Goal: Task Accomplishment & Management: Use online tool/utility

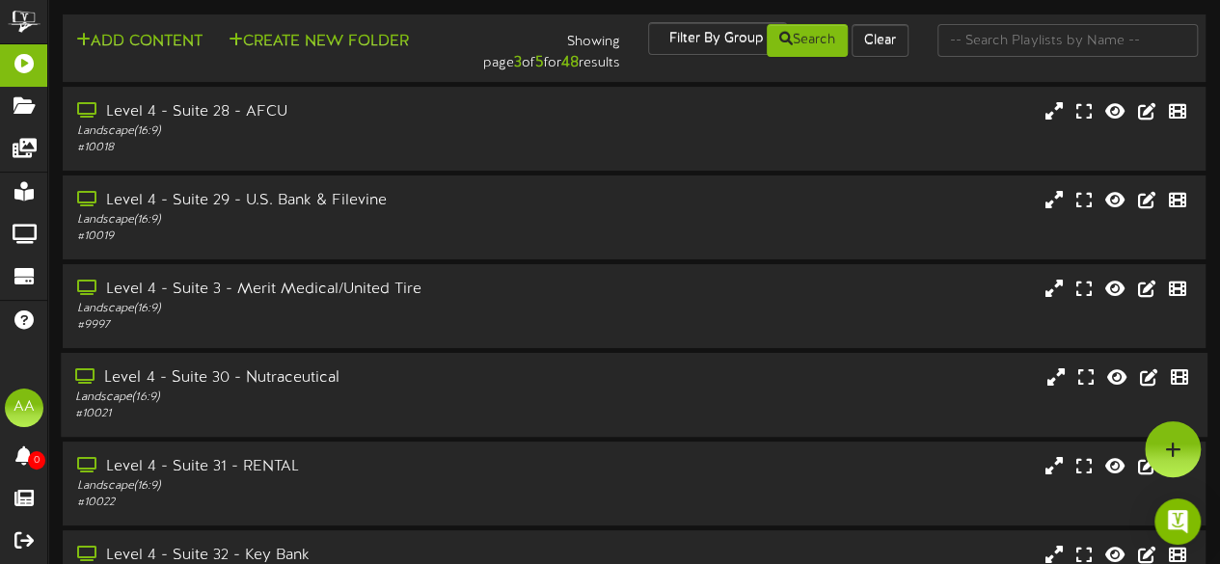
click at [405, 399] on div "Landscape ( 16:9 )" at bounding box center [299, 398] width 448 height 16
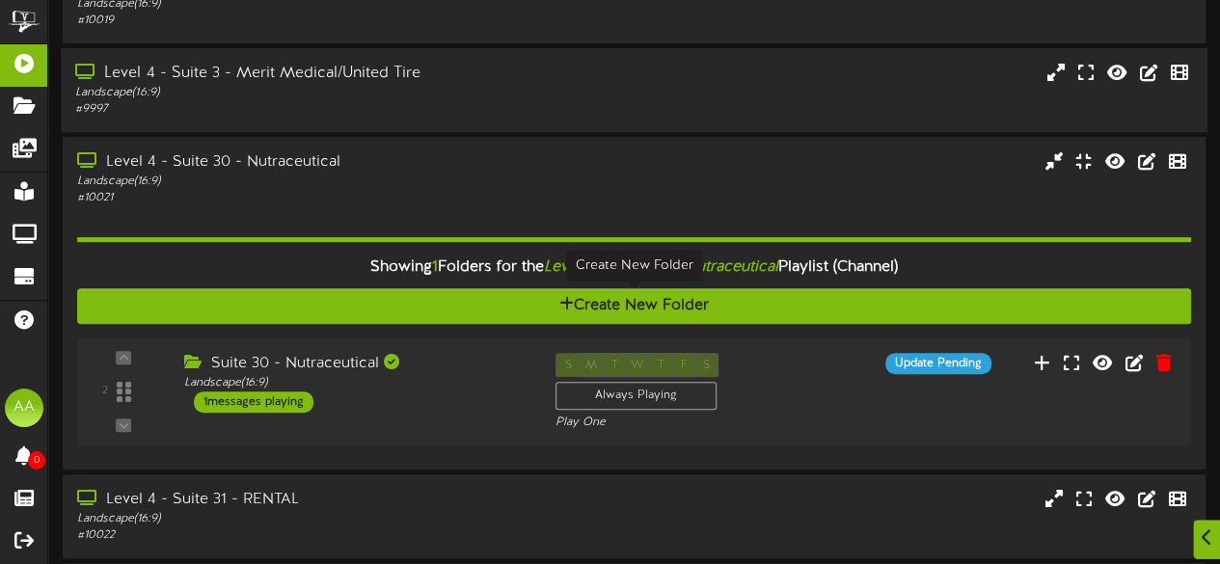
scroll to position [218, 0]
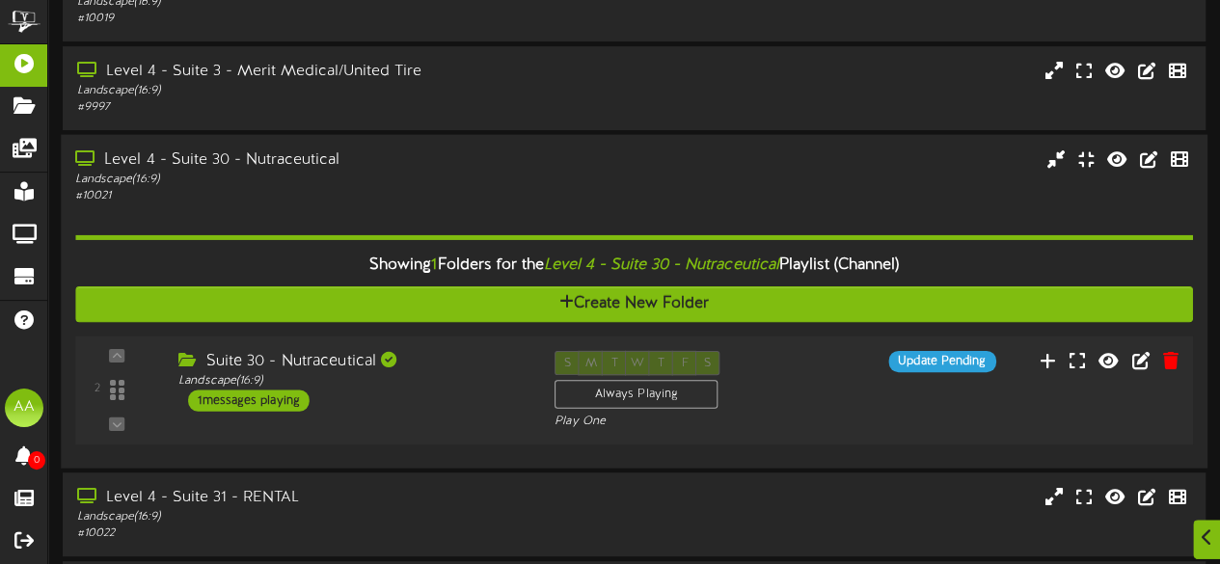
click at [256, 406] on div "1 messages playing" at bounding box center [248, 400] width 121 height 21
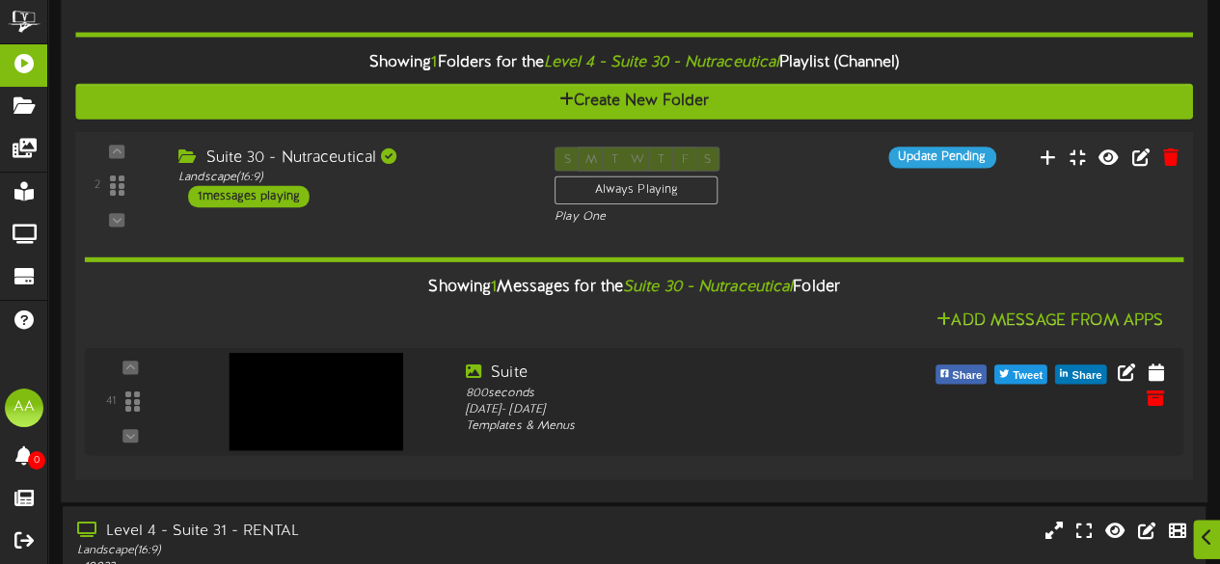
scroll to position [443, 0]
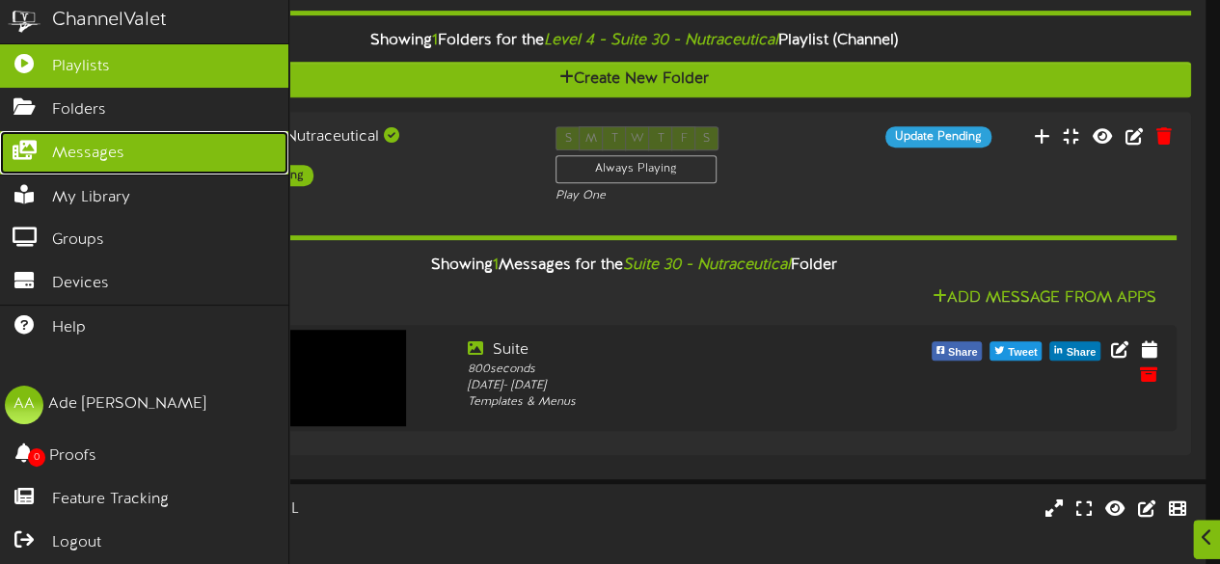
click at [127, 149] on link "Messages" at bounding box center [144, 152] width 288 height 43
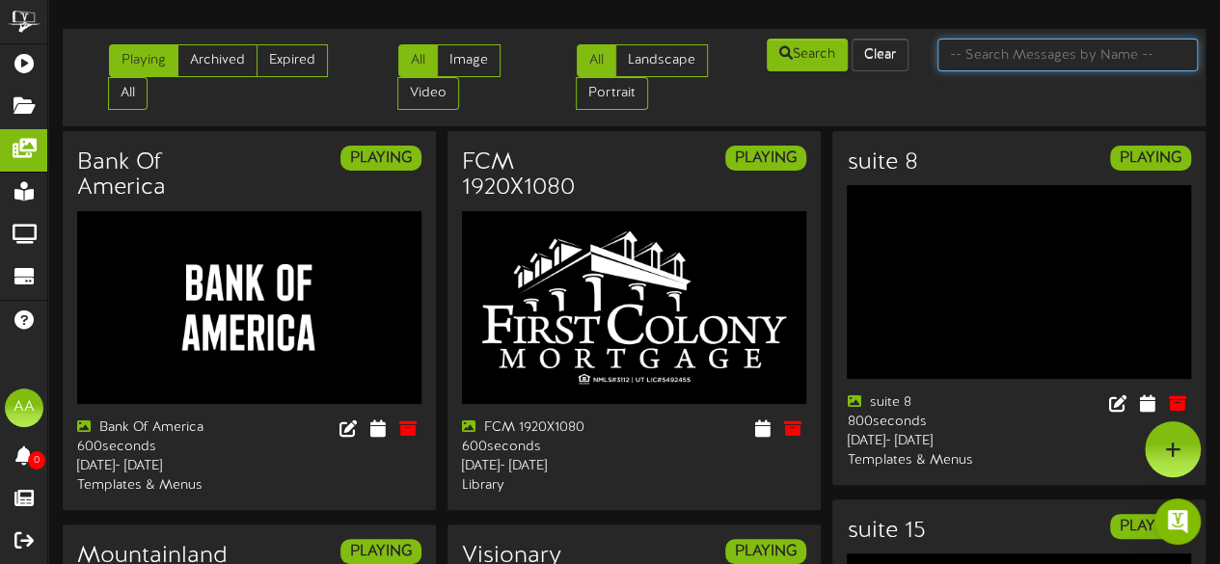
click at [988, 49] on input "text" at bounding box center [1067, 55] width 260 height 33
type input "hillwood homes"
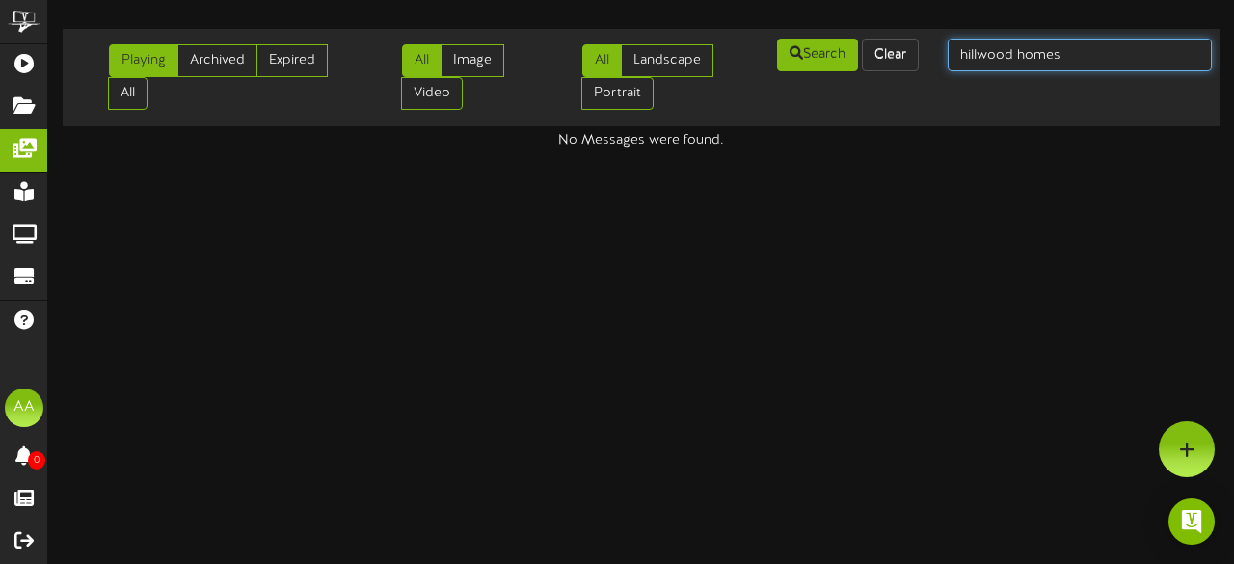
drag, startPoint x: 1068, startPoint y: 53, endPoint x: 1018, endPoint y: 53, distance: 50.1
click at [1018, 53] on input "hillwood homes" at bounding box center [1080, 55] width 264 height 33
type input "hillwood"
drag, startPoint x: 1018, startPoint y: 53, endPoint x: 935, endPoint y: 61, distance: 83.3
click at [935, 61] on div "hillwood" at bounding box center [1079, 55] width 293 height 37
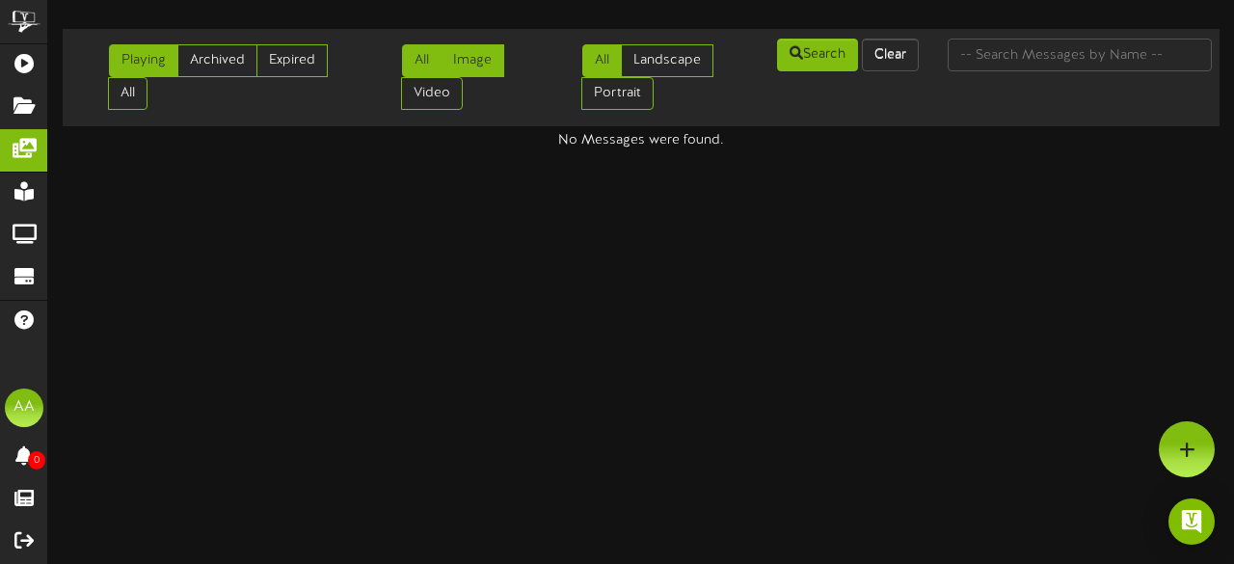
click at [472, 58] on link "Image" at bounding box center [473, 60] width 64 height 33
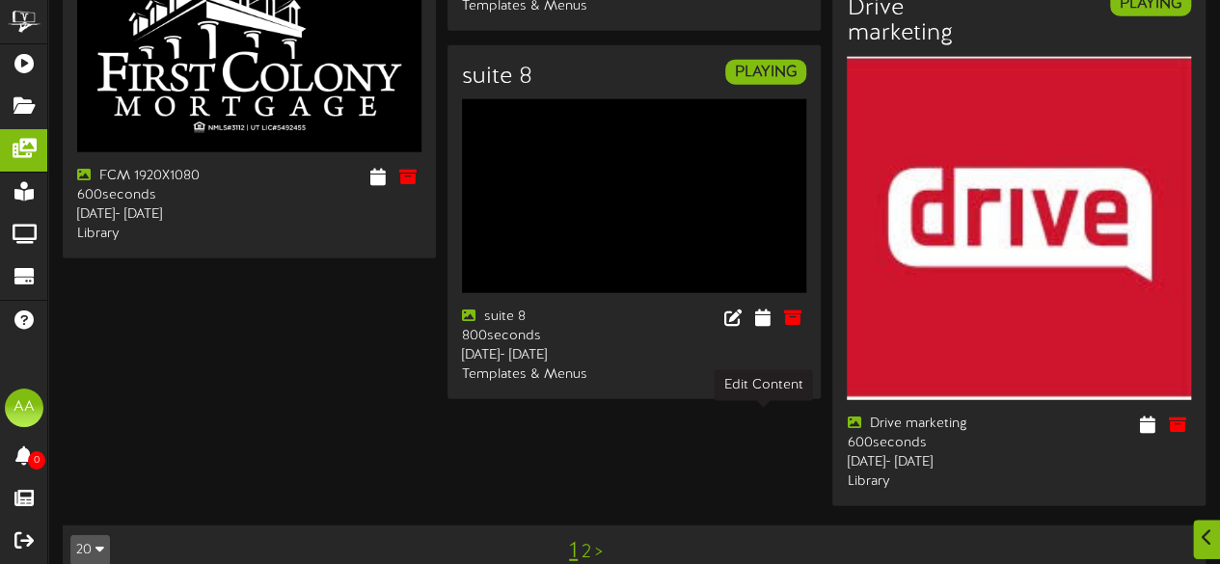
scroll to position [2514, 0]
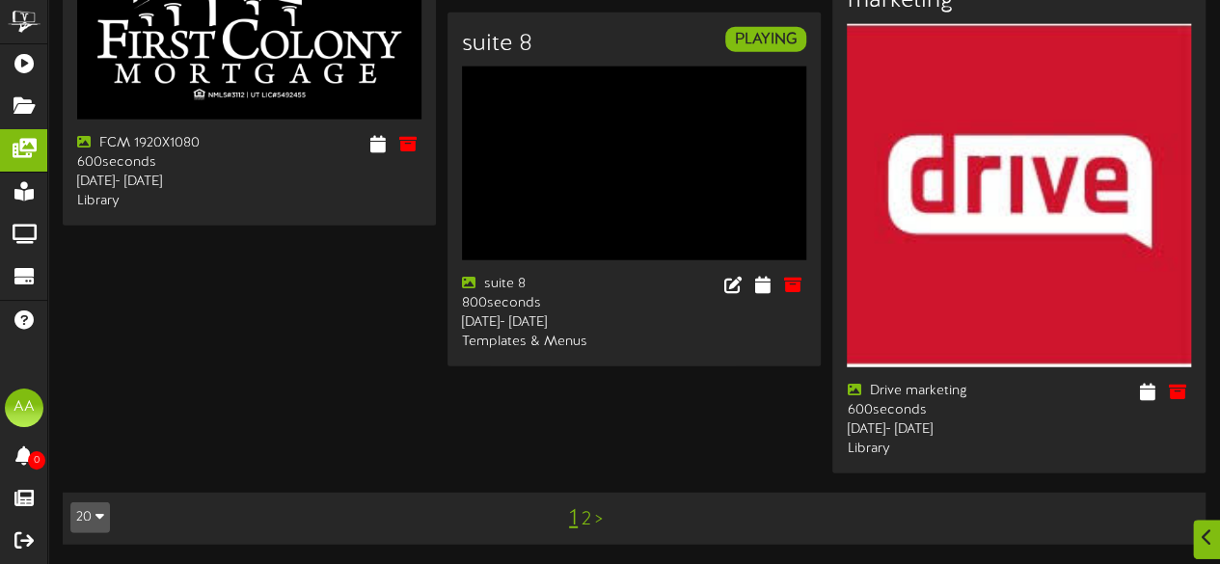
click at [588, 518] on link "2" at bounding box center [586, 519] width 10 height 21
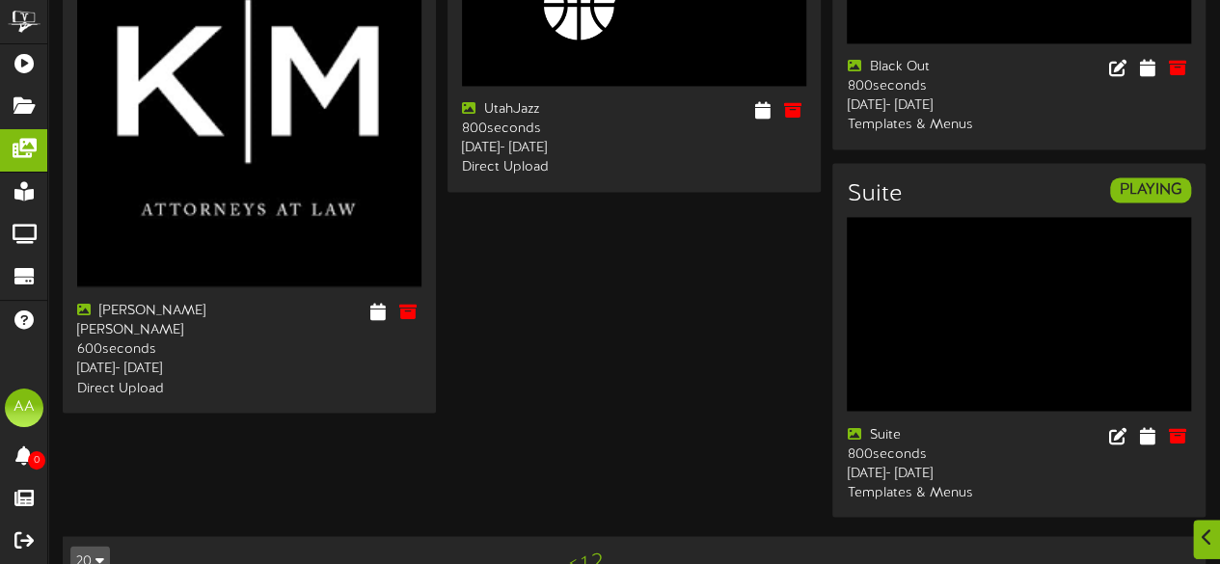
scroll to position [1568, 0]
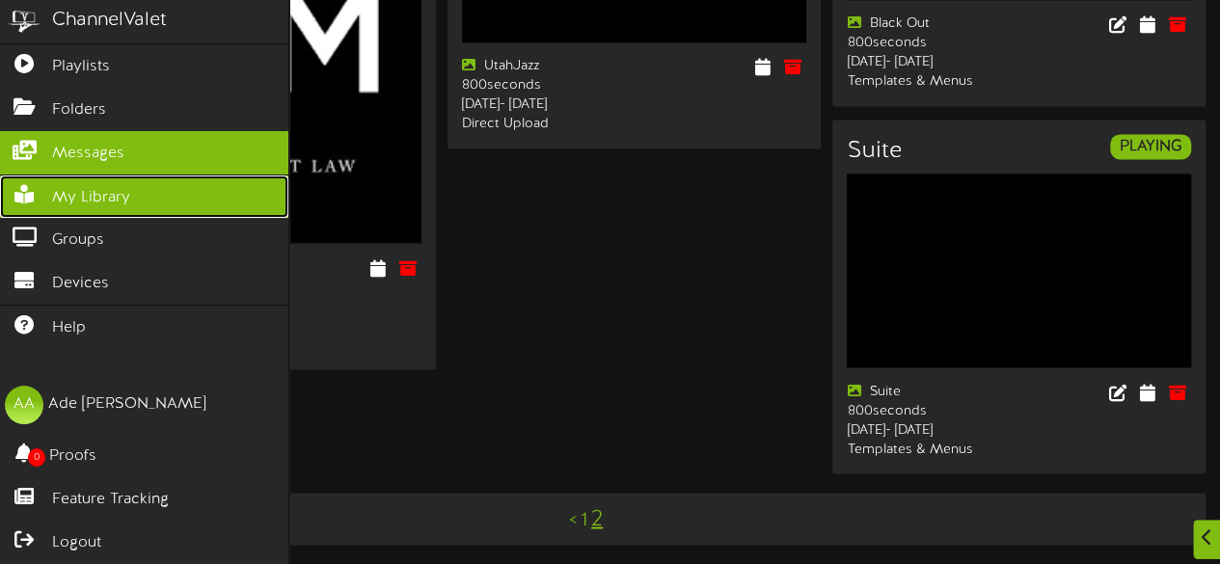
click at [78, 196] on span "My Library" at bounding box center [91, 198] width 78 height 22
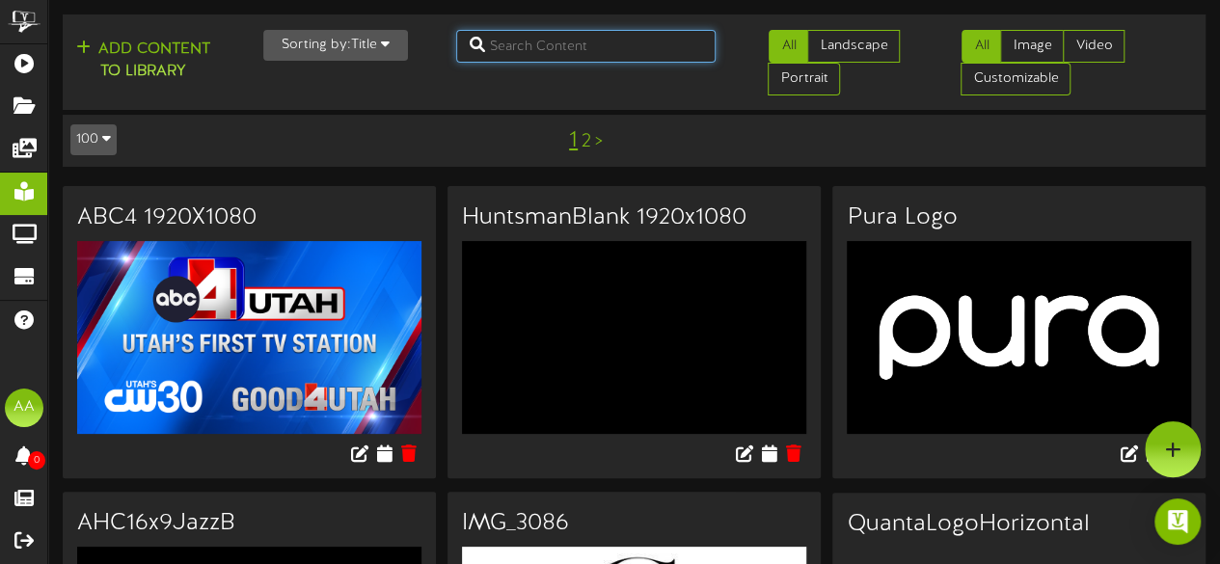
click at [578, 53] on input "text" at bounding box center [586, 46] width 260 height 33
type input "hillwood"
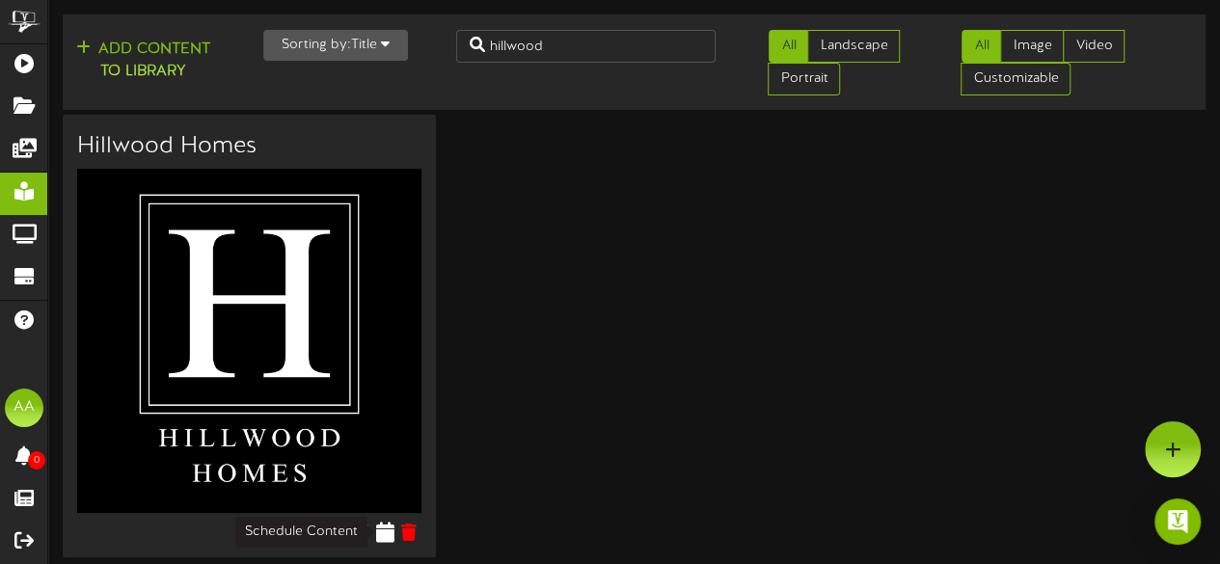
click at [382, 529] on icon at bounding box center [384, 532] width 18 height 21
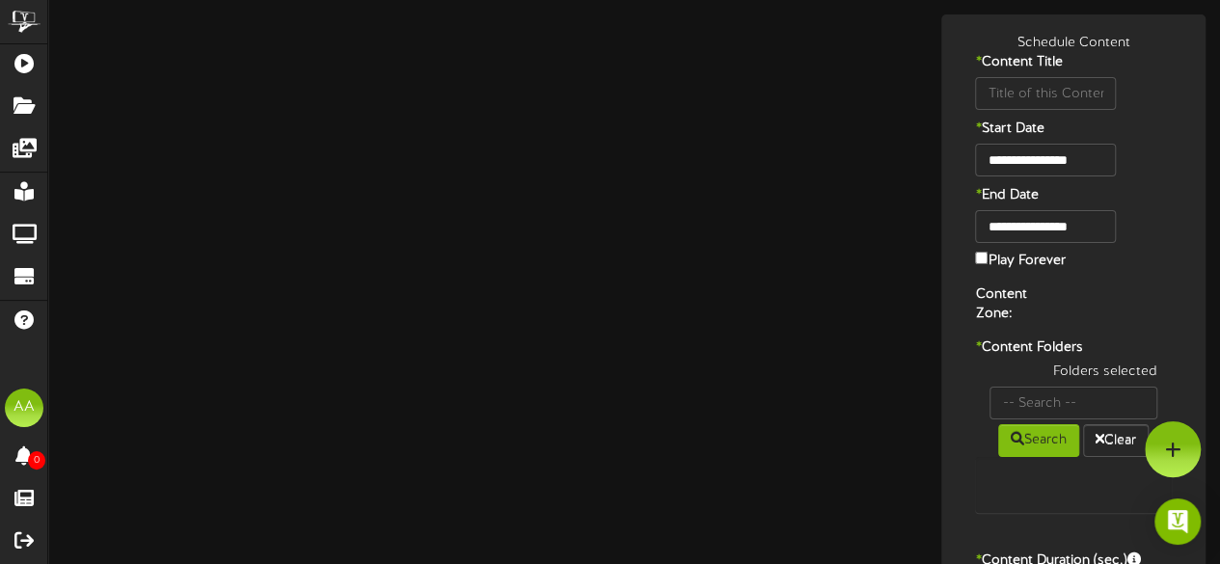
type input "Hillwood Homes"
type input "8"
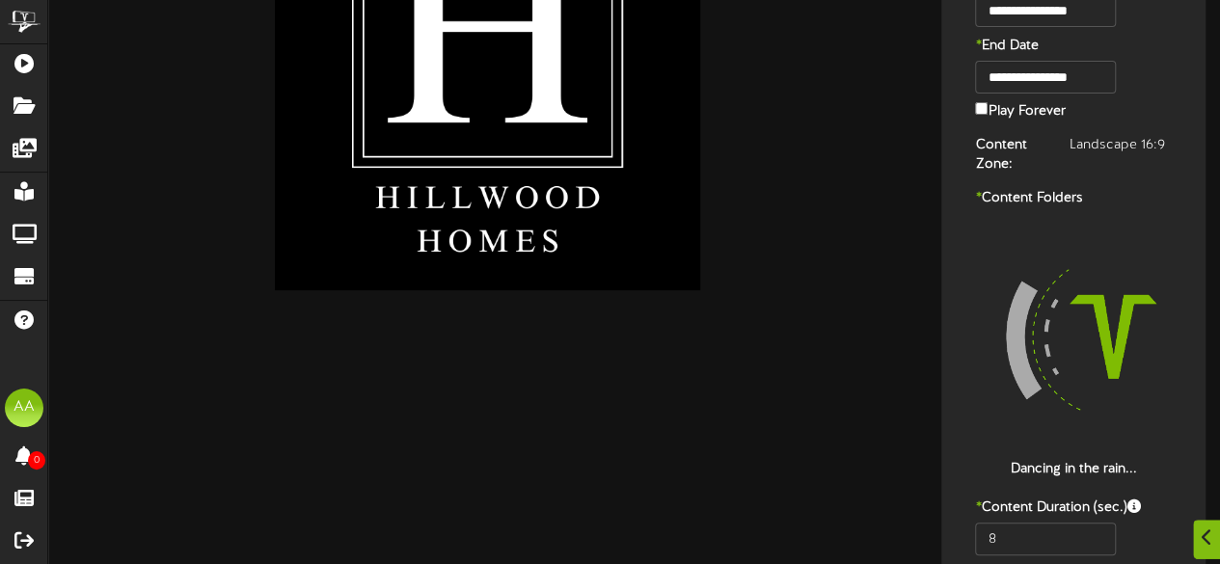
scroll to position [162, 0]
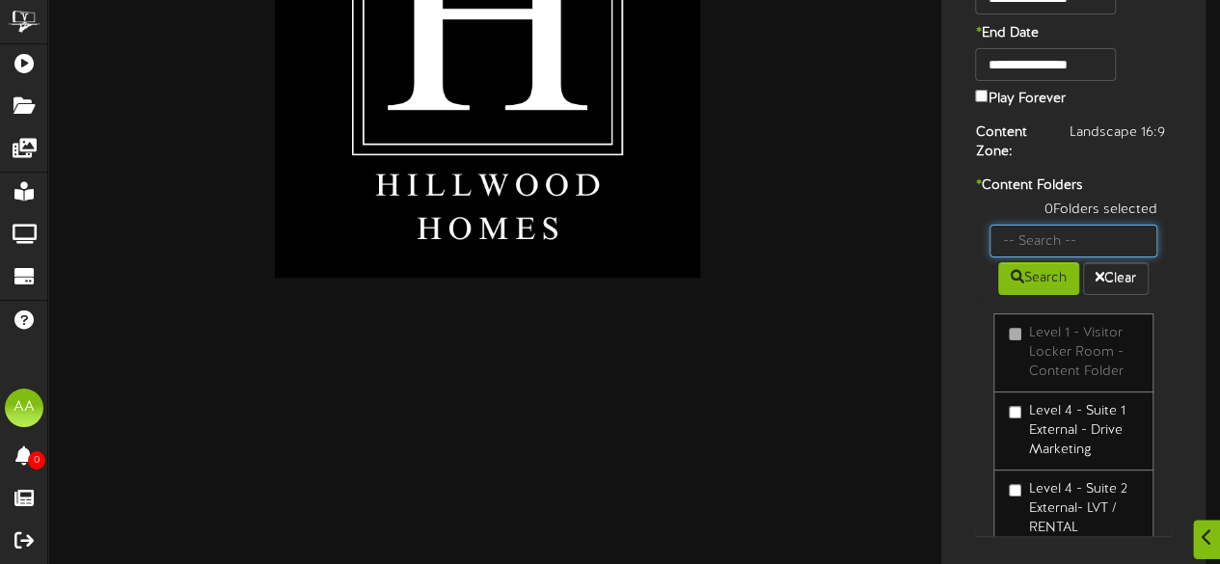
click at [1066, 226] on input "text" at bounding box center [1073, 241] width 168 height 33
type input "suite 30"
click at [1025, 272] on button "Search" at bounding box center [1038, 278] width 81 height 33
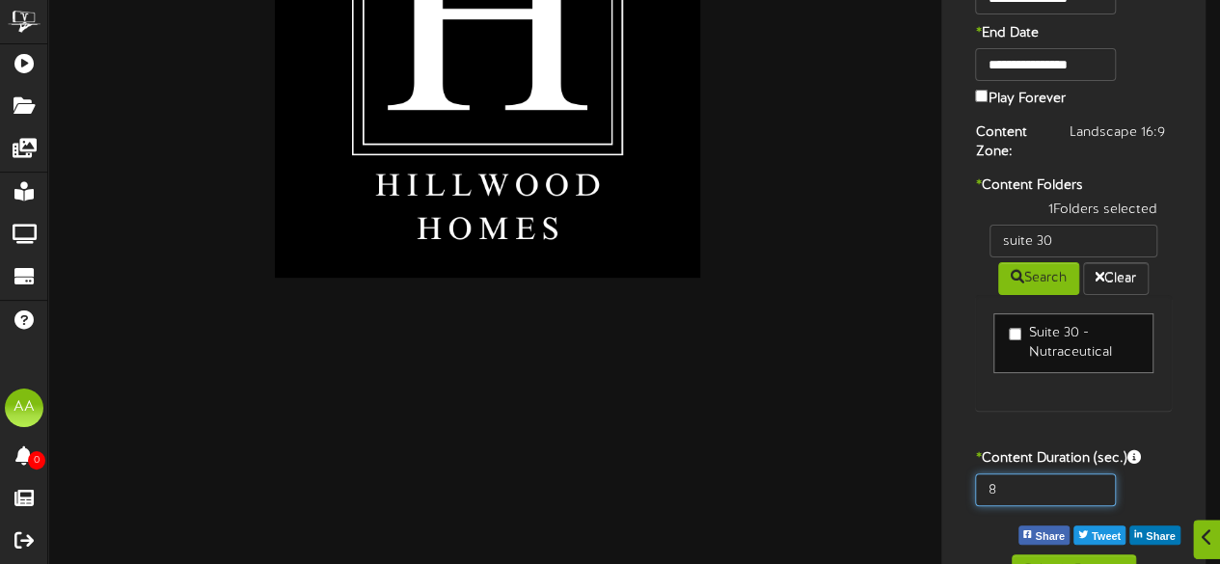
click at [1027, 475] on input "8" at bounding box center [1045, 489] width 140 height 33
type input "800"
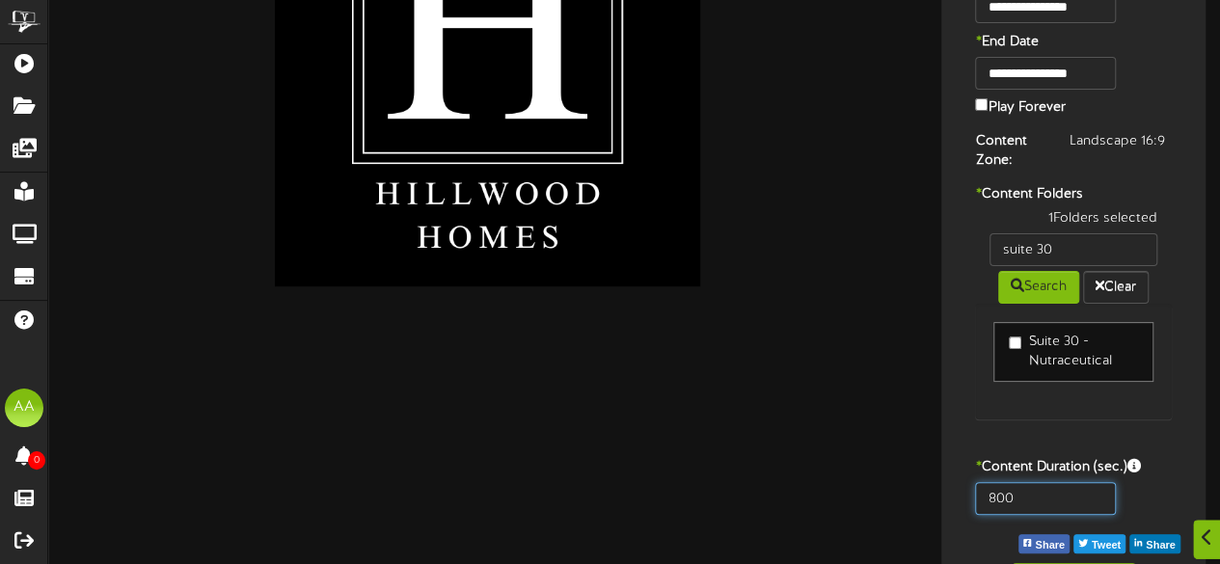
scroll to position [201, 0]
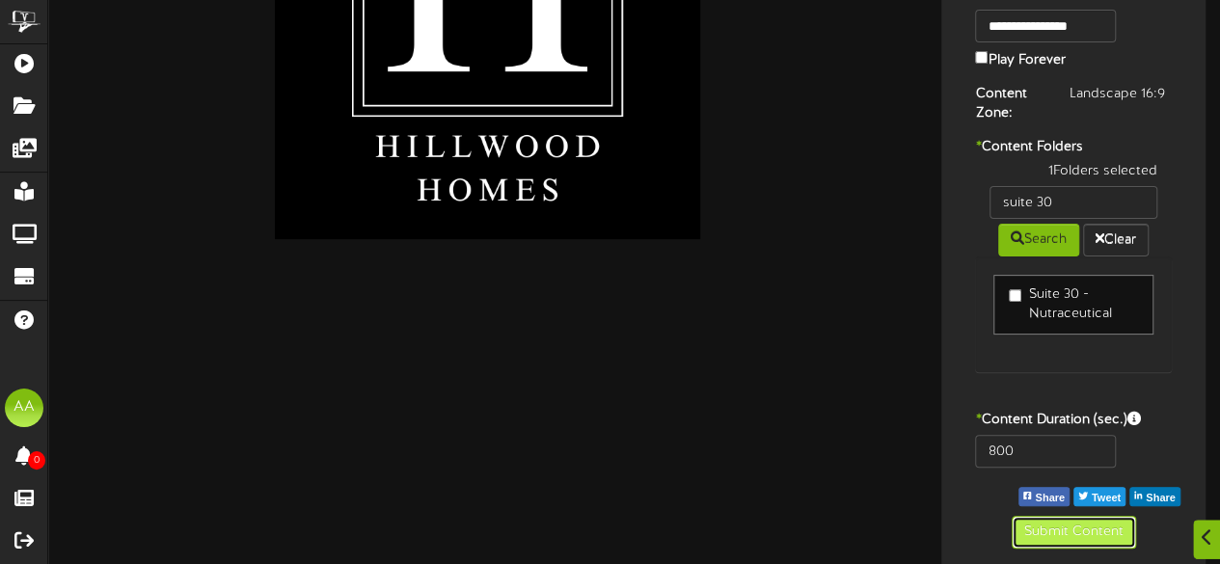
click at [1049, 530] on button "Submit Content" at bounding box center [1073, 532] width 124 height 33
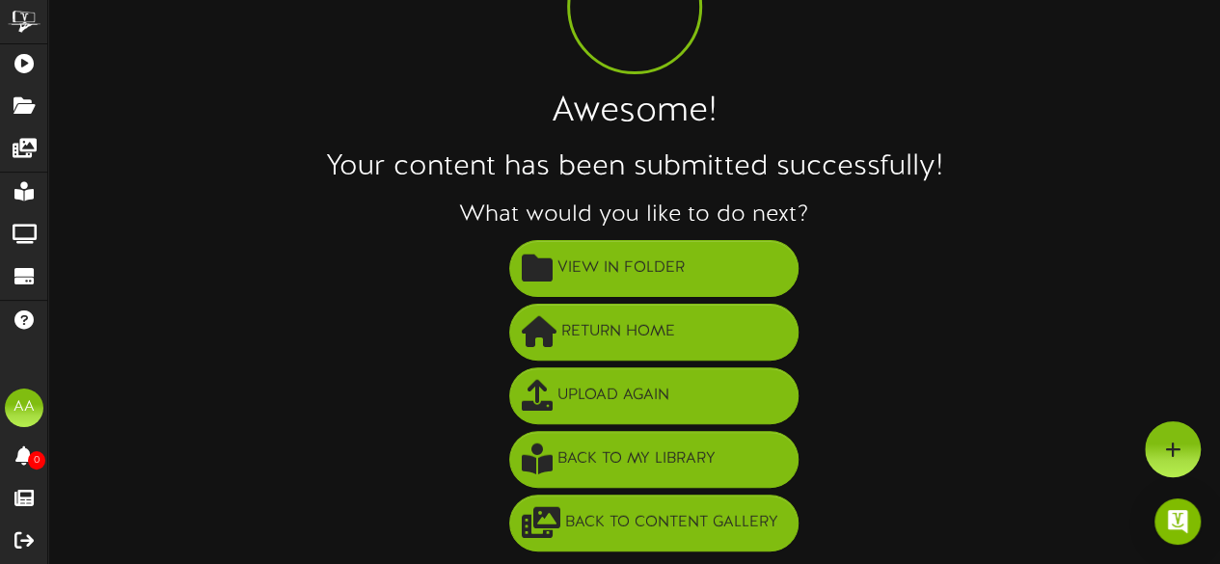
scroll to position [139, 0]
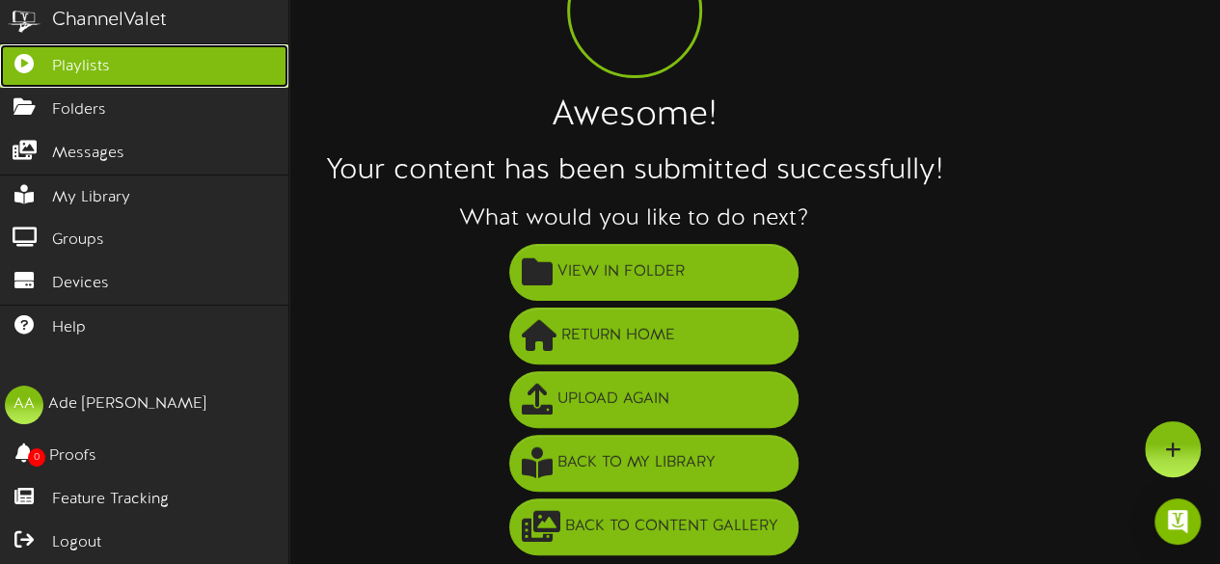
click at [52, 59] on span "Playlists" at bounding box center [81, 67] width 58 height 22
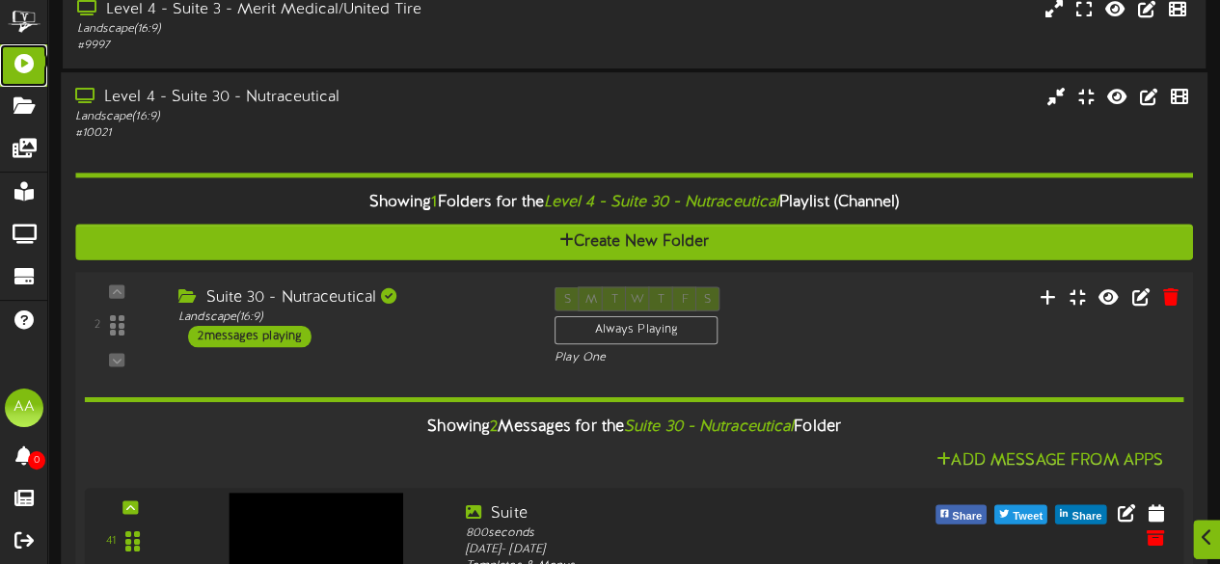
scroll to position [493, 0]
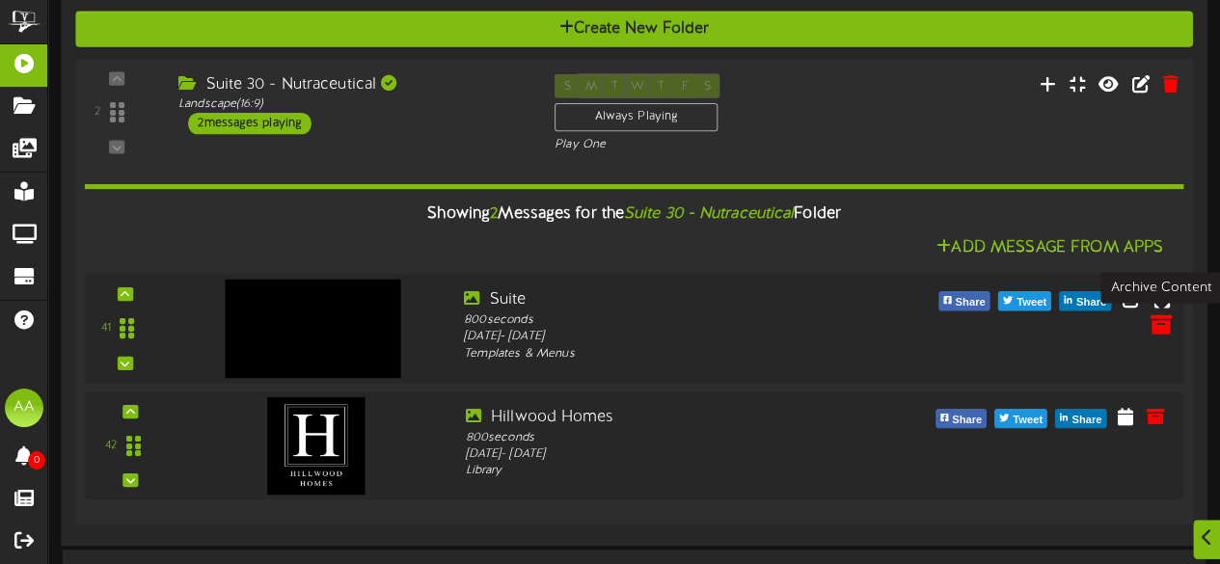
click at [1159, 325] on icon at bounding box center [1159, 323] width 21 height 21
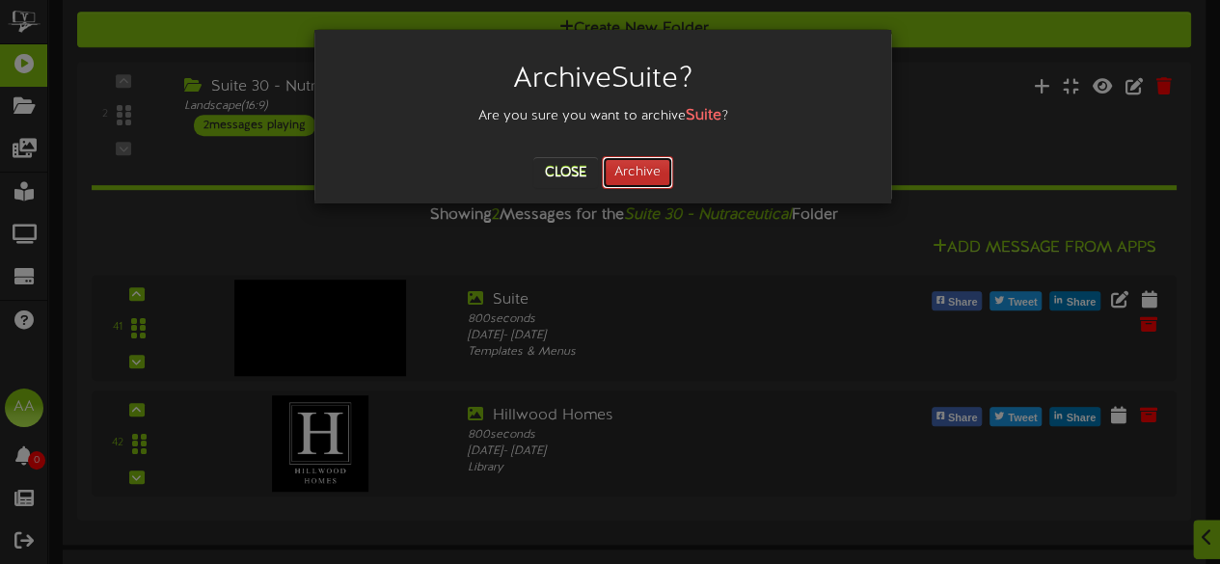
click at [645, 171] on button "Archive" at bounding box center [637, 172] width 71 height 33
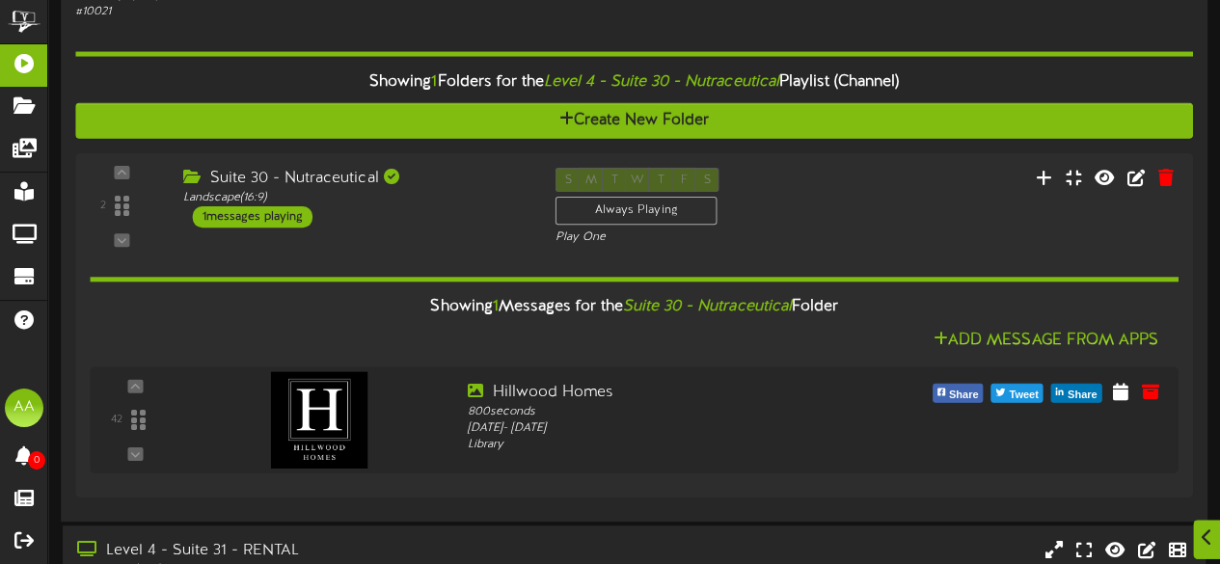
scroll to position [422, 0]
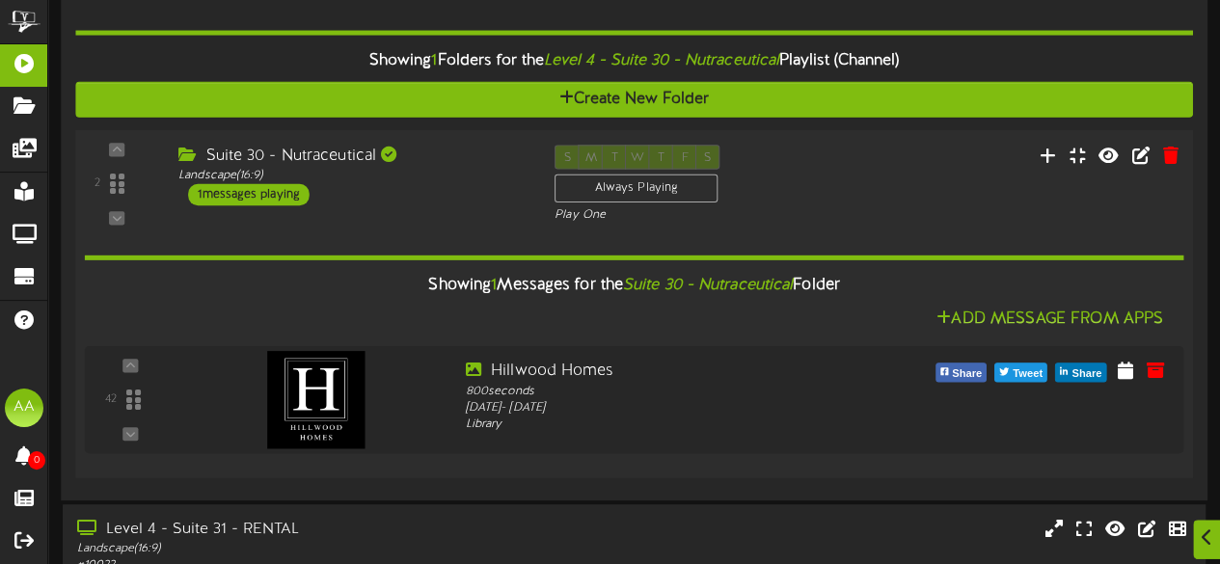
click at [429, 188] on div "Suite 30 - Nutraceutical Landscape ( 16:9 ) 1 messages playing" at bounding box center [352, 175] width 376 height 61
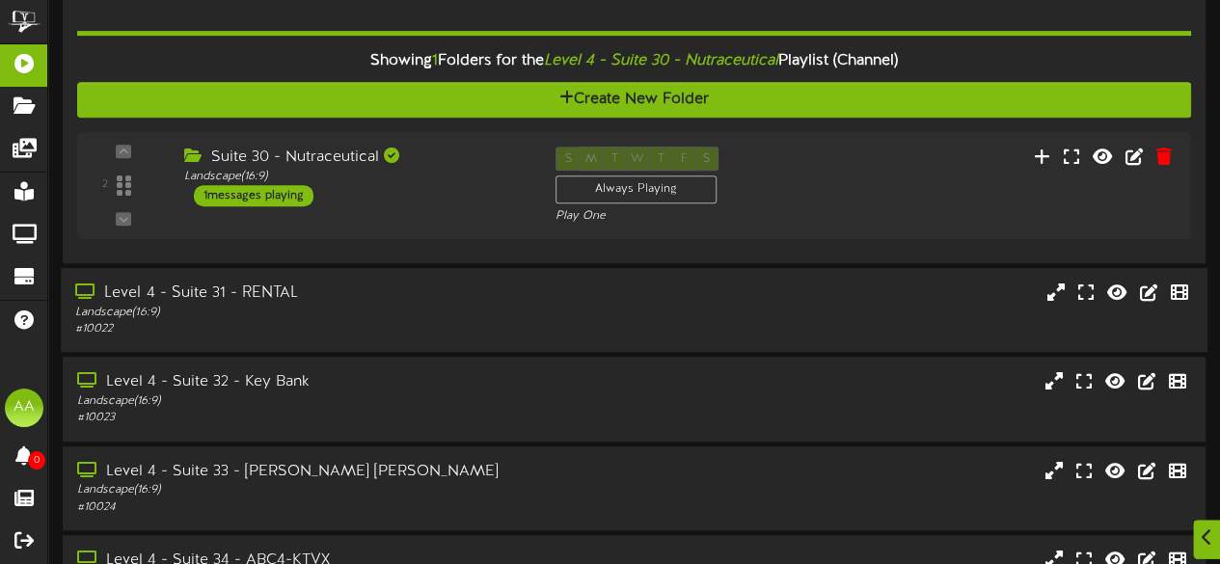
click at [836, 274] on div "Level 4 - Suite 31 - RENTAL Landscape ( 16:9 ) # 10022" at bounding box center [634, 310] width 1146 height 84
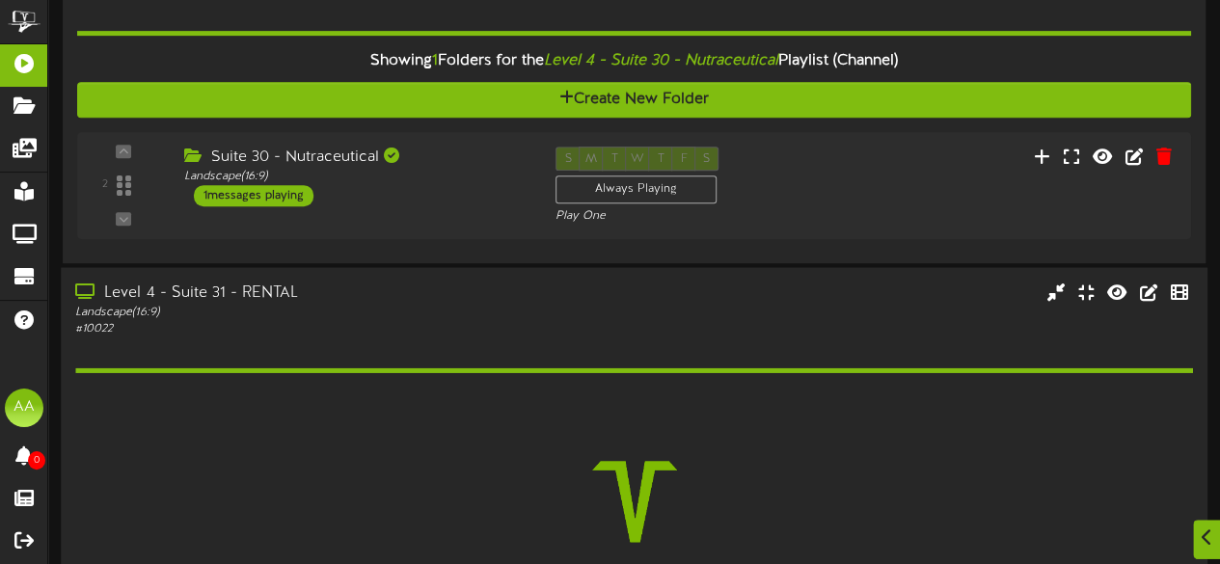
click at [787, 322] on div "Level 4 - Suite 31 - RENTAL Landscape ( 16:9 ) # 10022" at bounding box center [634, 309] width 1146 height 55
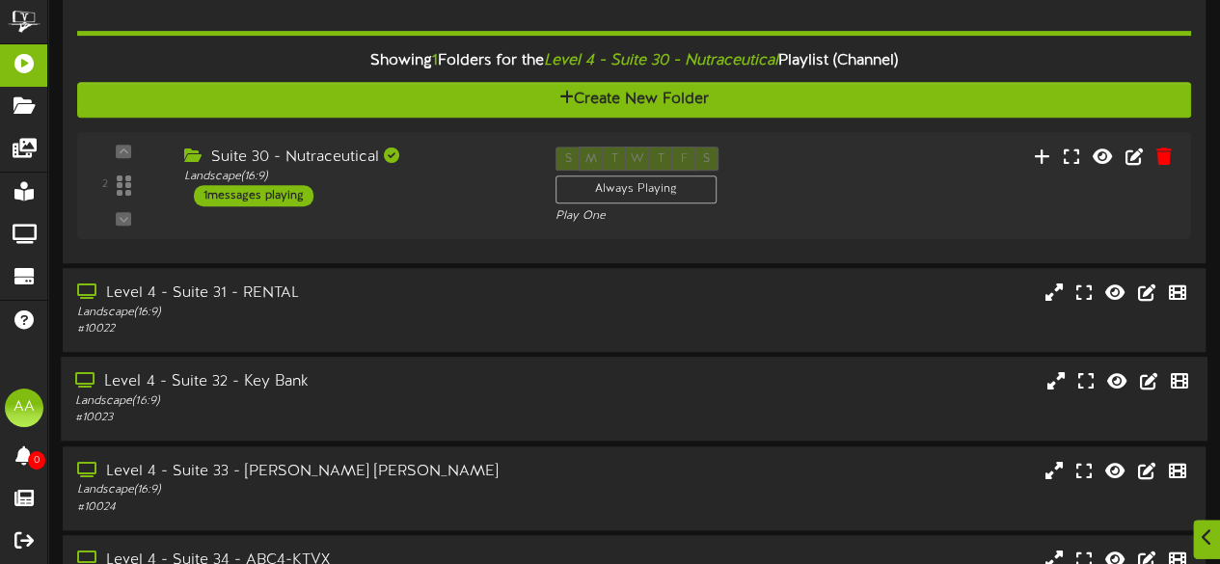
scroll to position [735, 0]
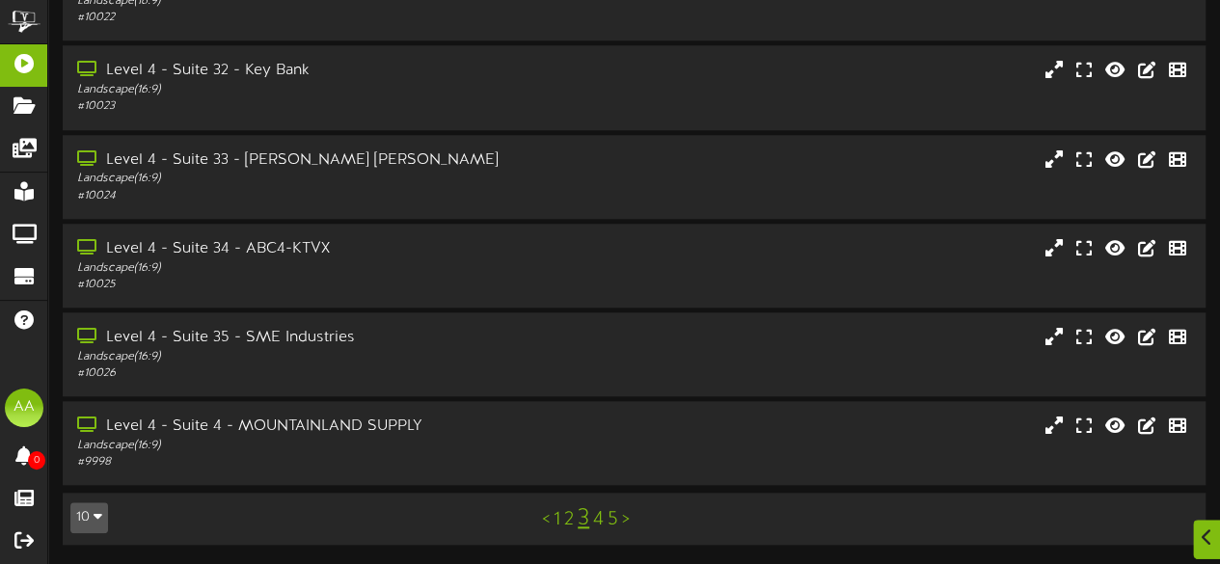
click at [555, 520] on link "1" at bounding box center [556, 519] width 7 height 21
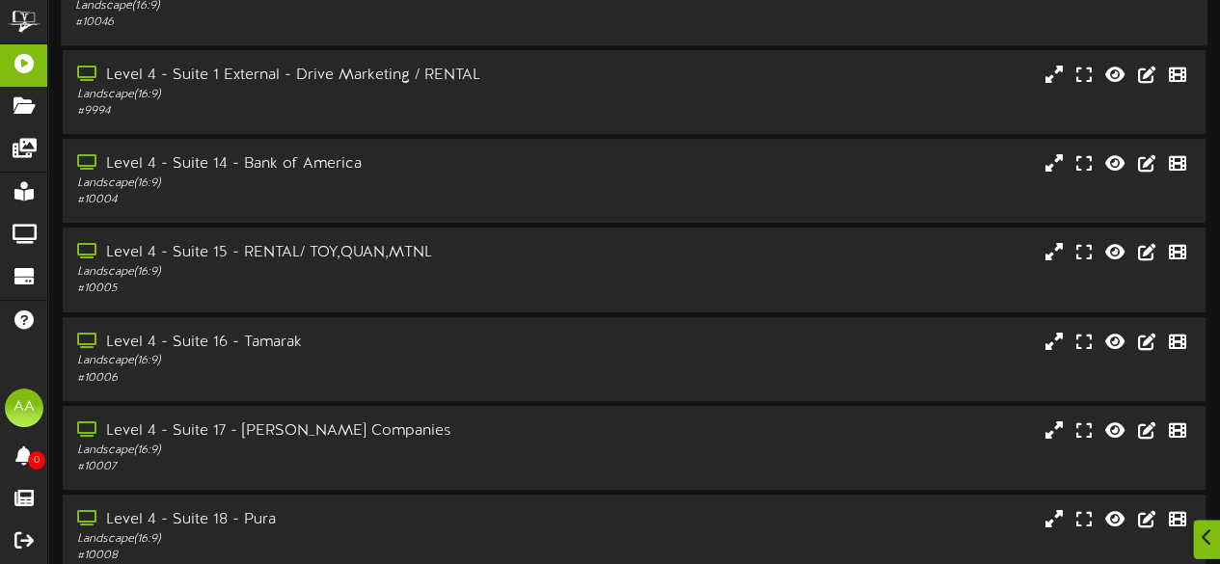
scroll to position [488, 0]
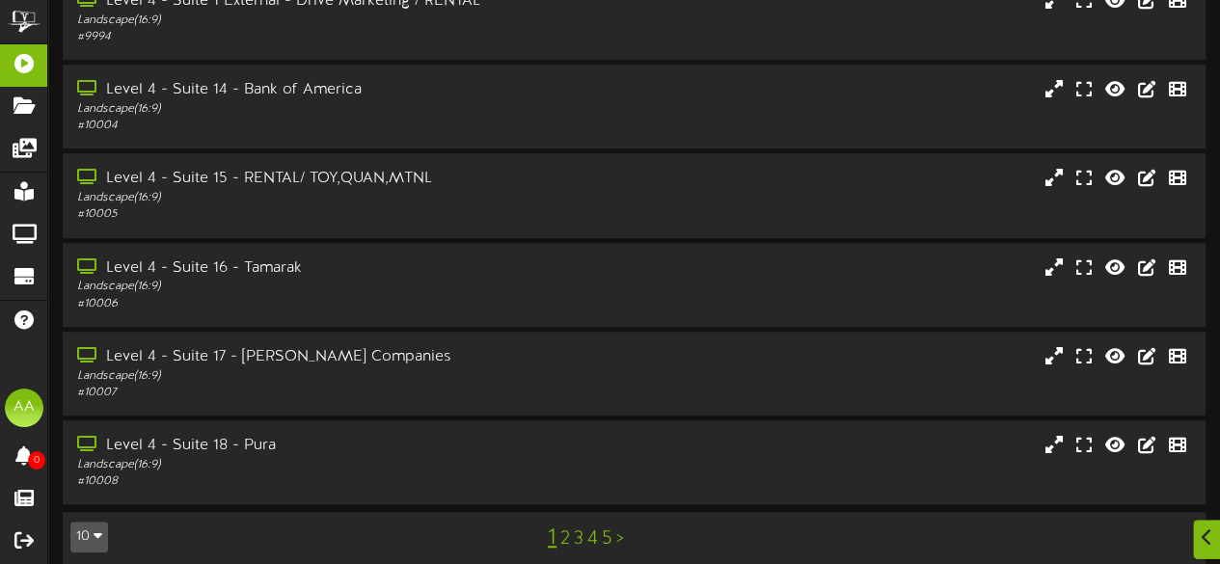
click at [560, 528] on link "2" at bounding box center [565, 538] width 10 height 21
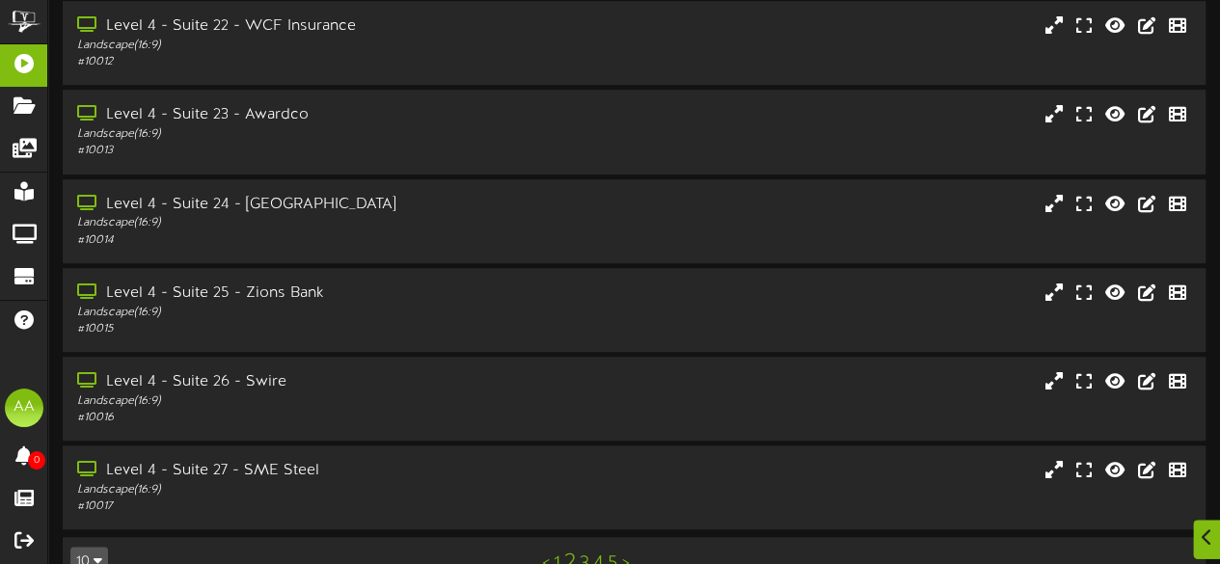
scroll to position [488, 0]
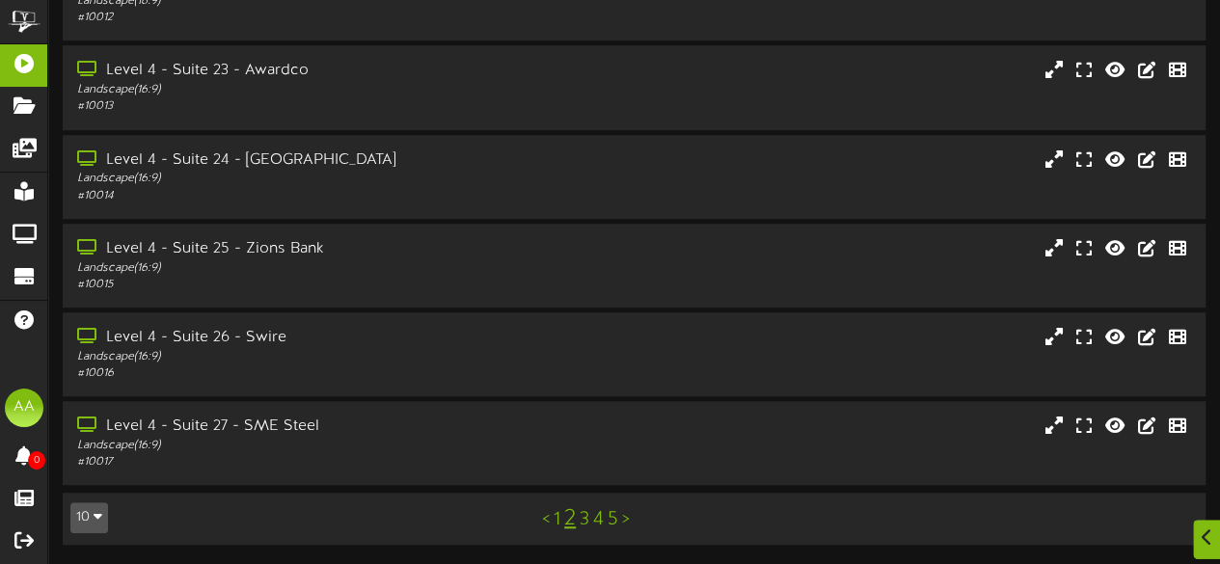
click at [586, 518] on link "3" at bounding box center [584, 519] width 10 height 21
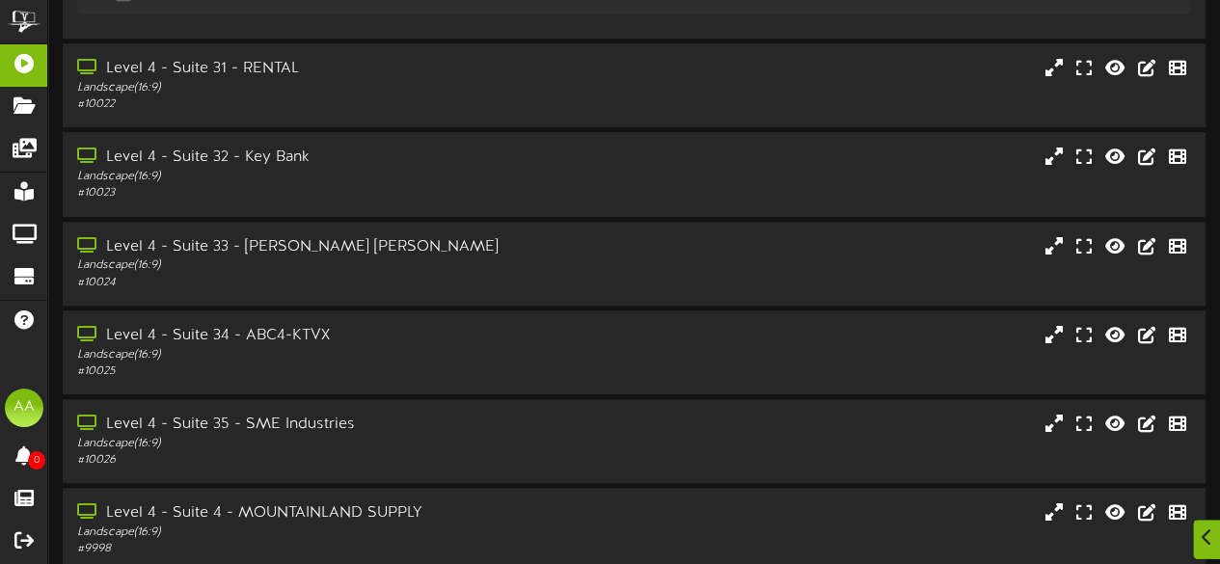
scroll to position [735, 0]
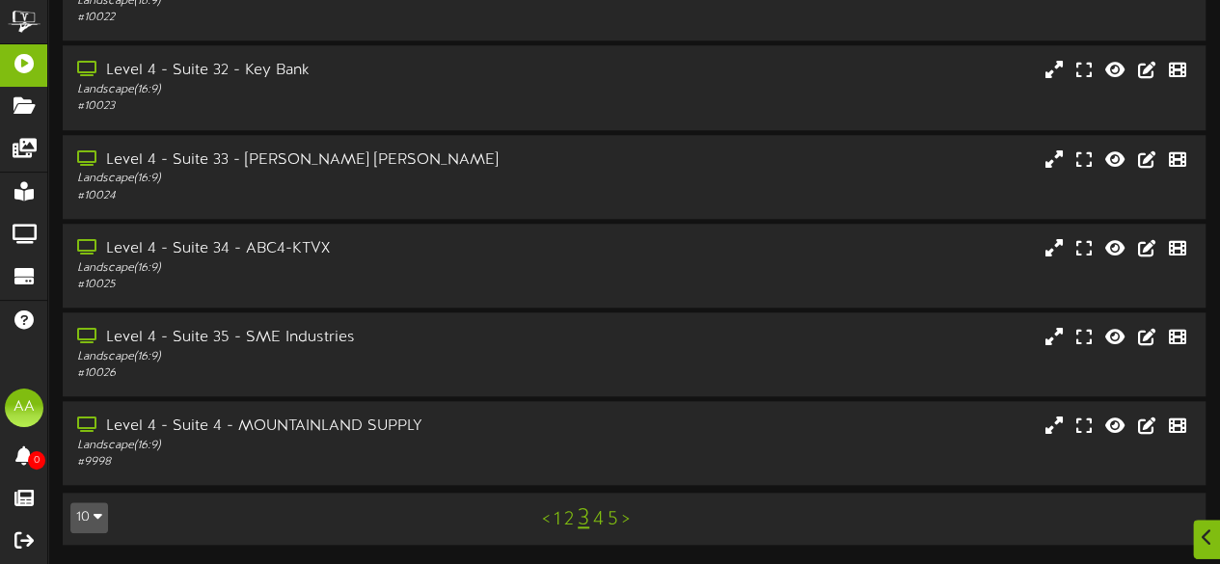
click at [596, 521] on link "4" at bounding box center [598, 519] width 11 height 21
click at [609, 514] on link "5" at bounding box center [612, 519] width 11 height 21
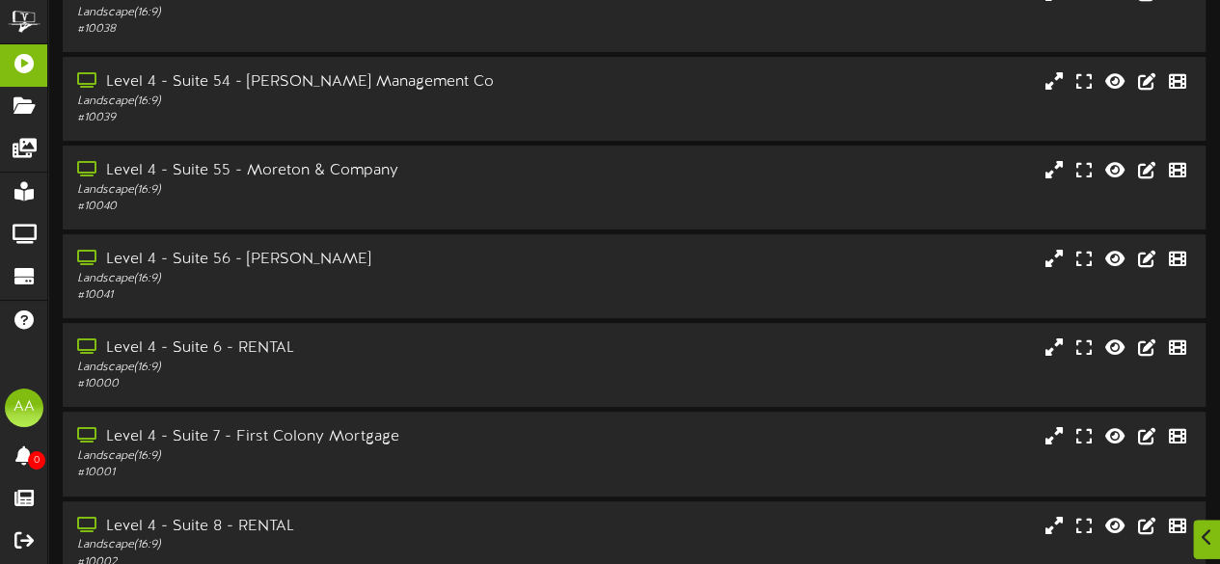
scroll to position [181, 0]
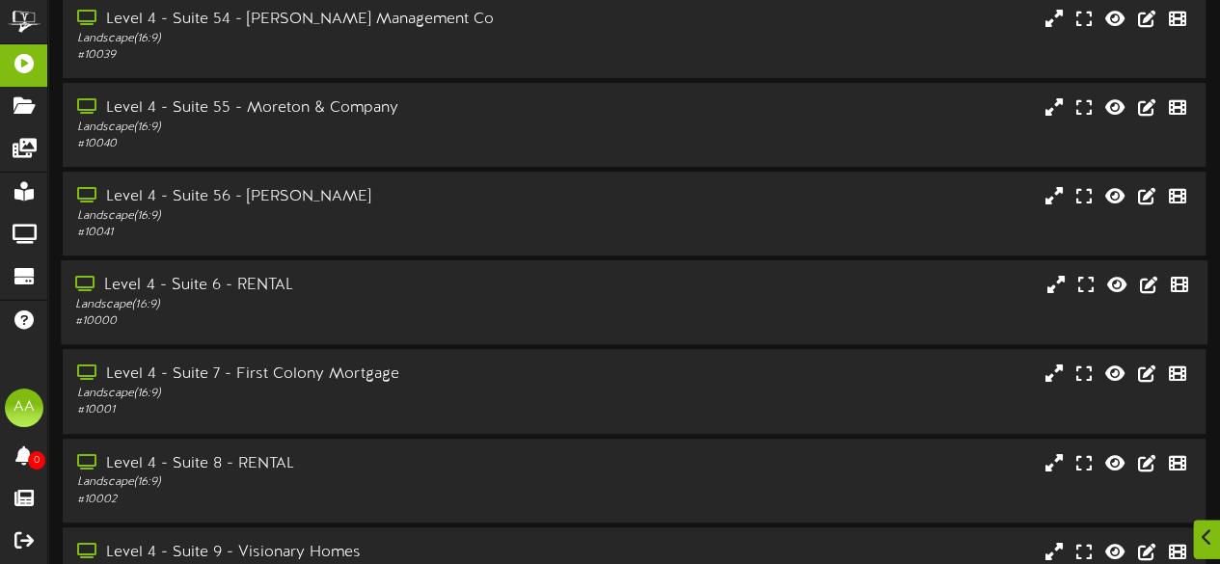
click at [700, 286] on div "Level 4 - Suite 6 - RENTAL Landscape ( 16:9 ) # 10000" at bounding box center [634, 302] width 1146 height 55
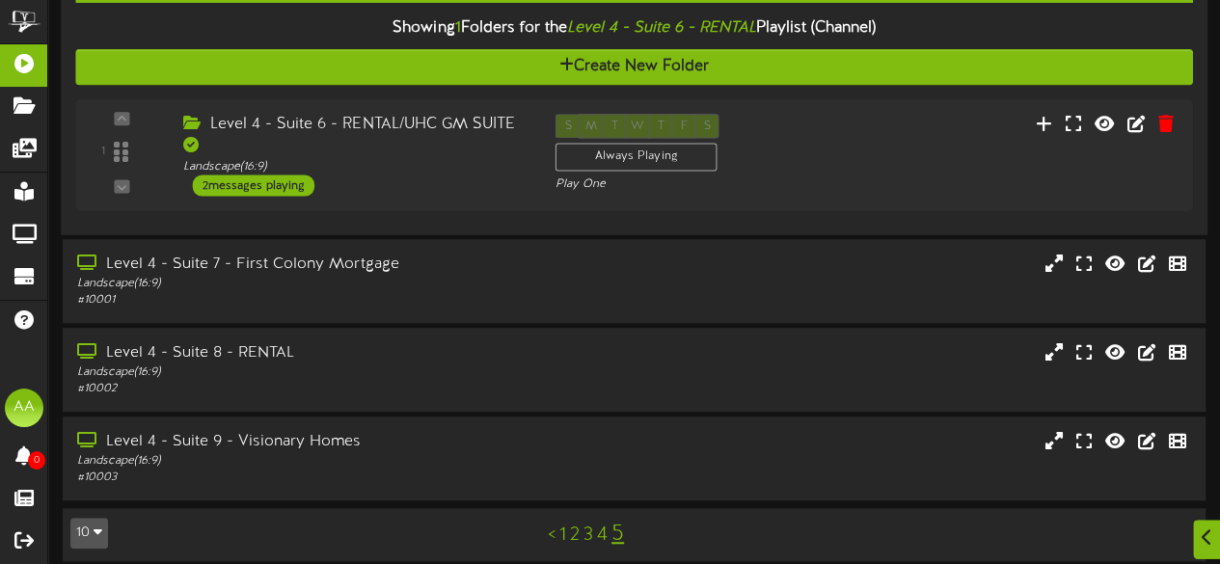
scroll to position [561, 0]
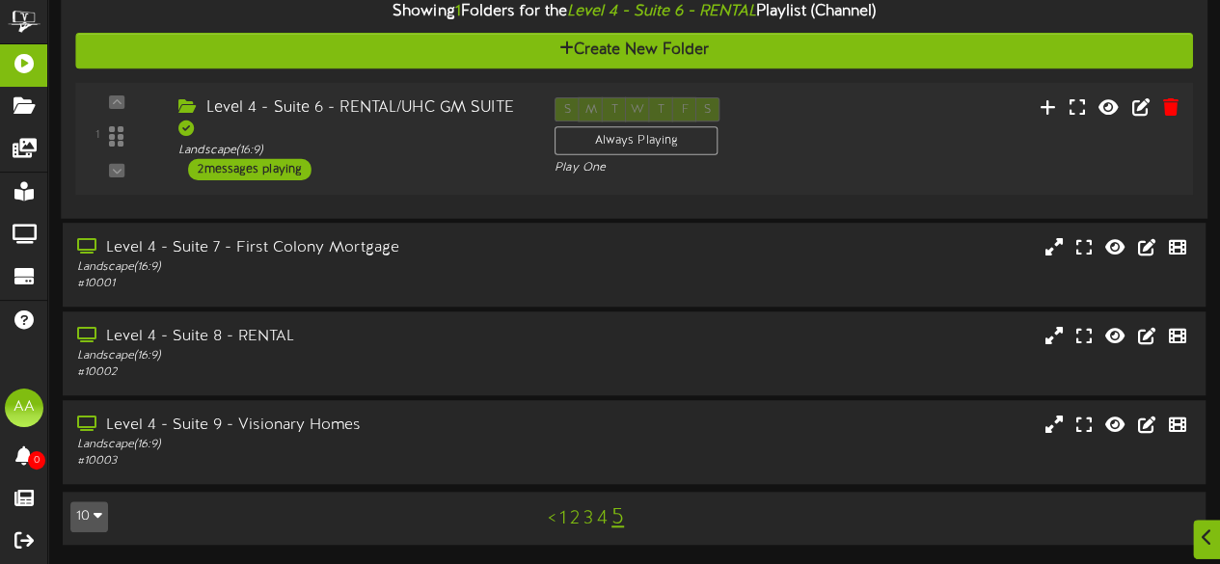
click at [255, 175] on div "2 messages playing" at bounding box center [249, 169] width 123 height 21
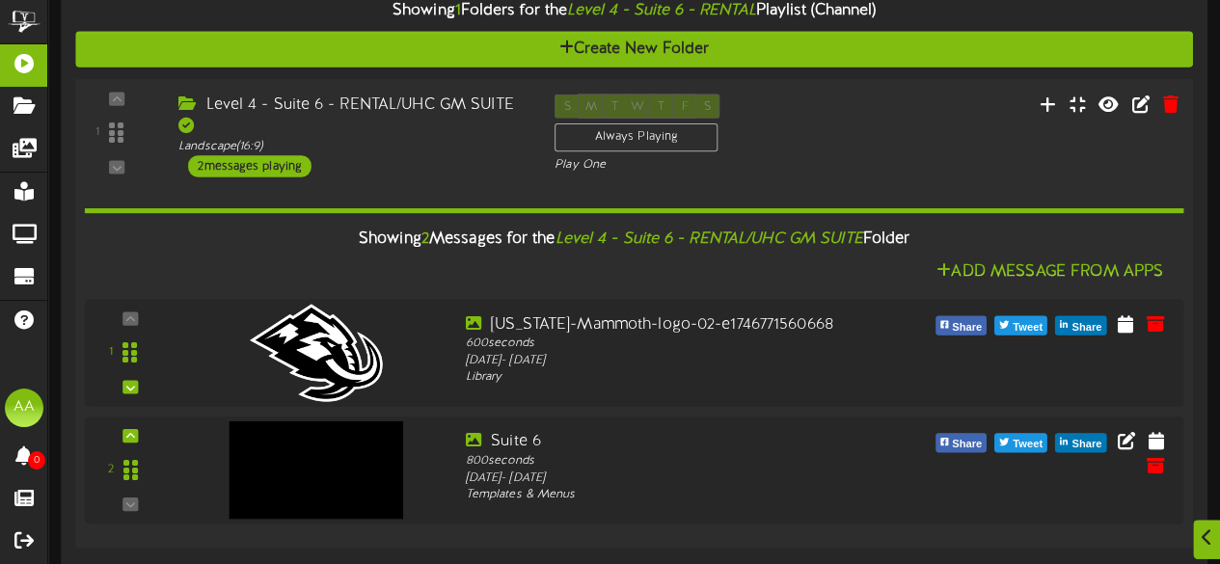
scroll to position [560, 0]
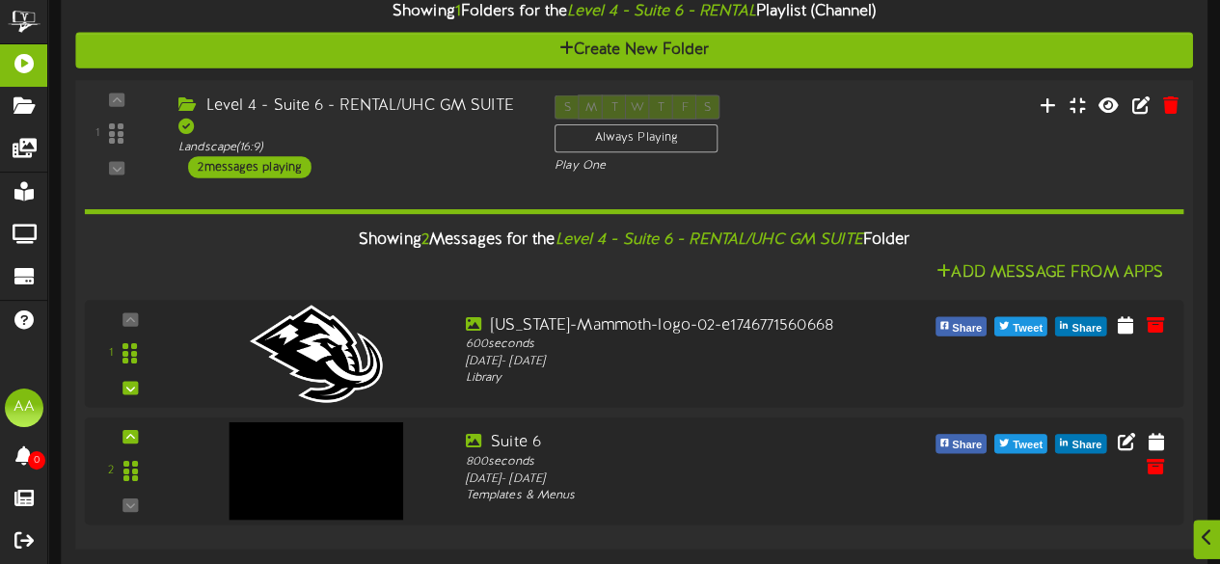
click at [355, 130] on div "Level 4 - Suite 6 - RENTAL/UHC GM SUITE" at bounding box center [351, 117] width 347 height 44
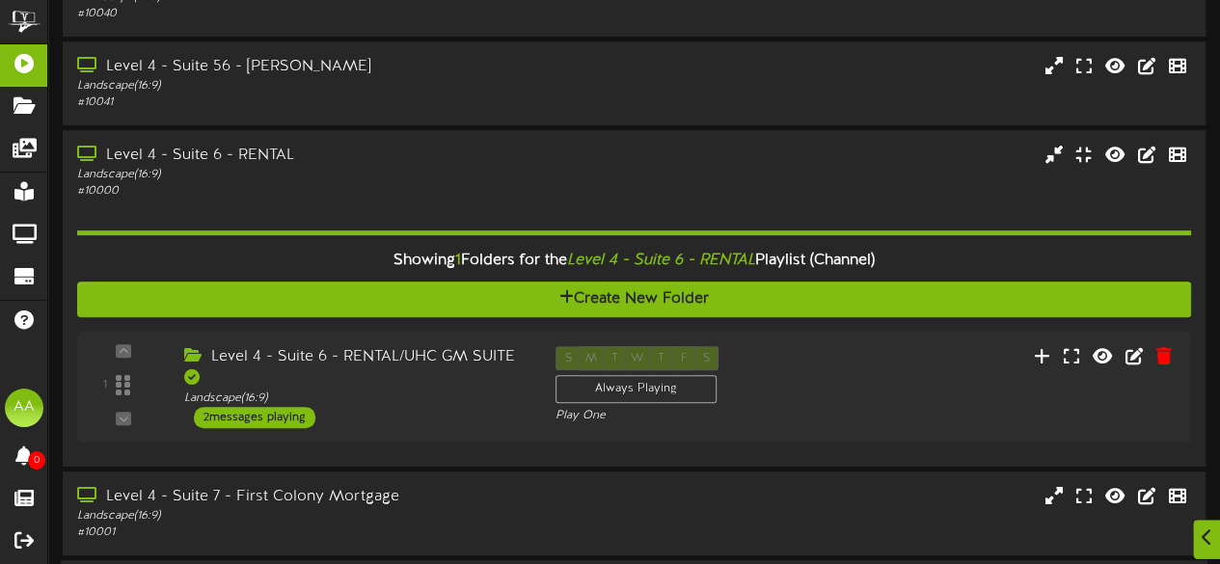
scroll to position [561, 0]
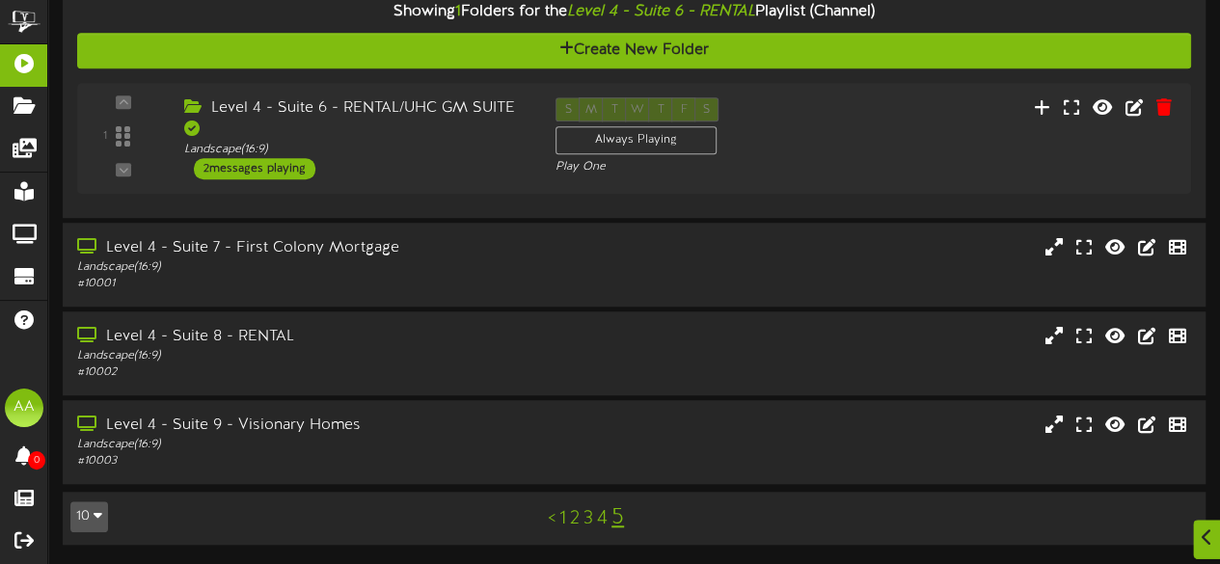
click at [600, 522] on link "4" at bounding box center [602, 518] width 11 height 21
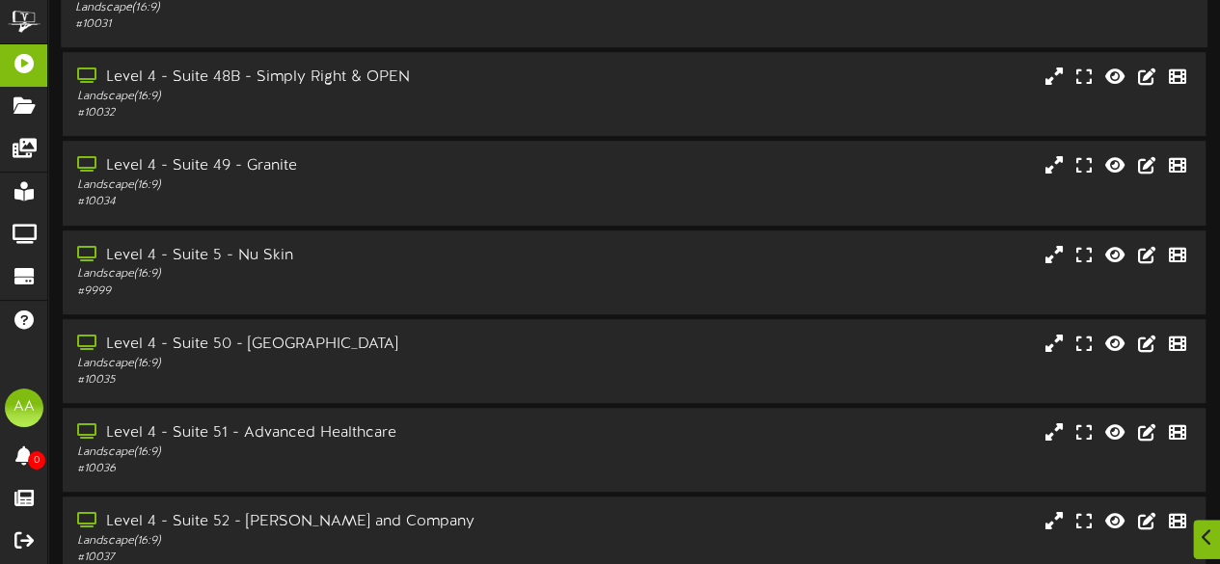
scroll to position [488, 0]
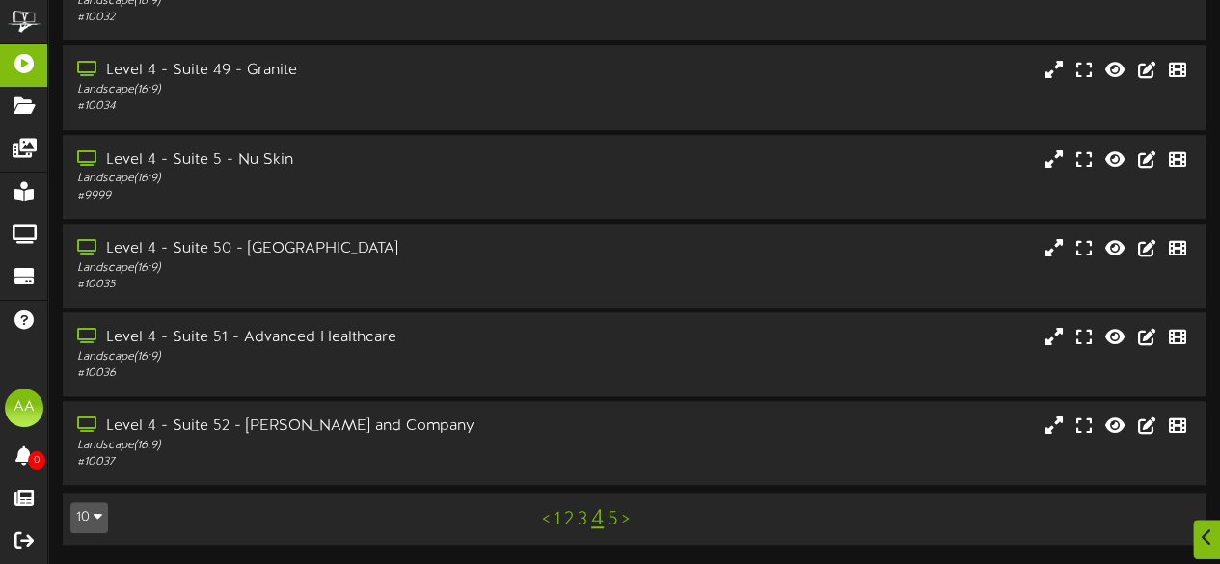
click at [555, 520] on link "1" at bounding box center [556, 519] width 7 height 21
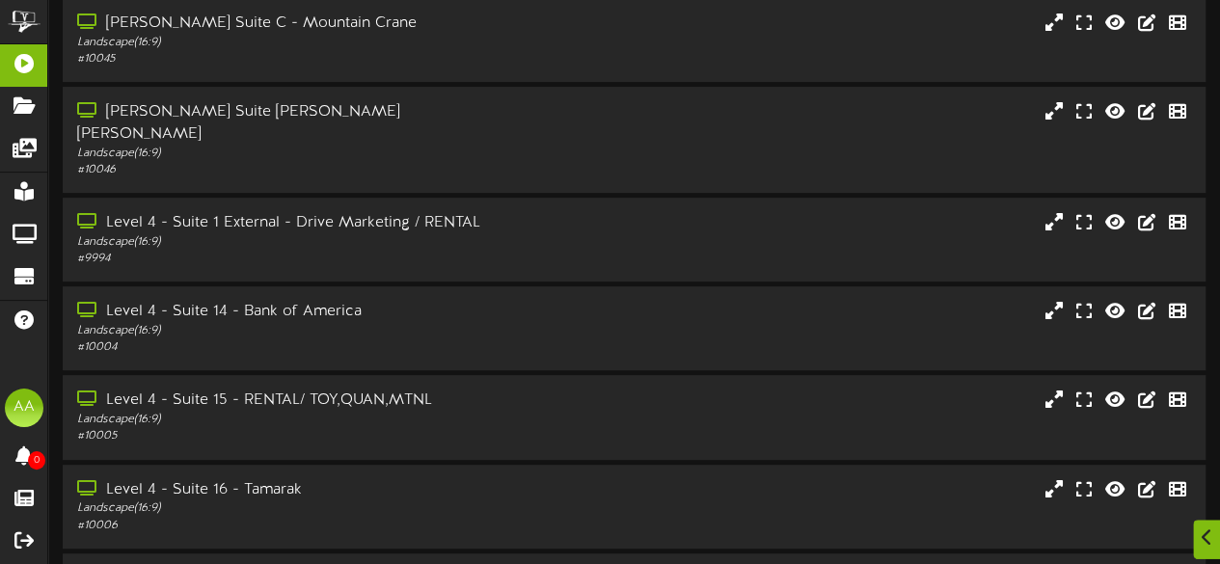
scroll to position [488, 0]
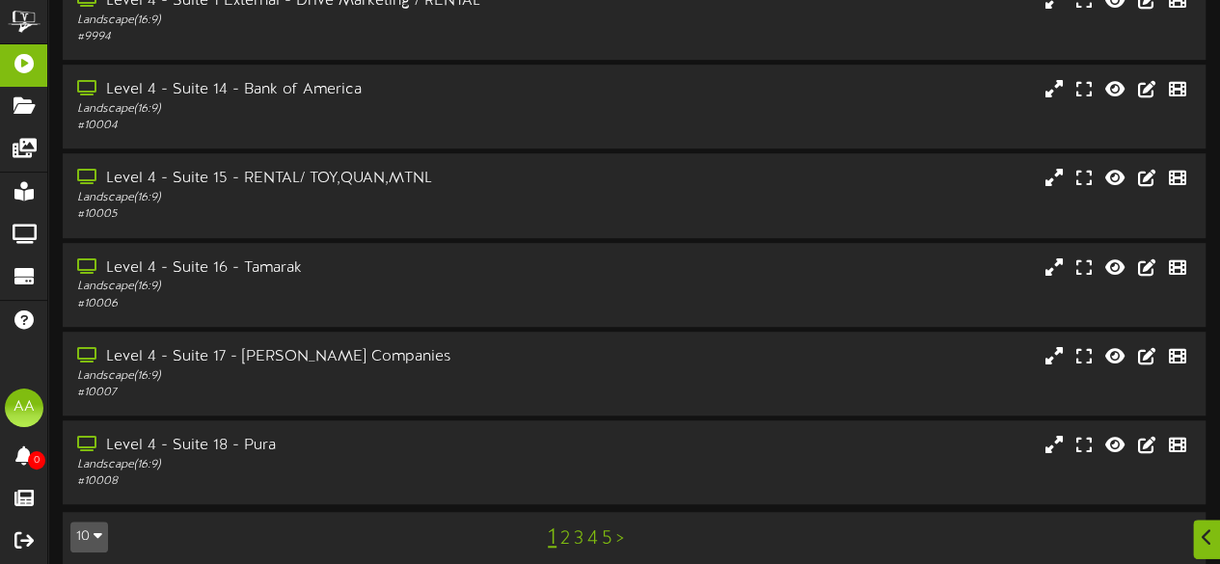
click at [562, 528] on link "2" at bounding box center [565, 538] width 10 height 21
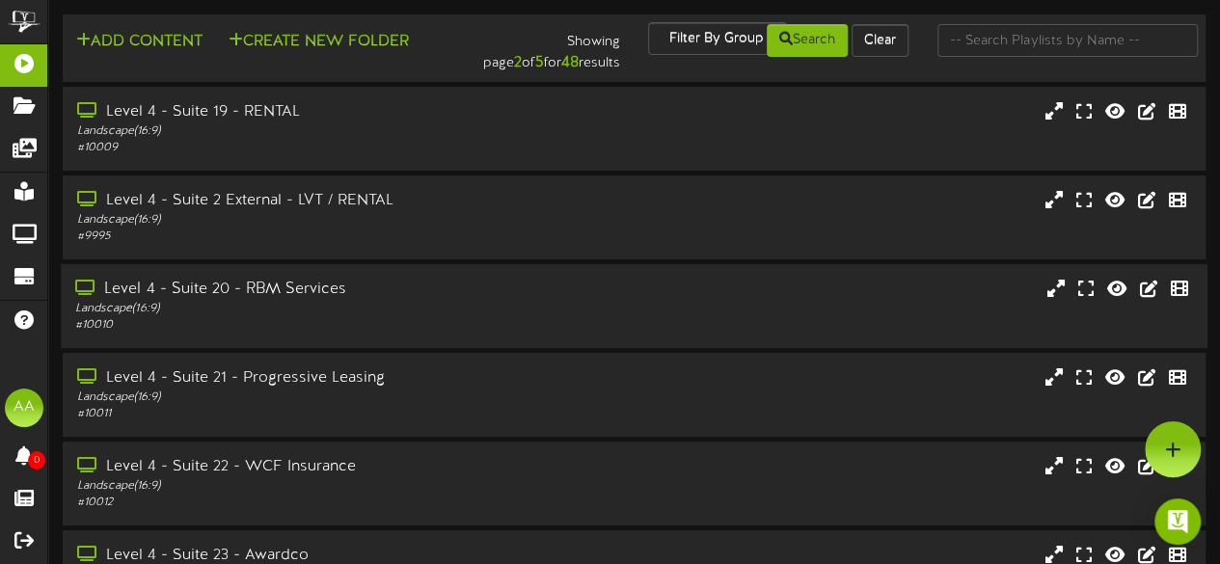
click at [631, 304] on div "Level 4 - Suite 20 - RBM Services Landscape ( 16:9 ) # 10010" at bounding box center [634, 306] width 1146 height 55
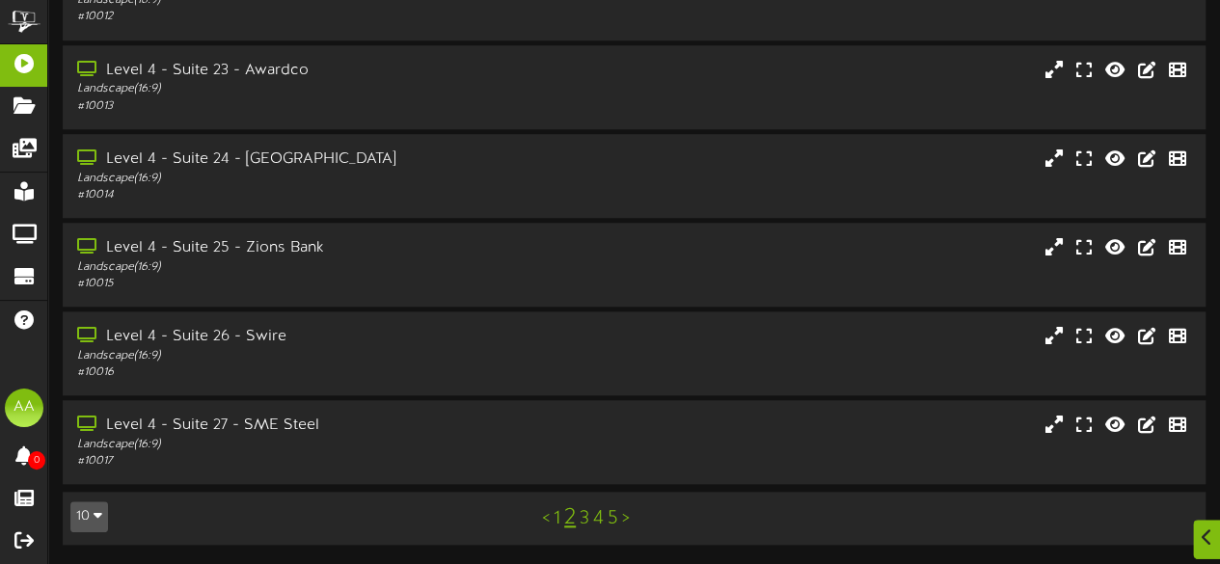
scroll to position [735, 0]
click at [580, 523] on link "3" at bounding box center [584, 519] width 10 height 21
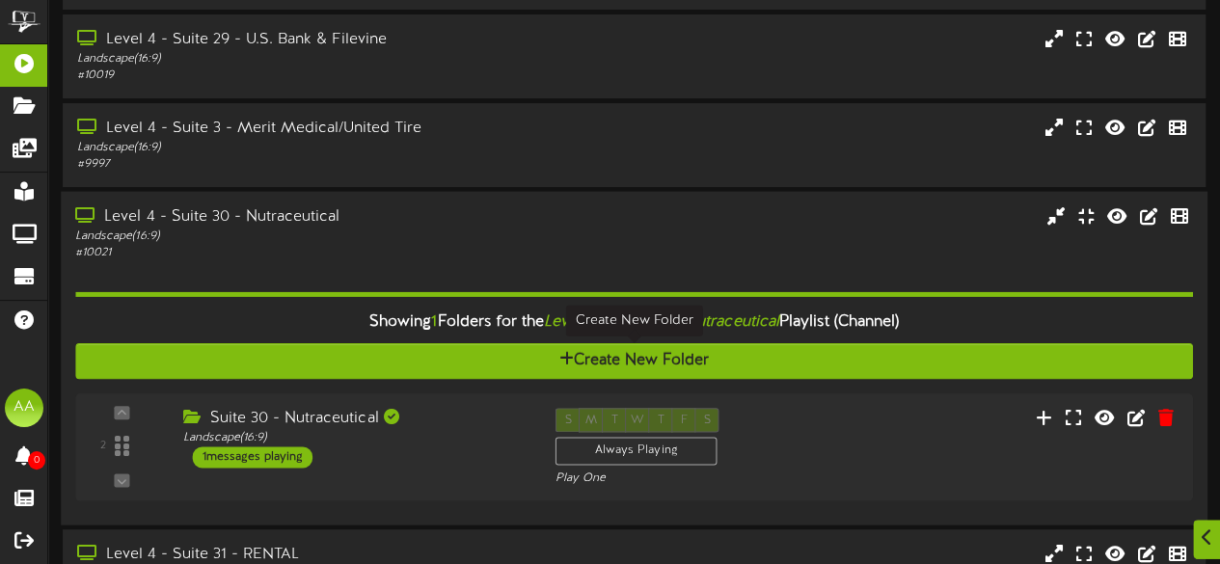
scroll to position [210, 0]
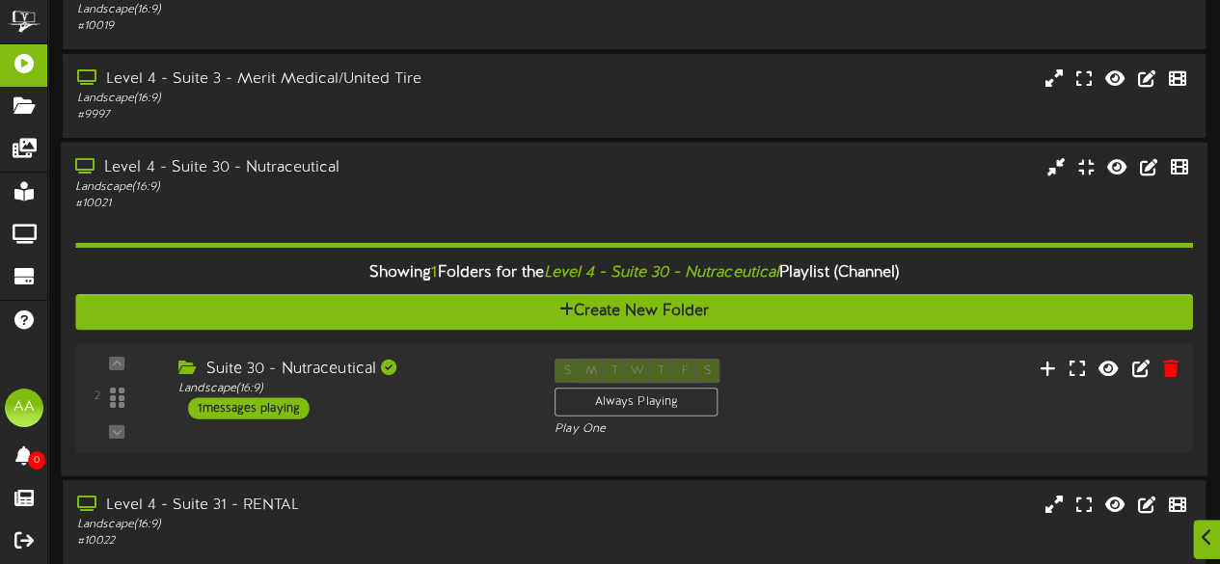
click at [274, 408] on div "1 messages playing" at bounding box center [248, 407] width 121 height 21
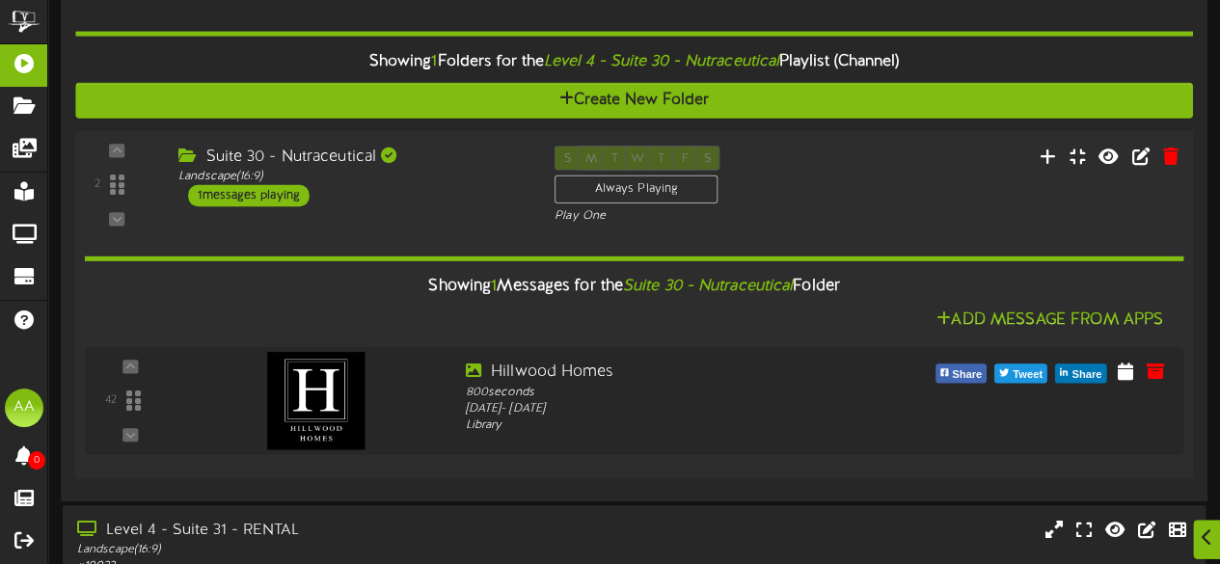
scroll to position [422, 0]
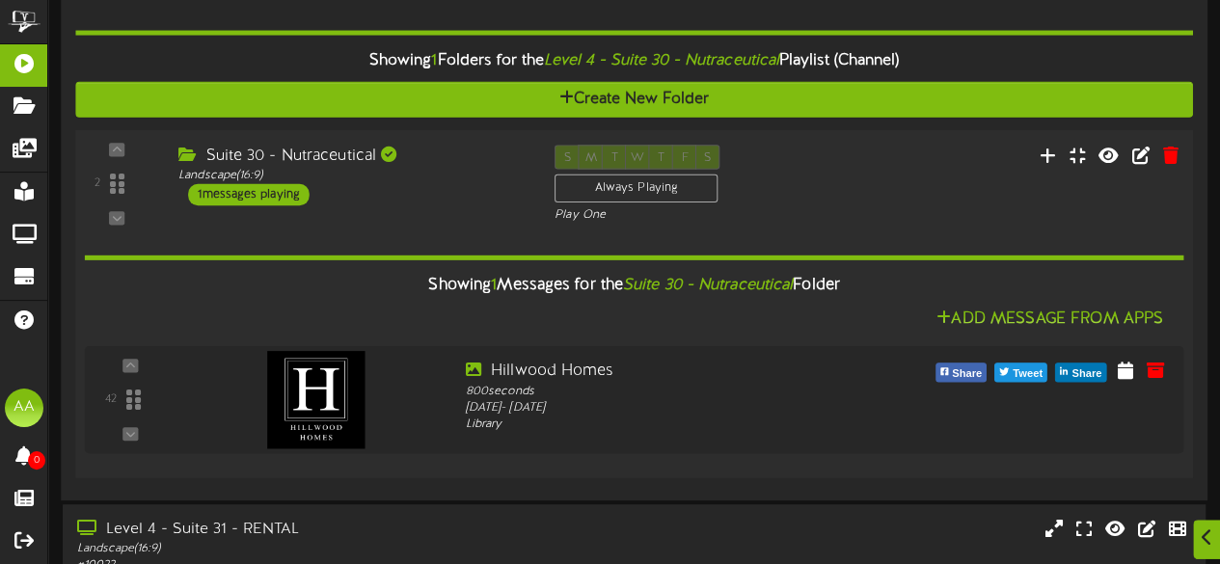
click at [265, 196] on div "1 messages playing" at bounding box center [248, 194] width 121 height 21
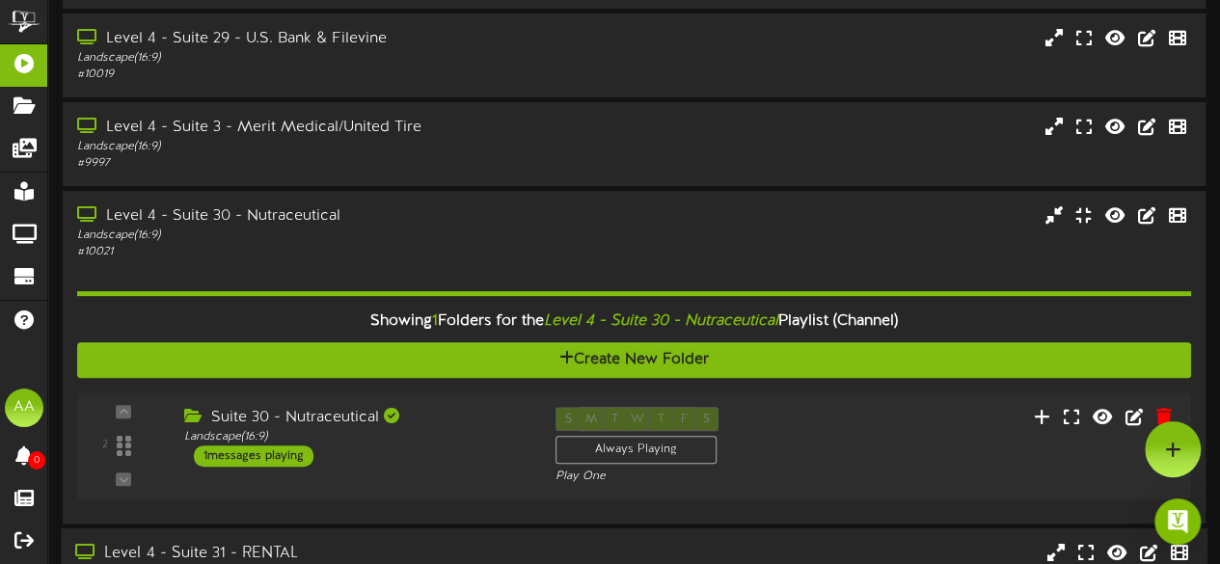
scroll to position [160, 0]
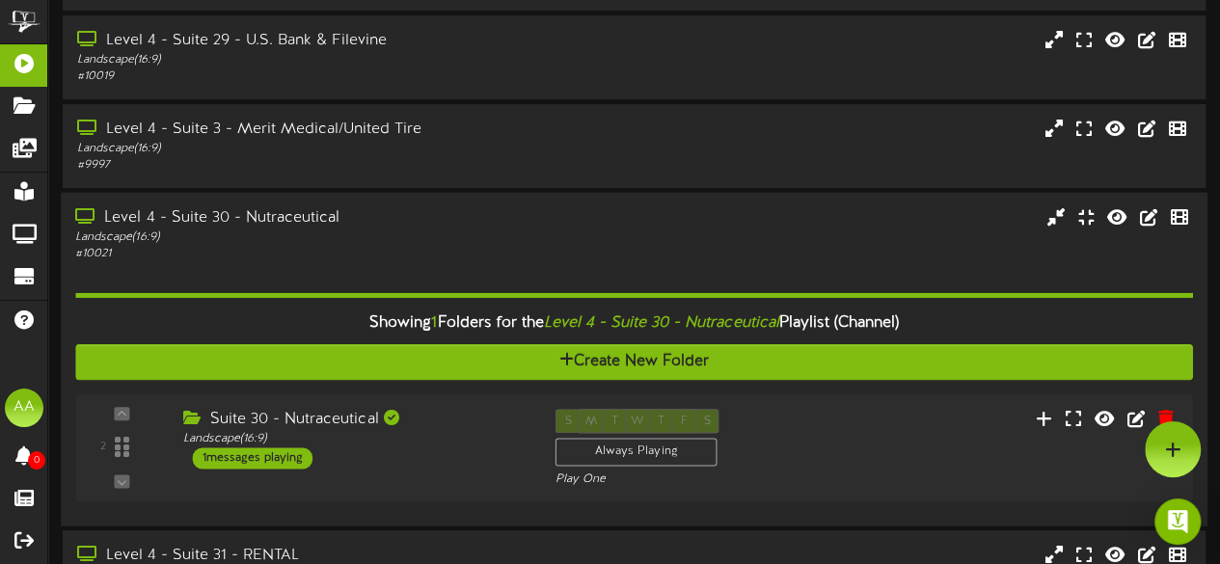
click at [341, 222] on div "Level 4 - Suite 30 - Nutraceutical" at bounding box center [299, 218] width 448 height 22
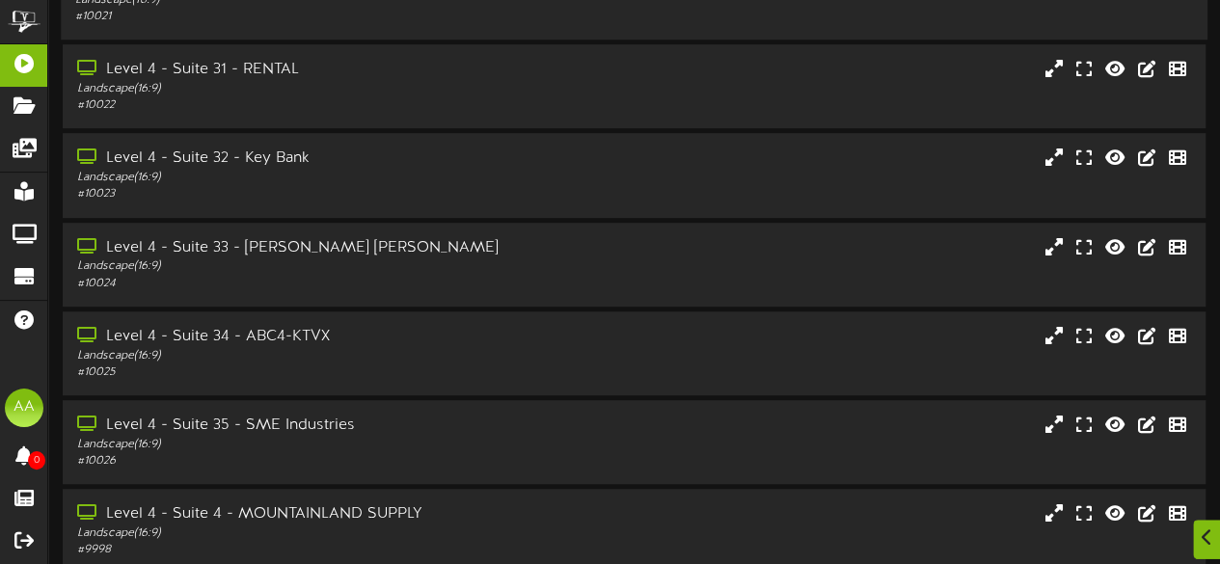
scroll to position [488, 0]
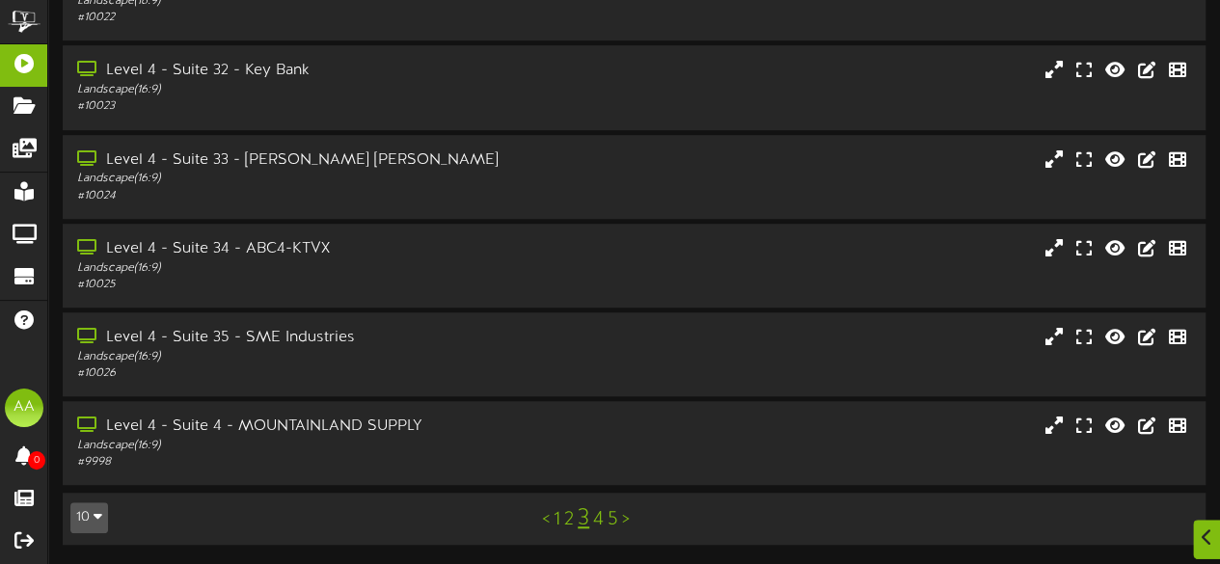
click at [614, 518] on link "5" at bounding box center [612, 519] width 11 height 21
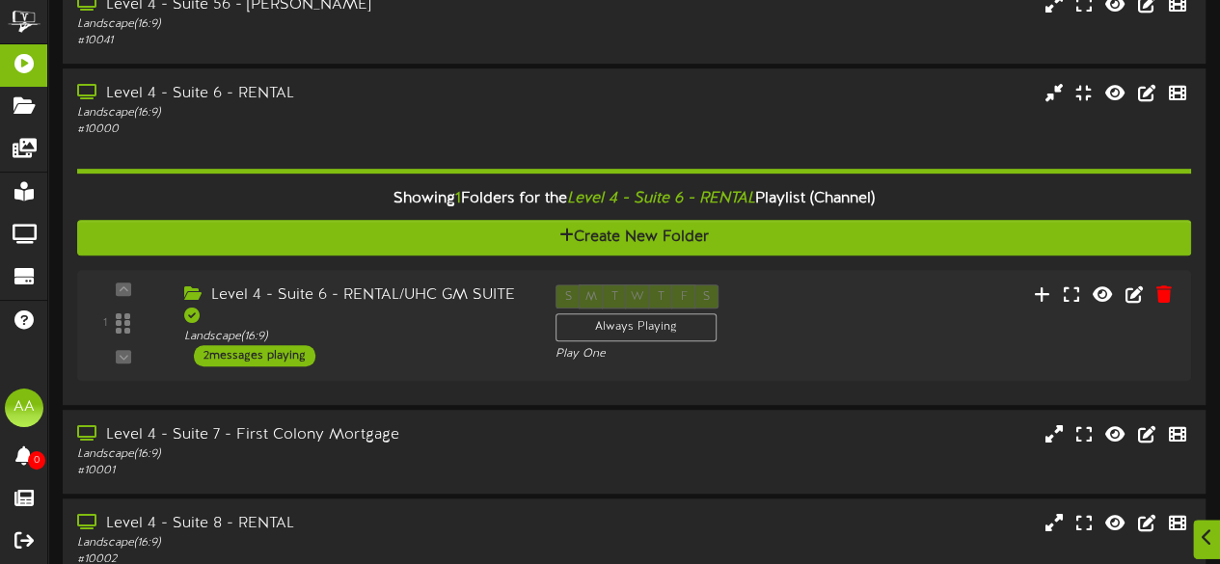
scroll to position [561, 0]
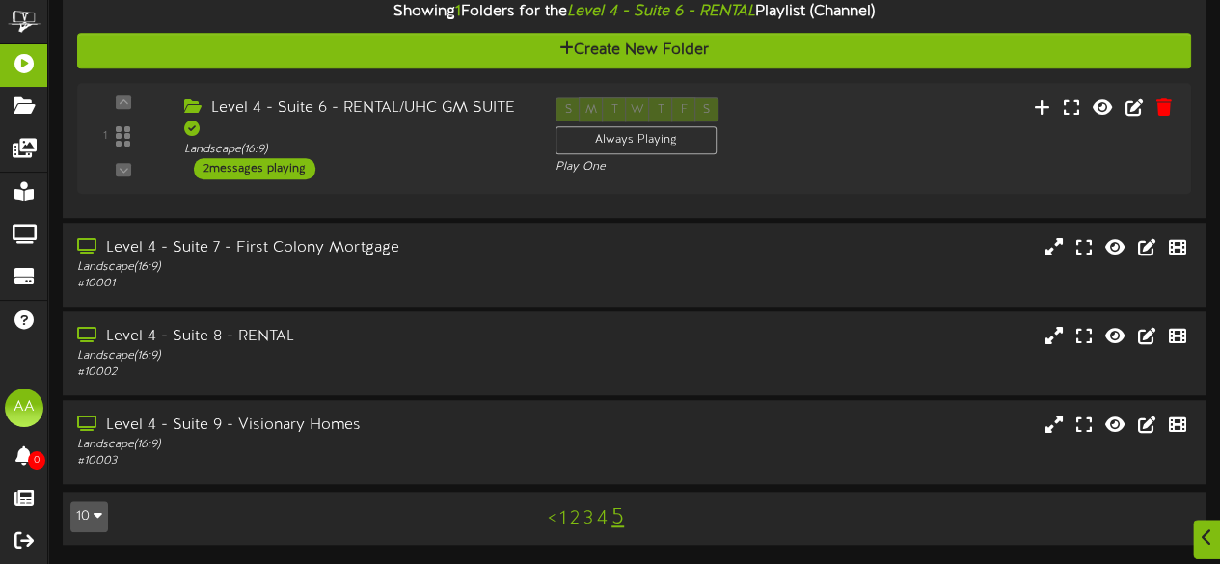
click at [604, 518] on link "4" at bounding box center [602, 518] width 11 height 21
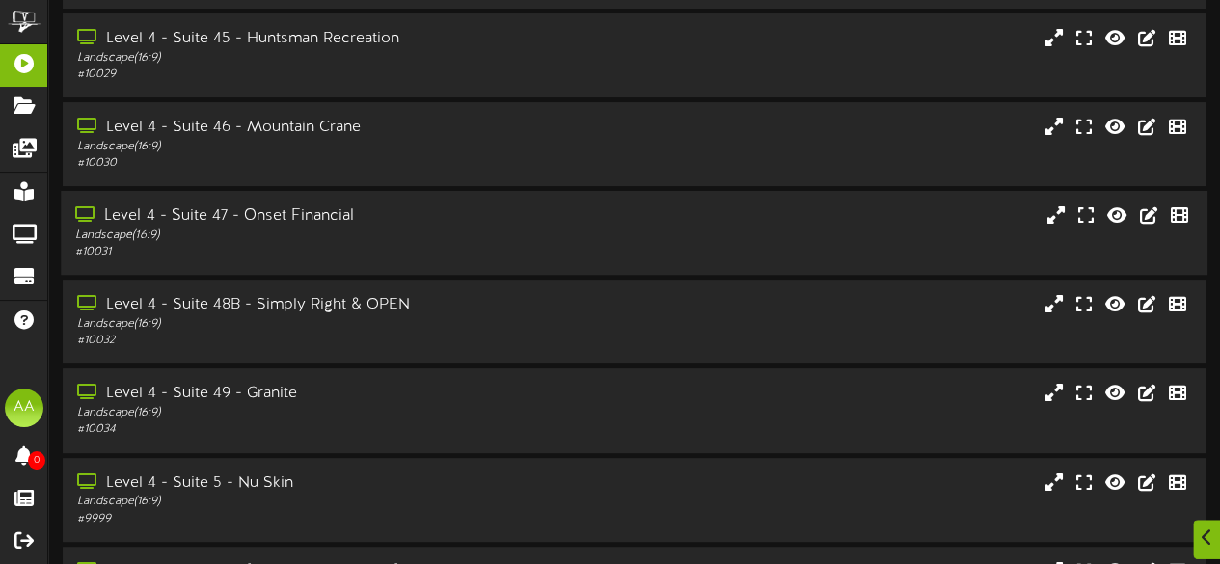
scroll to position [176, 0]
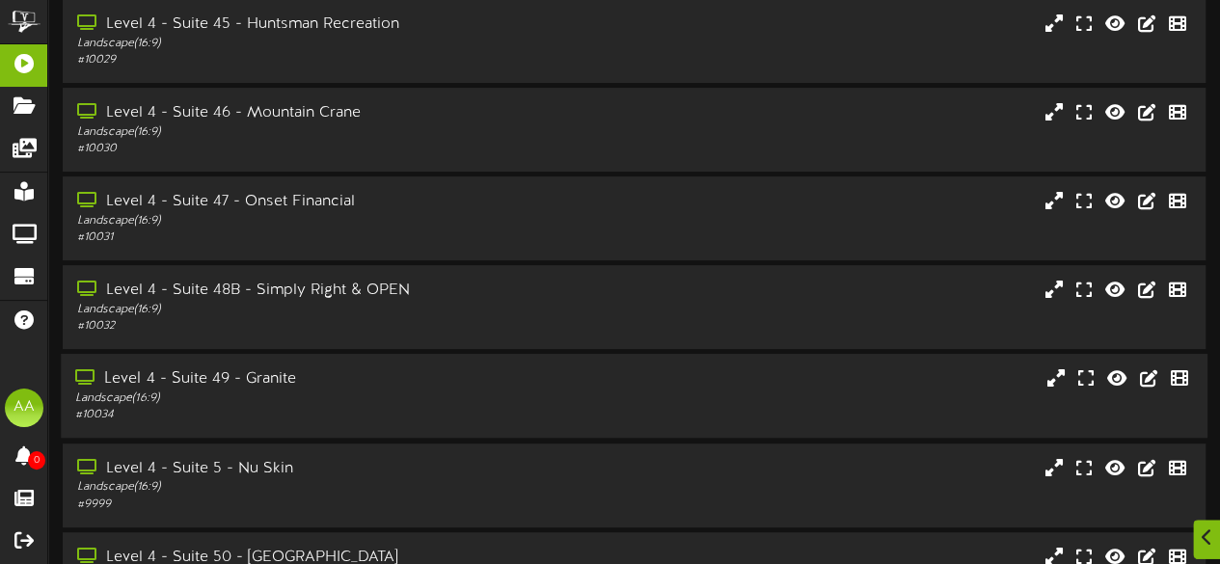
click at [560, 410] on div "Level 4 - Suite 49 - Granite Landscape ( 16:9 ) # 10034" at bounding box center [634, 395] width 1146 height 55
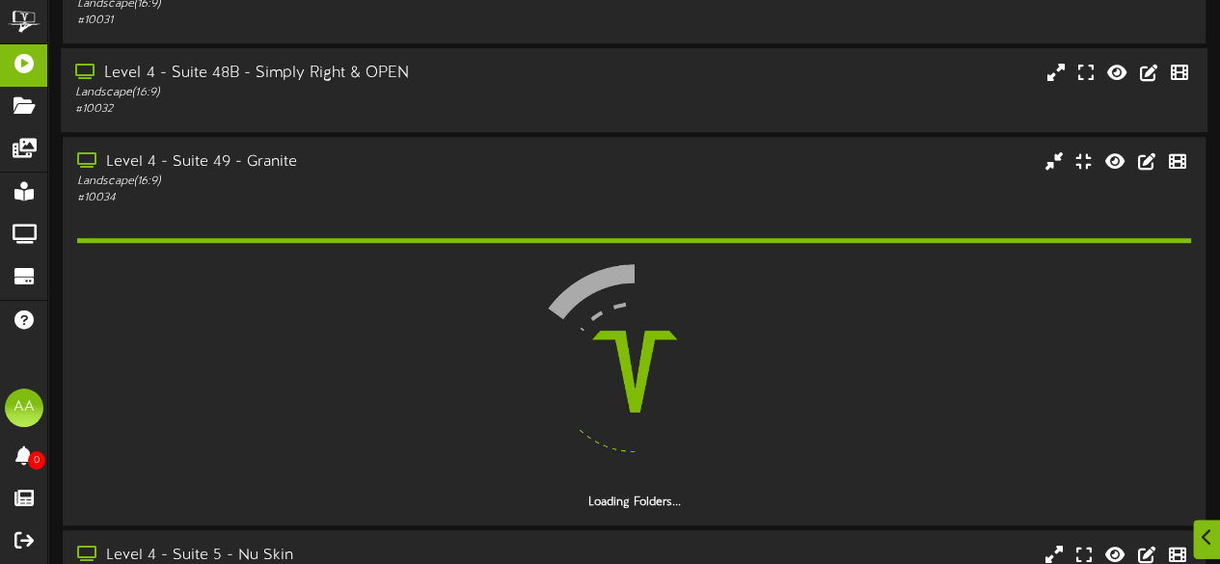
scroll to position [435, 0]
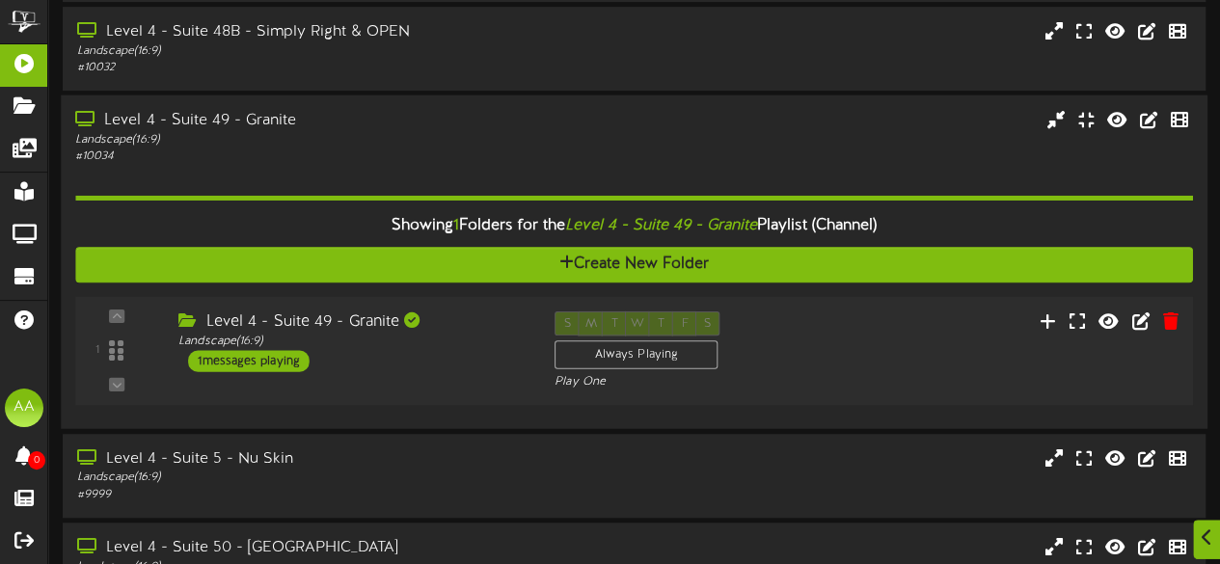
click at [271, 354] on div "1 messages playing" at bounding box center [248, 361] width 121 height 21
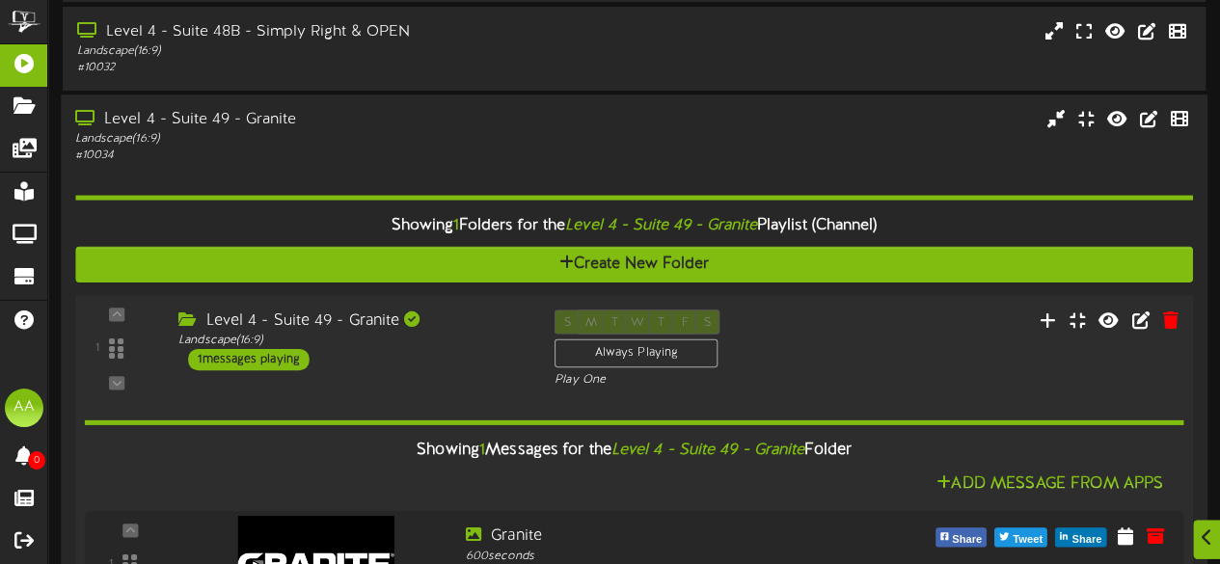
click at [270, 363] on div "1 messages playing" at bounding box center [248, 359] width 121 height 21
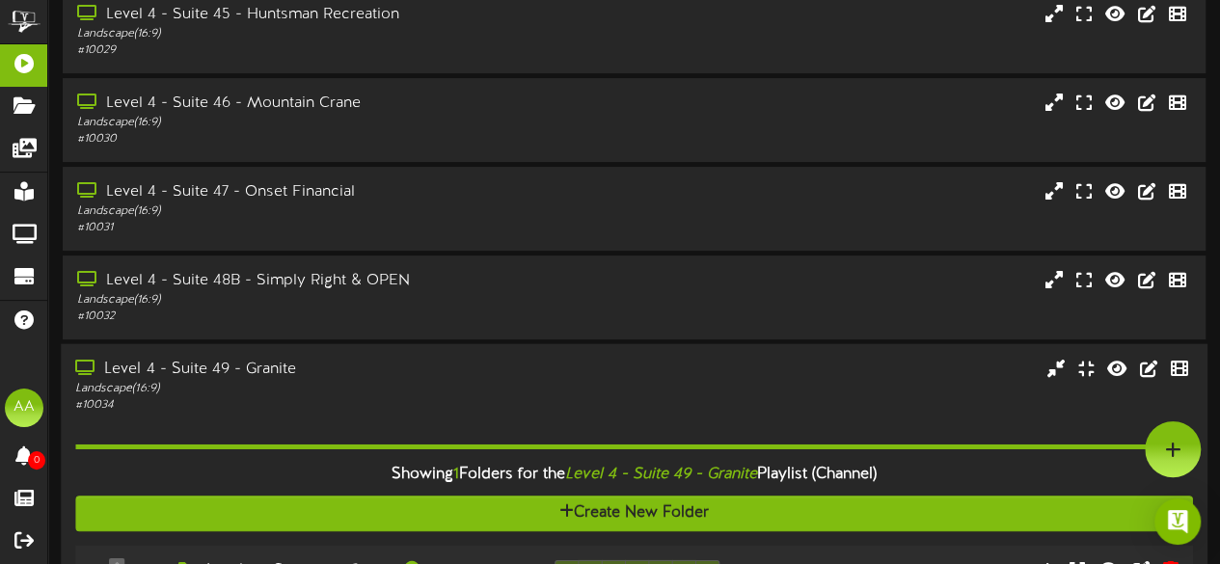
scroll to position [179, 0]
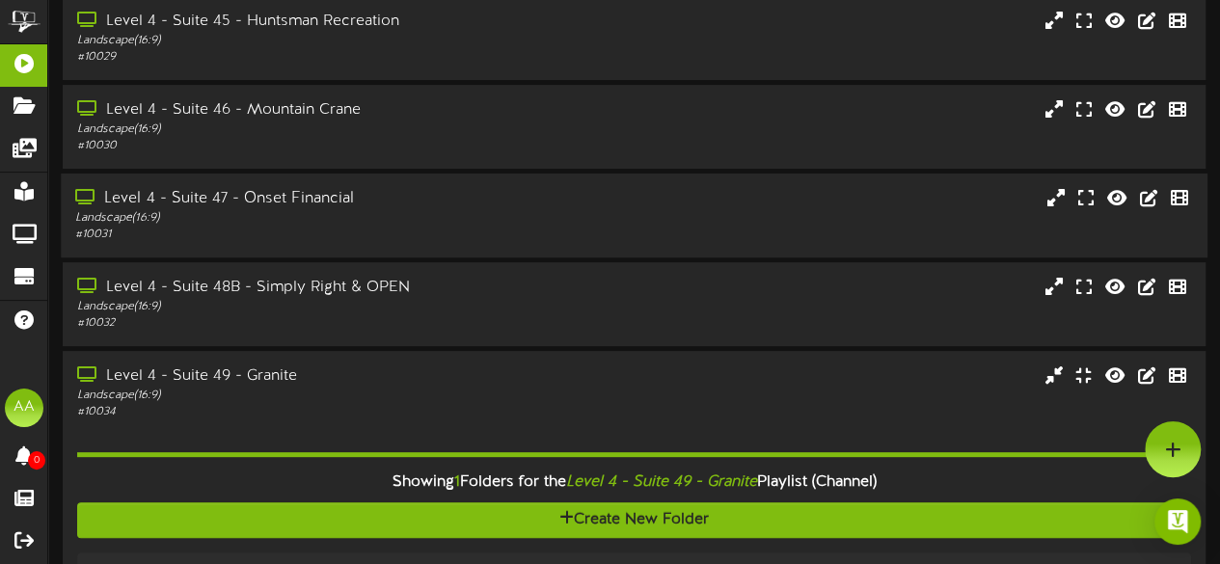
click at [382, 236] on div "# 10031" at bounding box center [299, 235] width 448 height 16
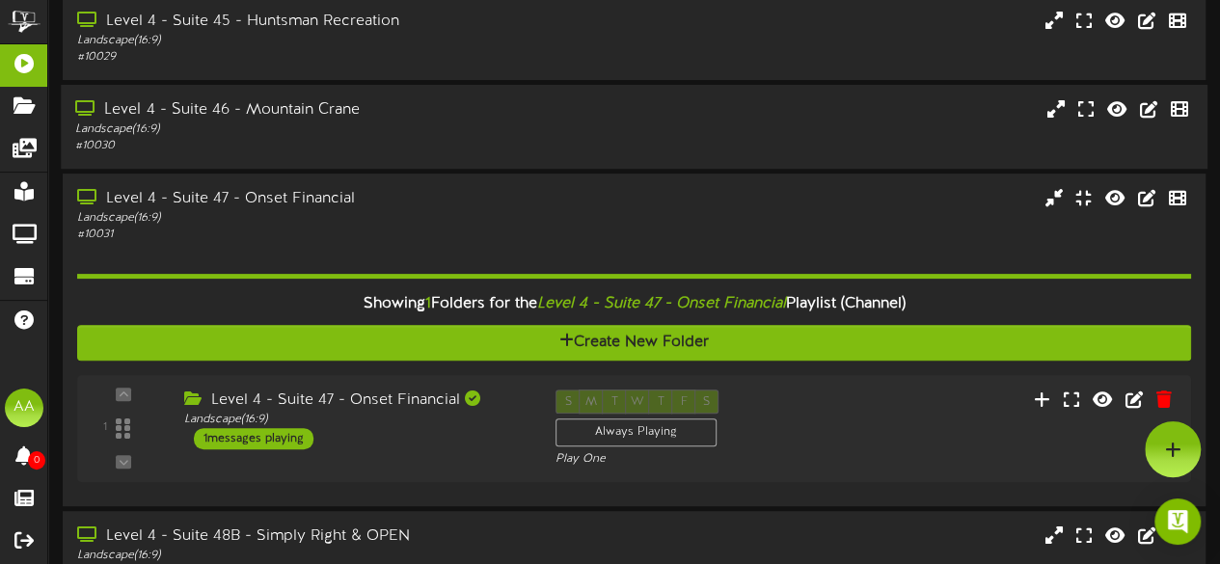
click at [470, 138] on div "Landscape ( 16:9 )" at bounding box center [299, 129] width 448 height 16
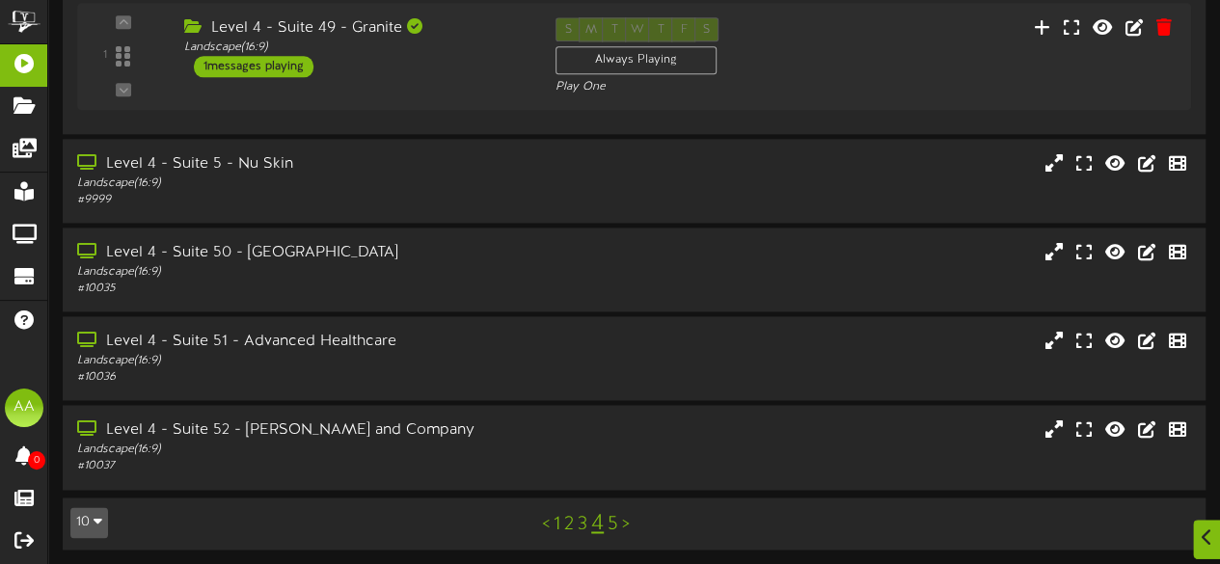
scroll to position [1233, 0]
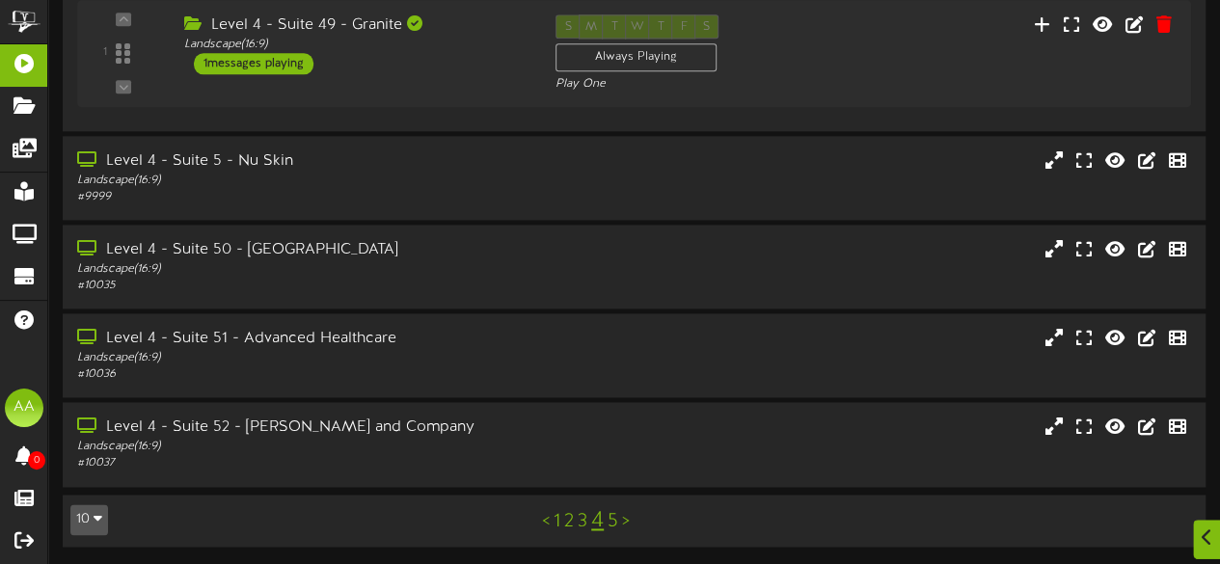
click at [584, 517] on link "3" at bounding box center [583, 521] width 10 height 21
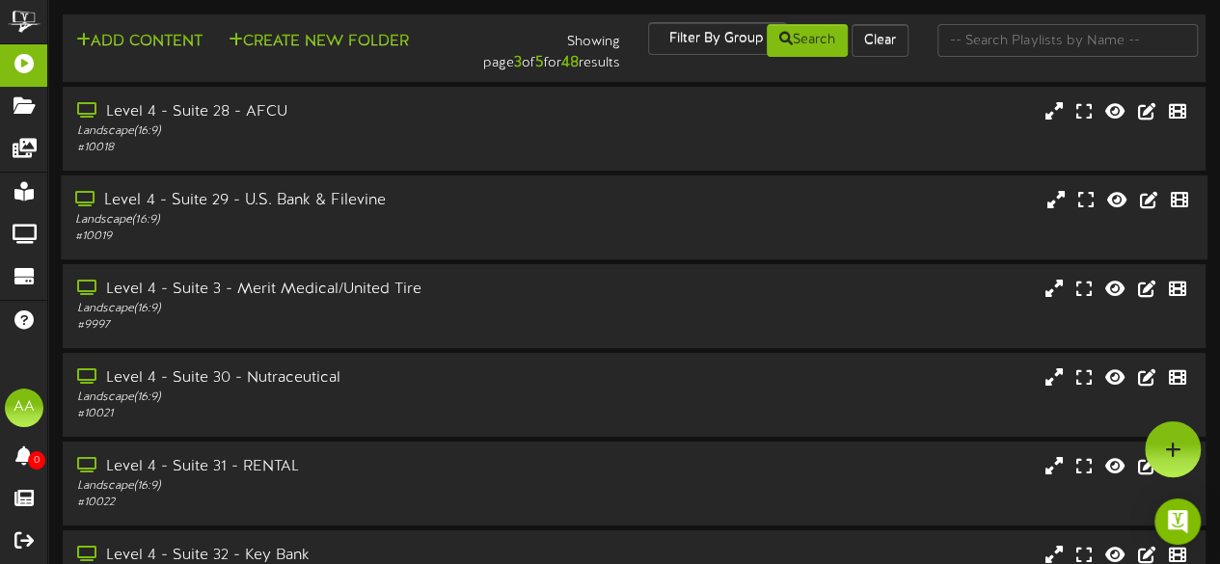
click at [318, 227] on div "Landscape ( 16:9 )" at bounding box center [299, 220] width 448 height 16
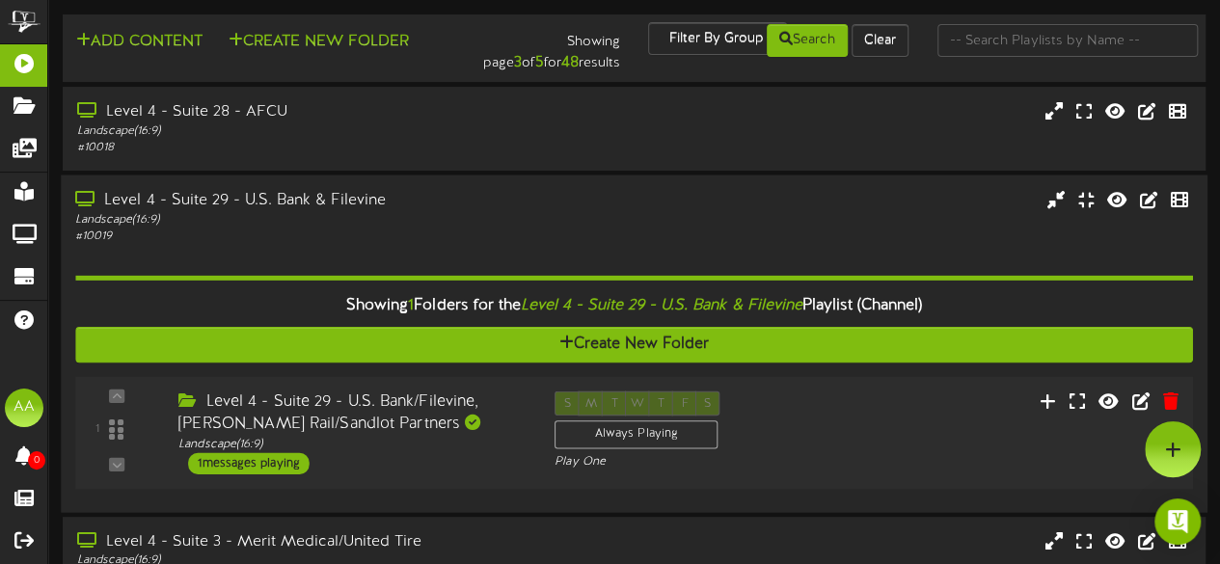
click at [239, 467] on div "1 messages playing" at bounding box center [248, 462] width 121 height 21
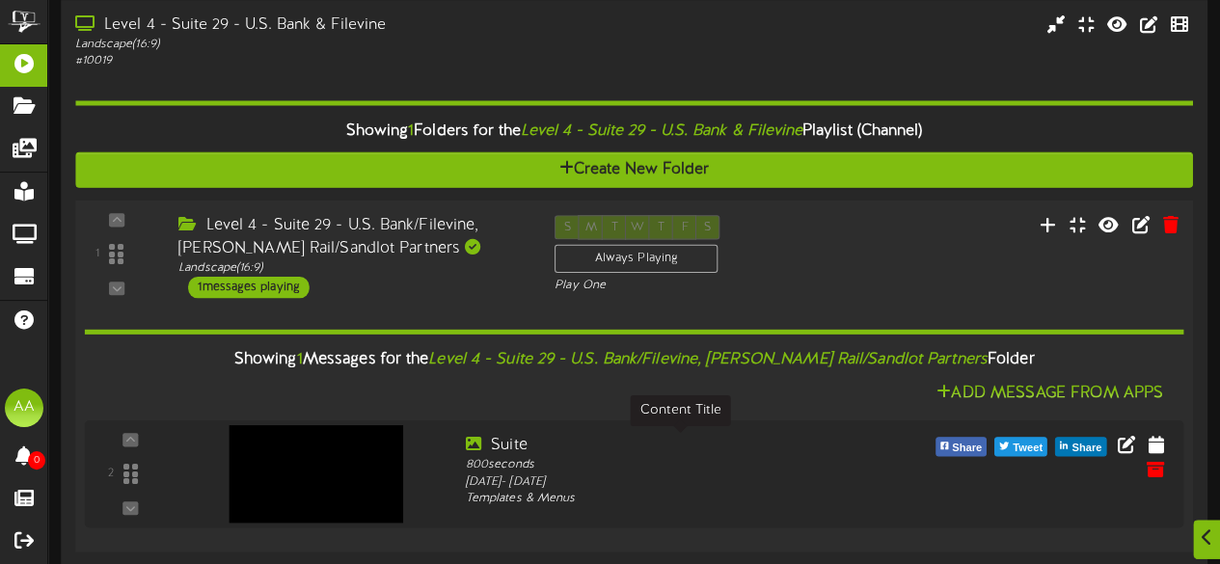
scroll to position [183, 0]
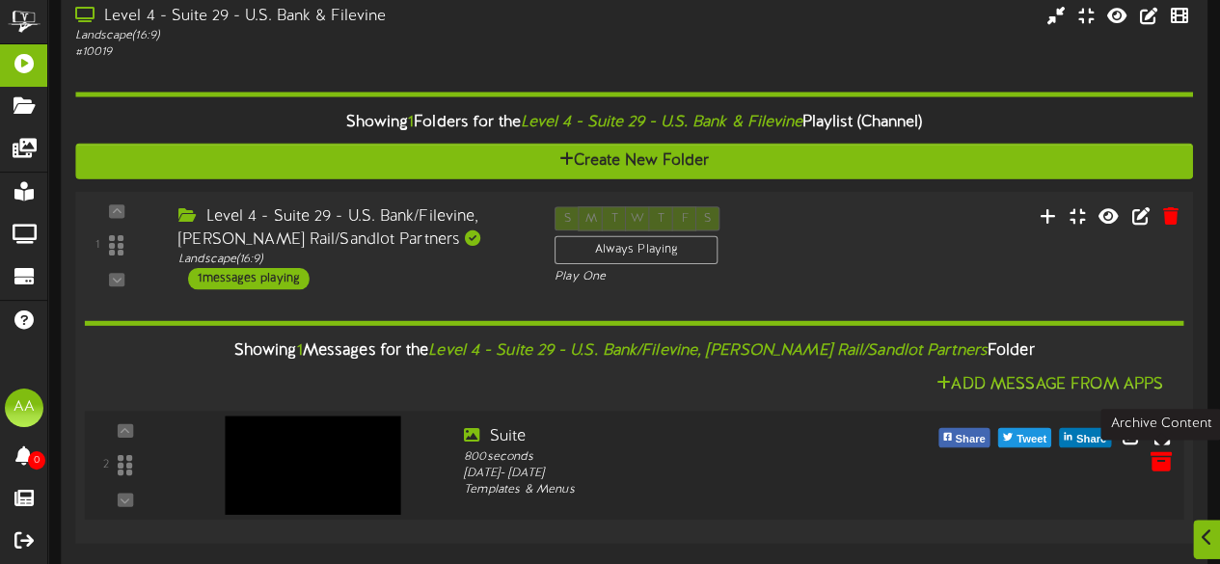
click at [1159, 464] on icon at bounding box center [1159, 459] width 21 height 21
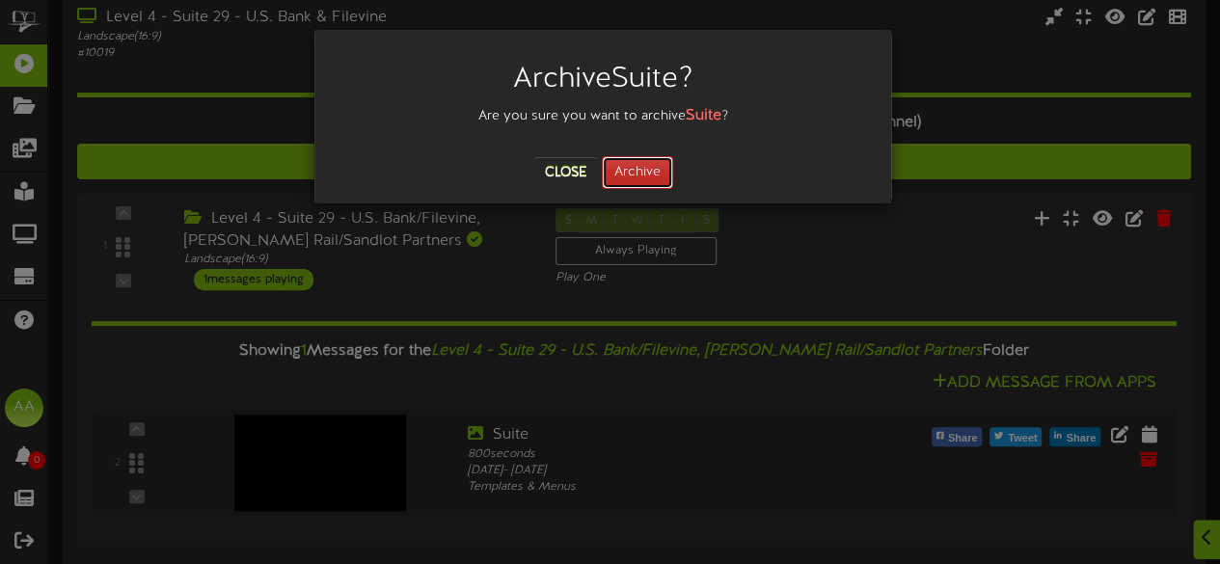
click at [631, 174] on button "Archive" at bounding box center [637, 172] width 71 height 33
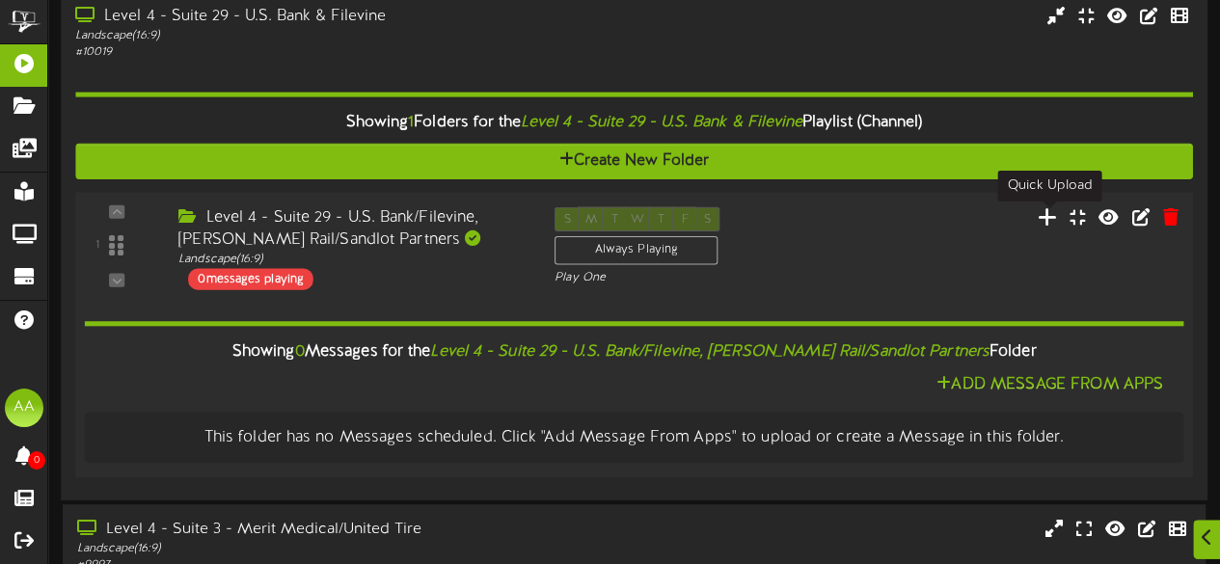
click at [1053, 221] on icon at bounding box center [1047, 215] width 20 height 21
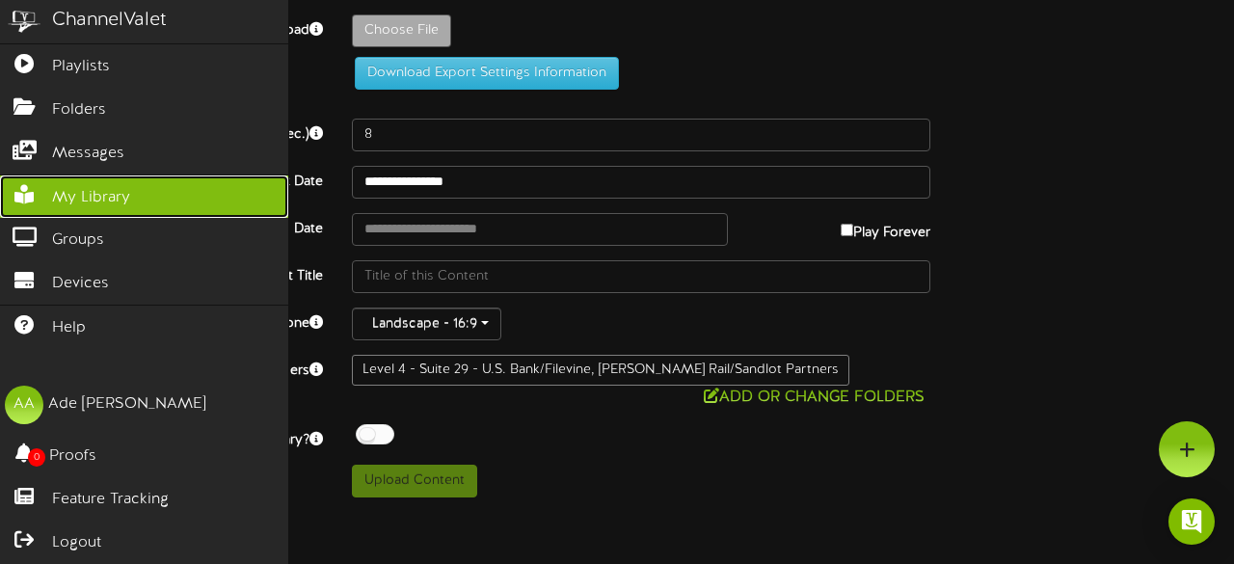
click at [97, 192] on span "My Library" at bounding box center [91, 198] width 78 height 22
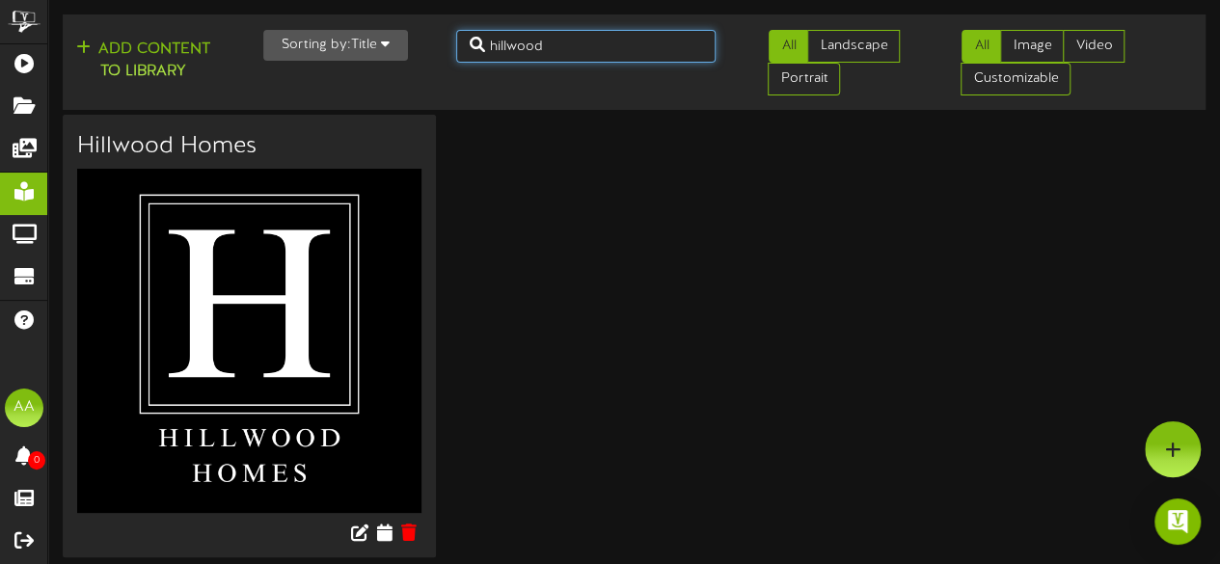
drag, startPoint x: 584, startPoint y: 49, endPoint x: 463, endPoint y: 50, distance: 121.5
click at [463, 50] on input "hillwood" at bounding box center [586, 46] width 260 height 33
type input "us bank"
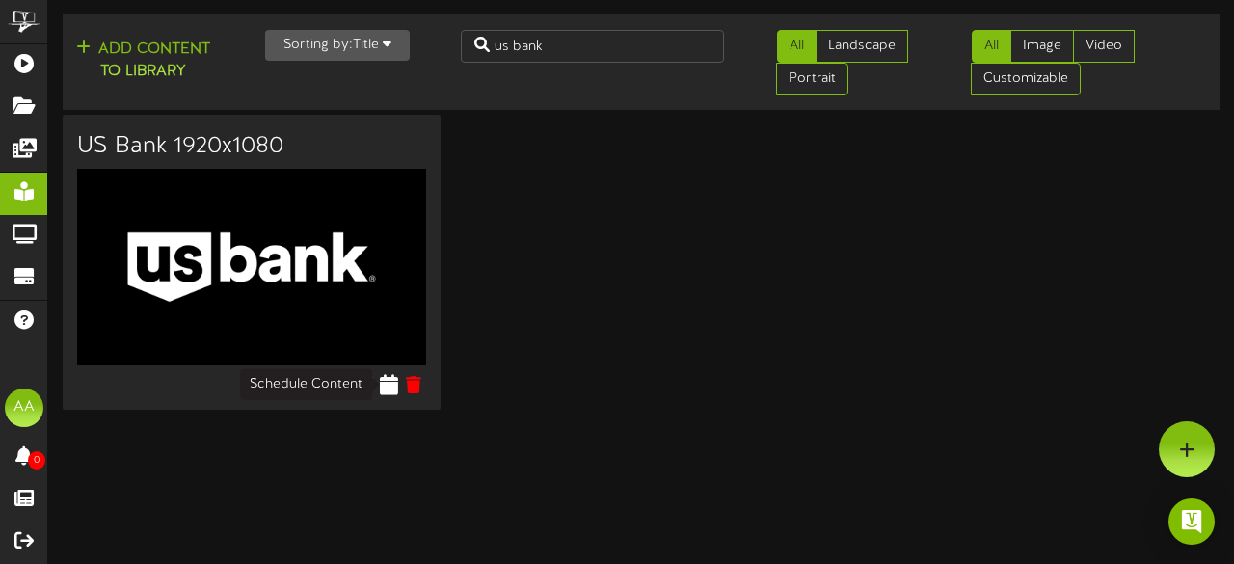
click at [390, 381] on icon at bounding box center [389, 383] width 18 height 21
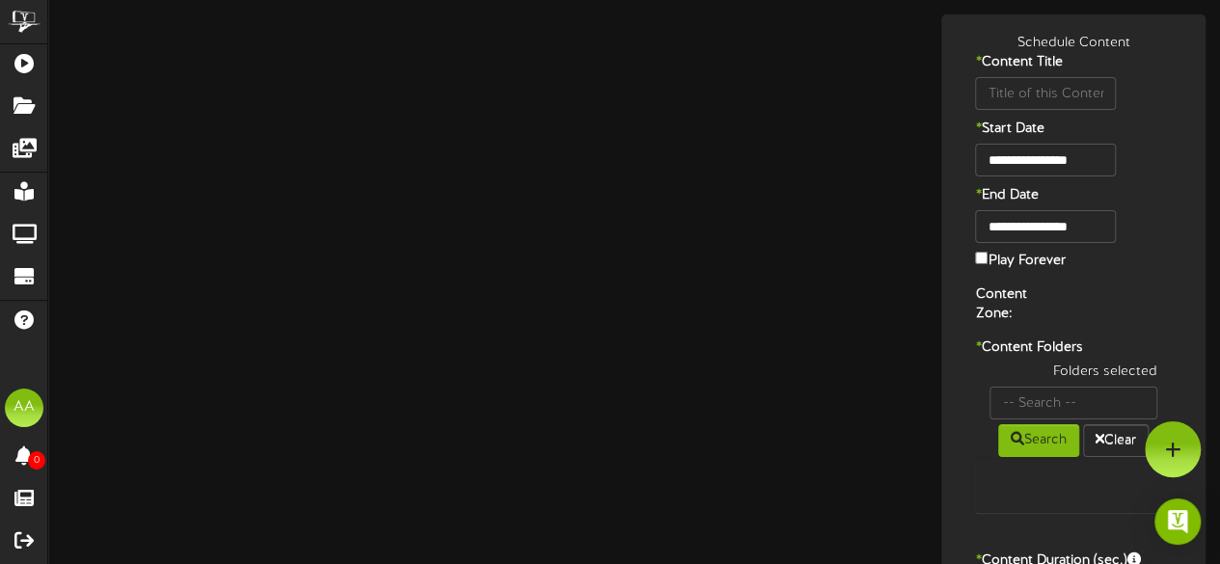
type input "US Bank 1920x1080"
type input "8"
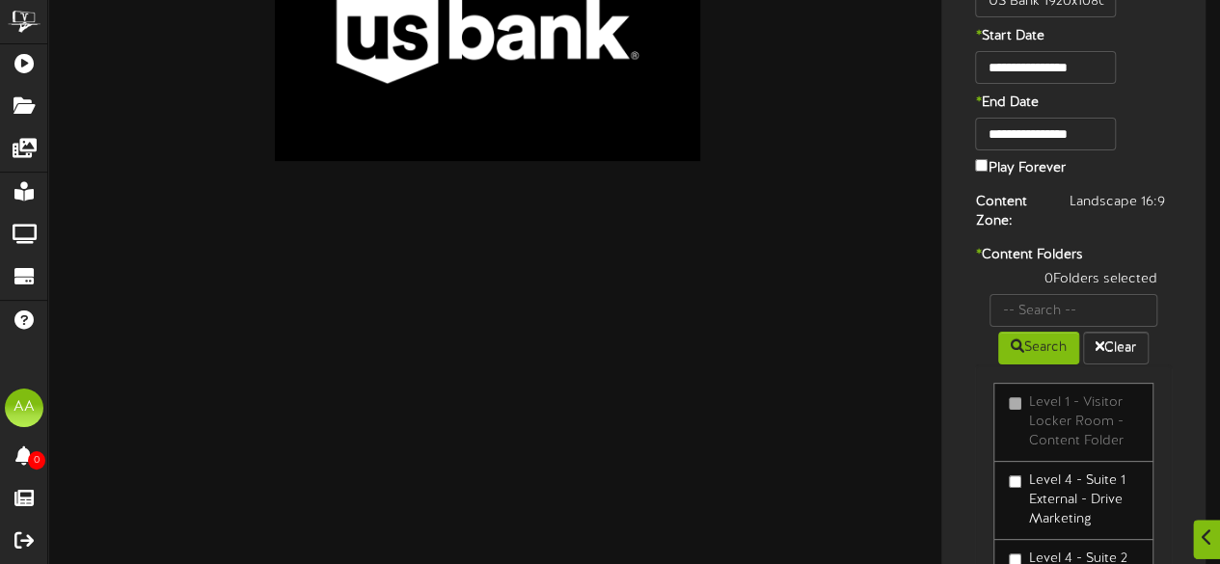
scroll to position [99, 0]
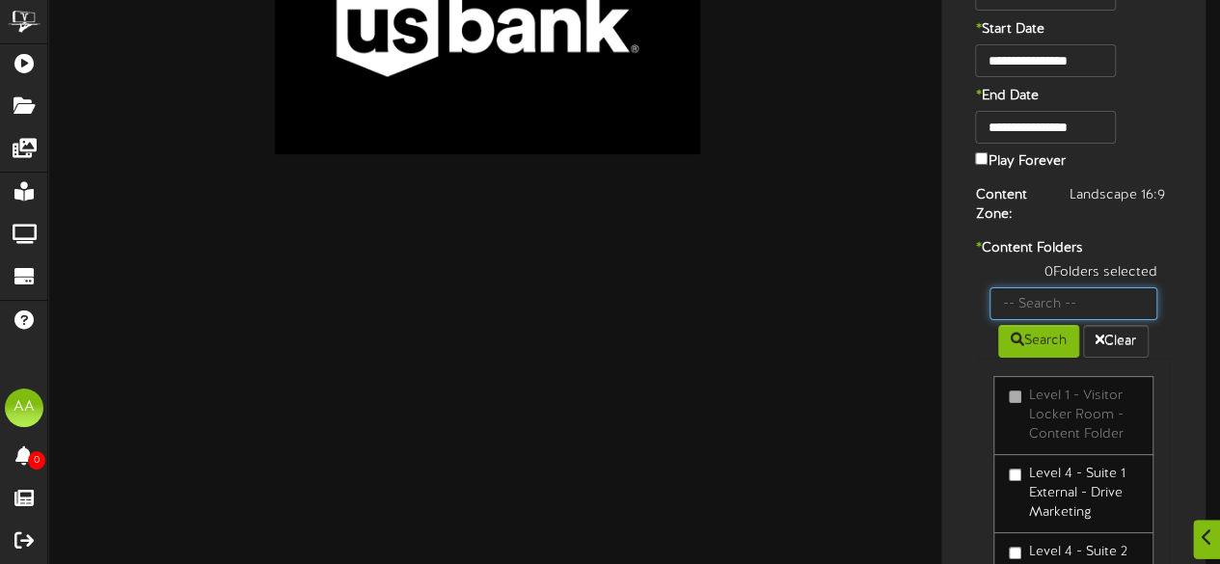
click at [1057, 302] on input "text" at bounding box center [1073, 303] width 168 height 33
type input "suite 29"
click at [1030, 347] on button "Search" at bounding box center [1038, 341] width 81 height 33
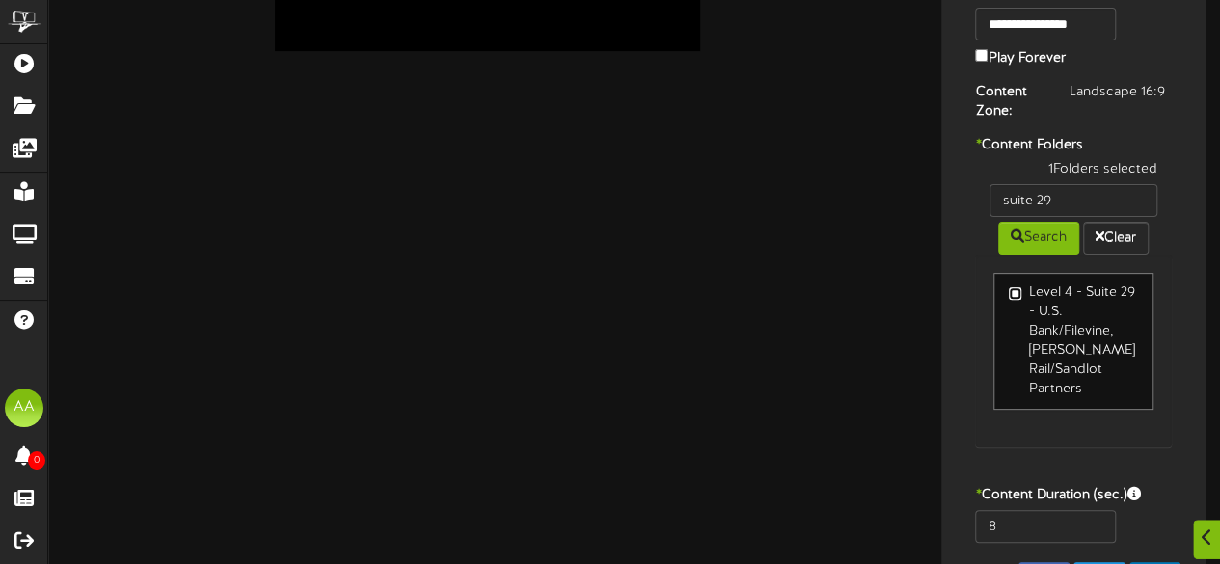
scroll to position [203, 0]
click at [1016, 529] on input "8" at bounding box center [1045, 525] width 140 height 33
type input "800"
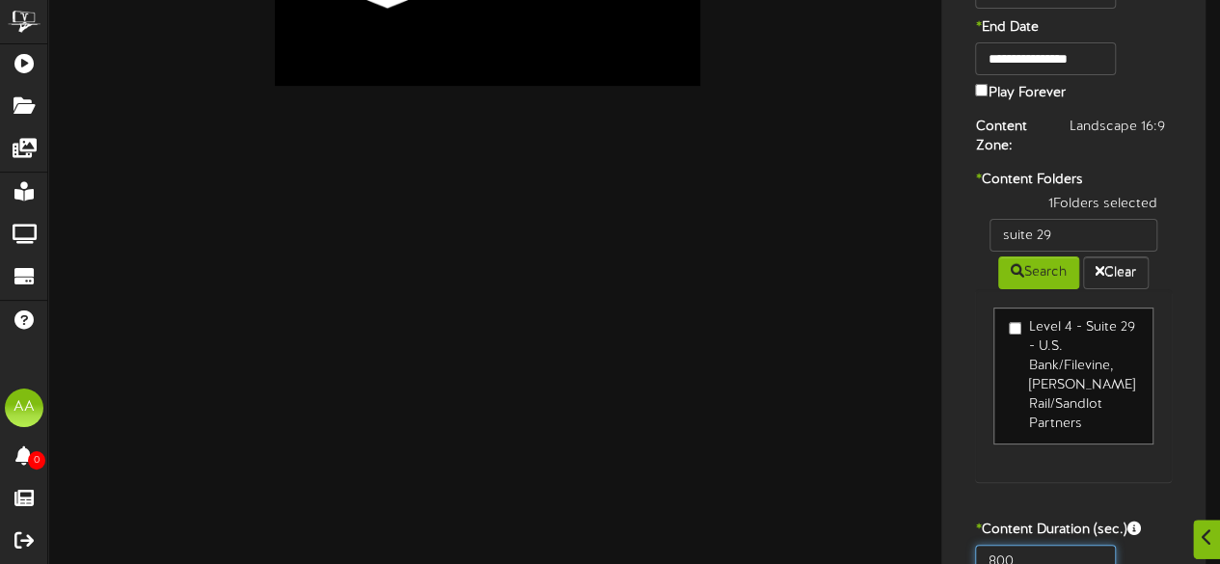
scroll to position [278, 0]
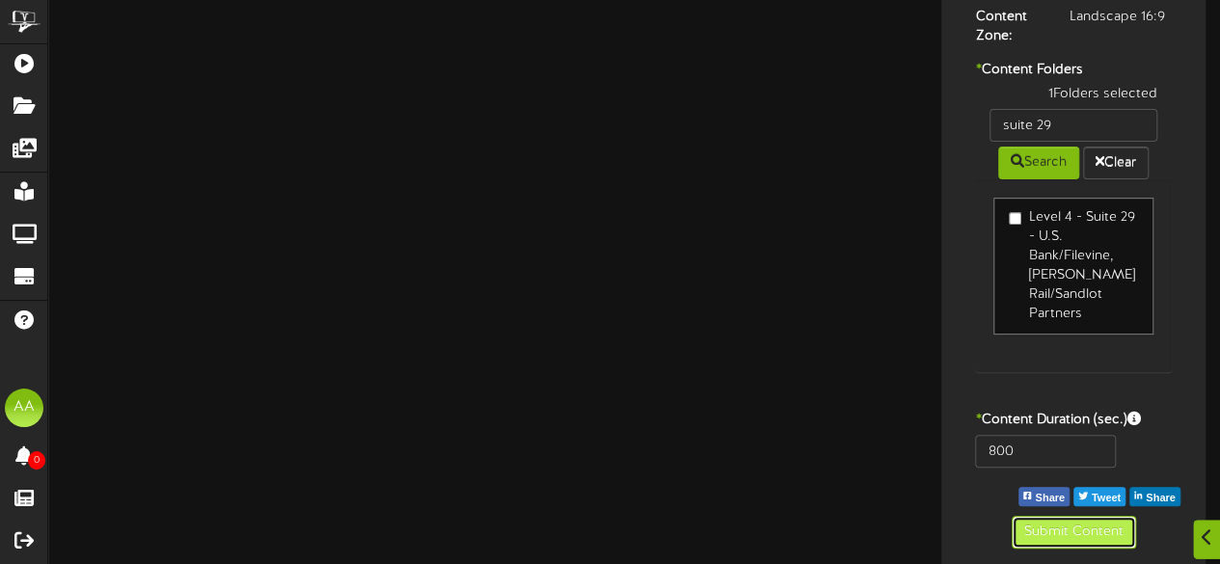
click at [1037, 527] on button "Submit Content" at bounding box center [1073, 532] width 124 height 33
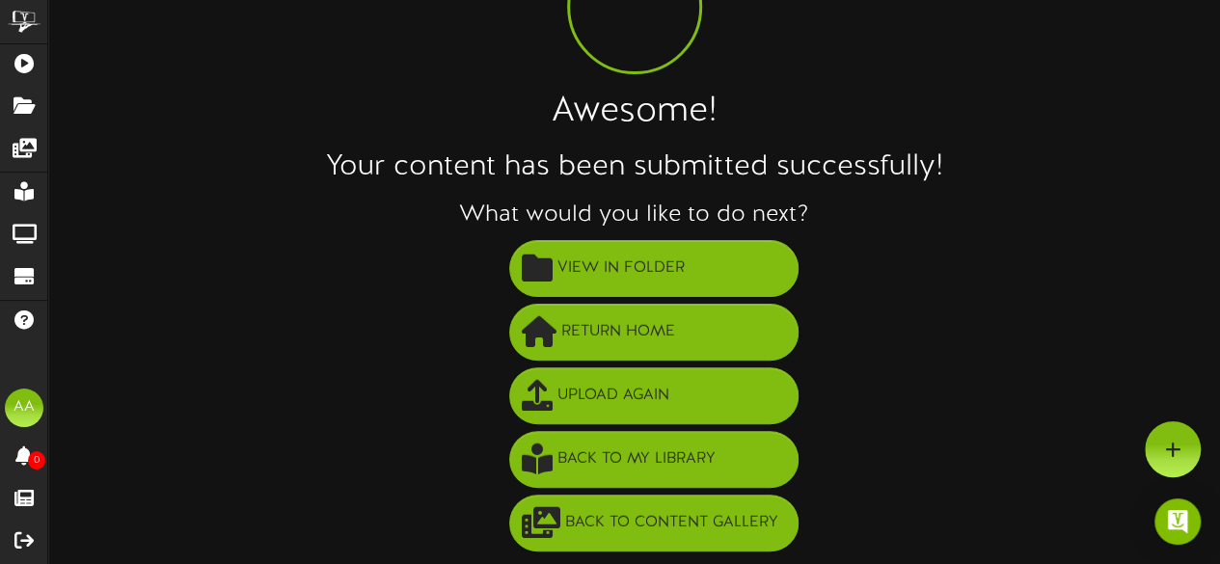
scroll to position [139, 0]
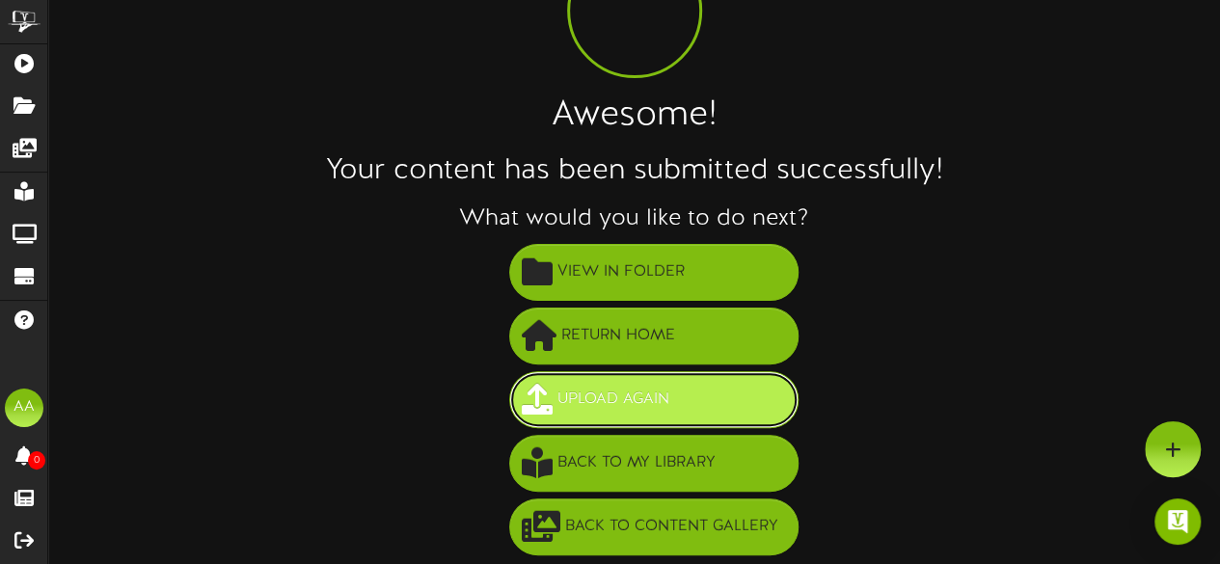
click at [656, 396] on span "Upload Again" at bounding box center [612, 400] width 121 height 32
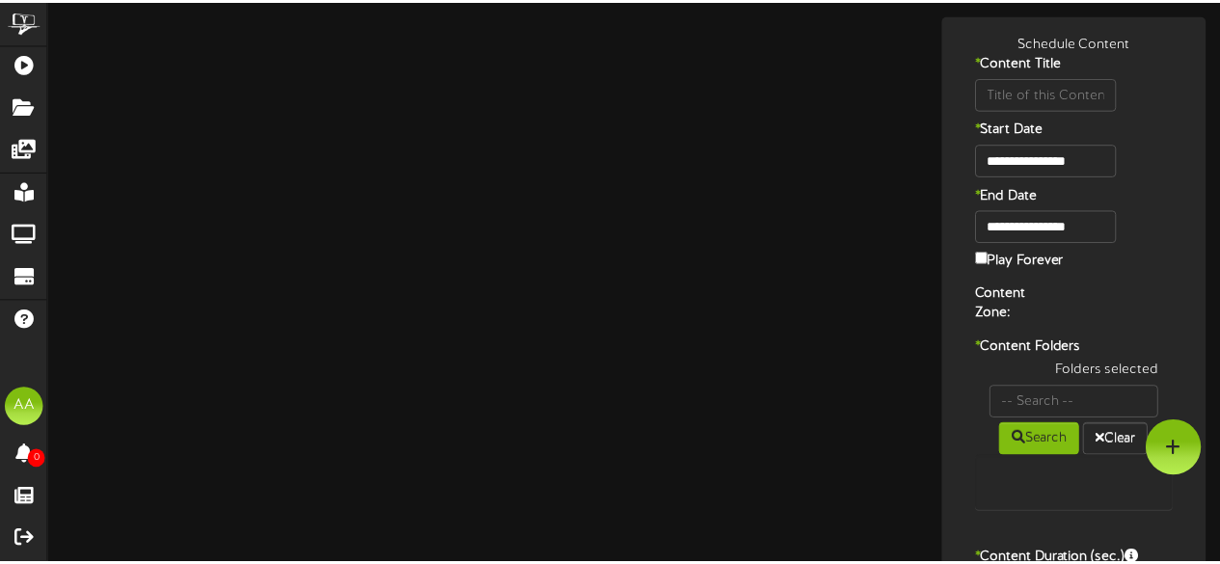
scroll to position [102, 0]
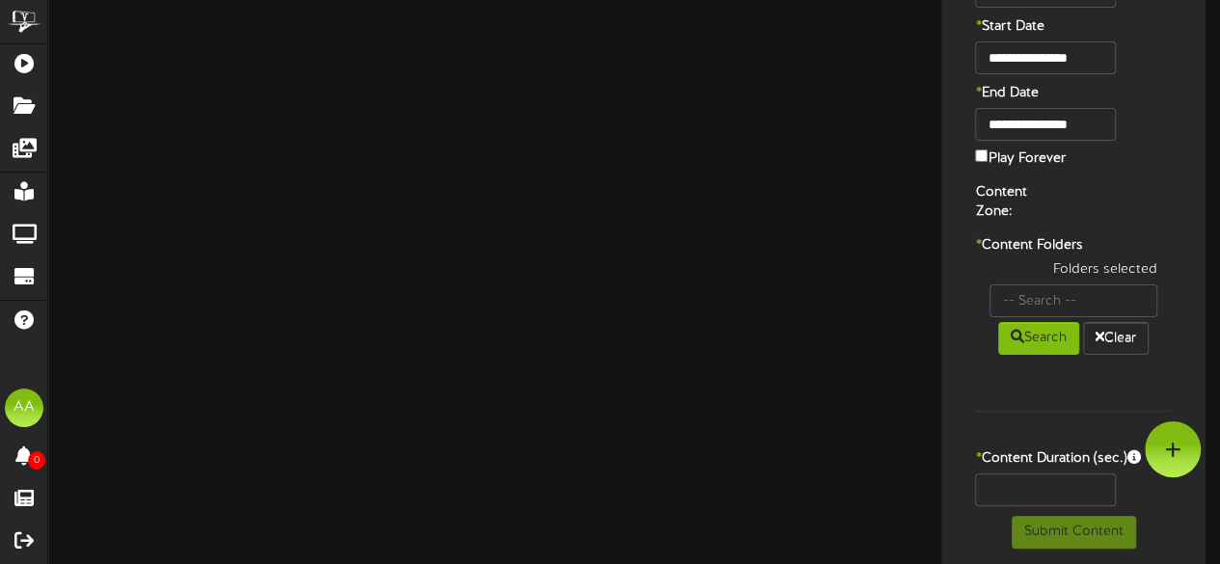
type input "US Bank 1920x1080"
type input "8"
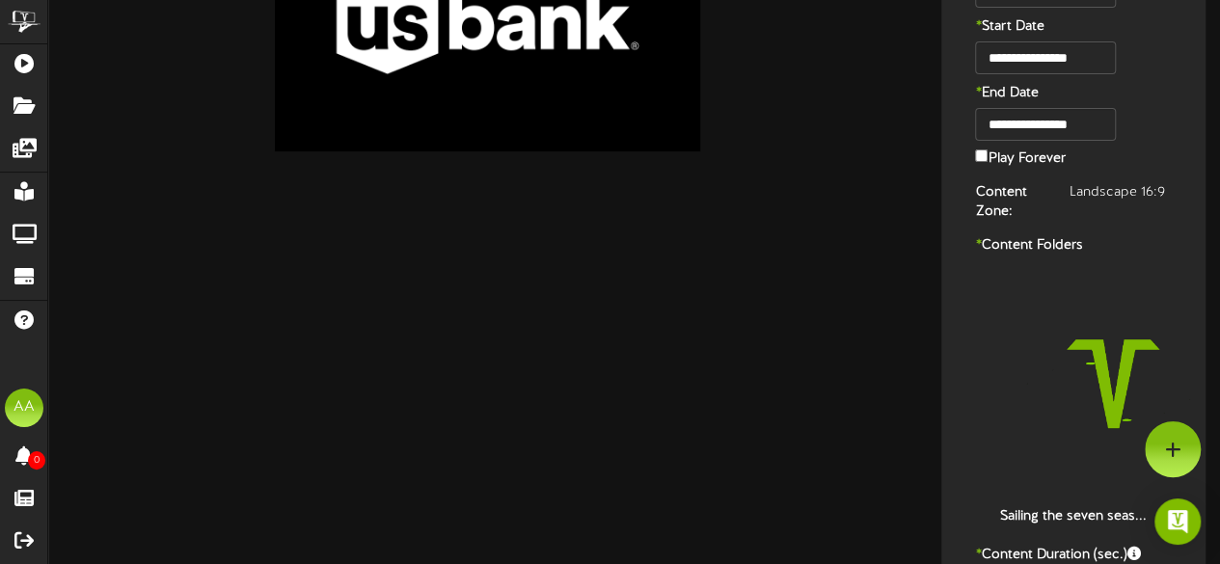
scroll to position [0, 0]
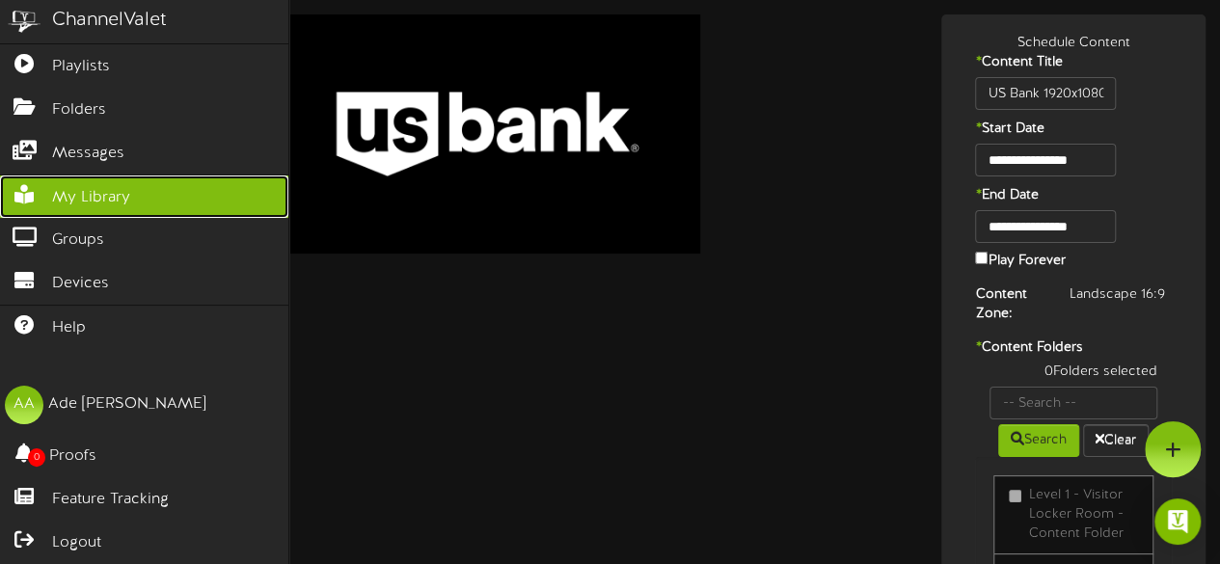
click at [105, 196] on span "My Library" at bounding box center [91, 198] width 78 height 22
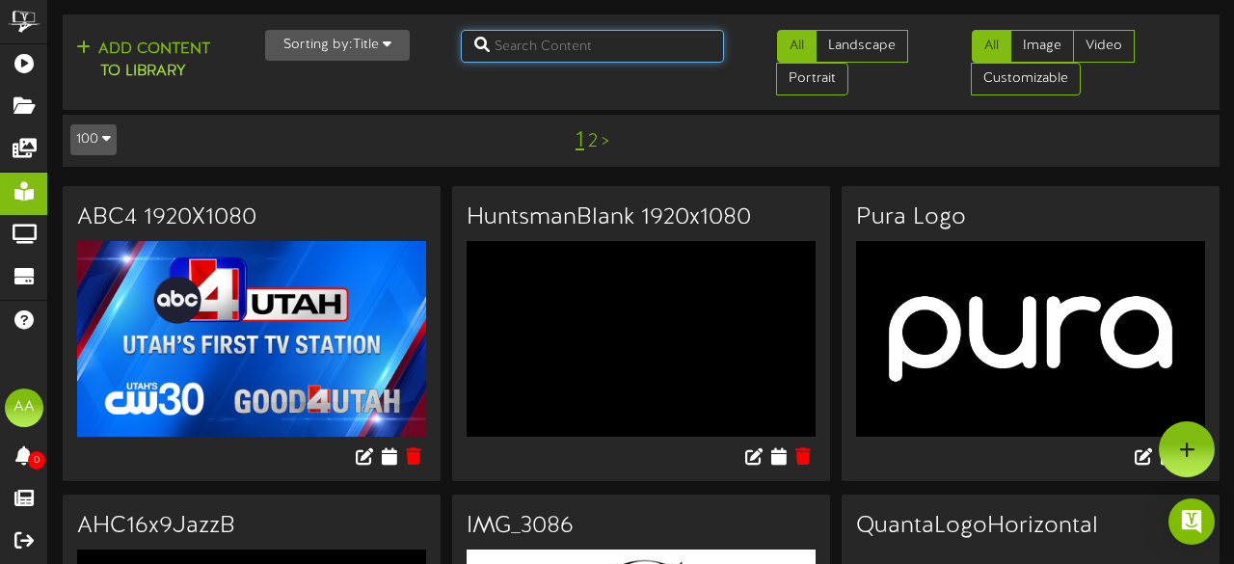
click at [523, 54] on input "text" at bounding box center [593, 46] width 264 height 33
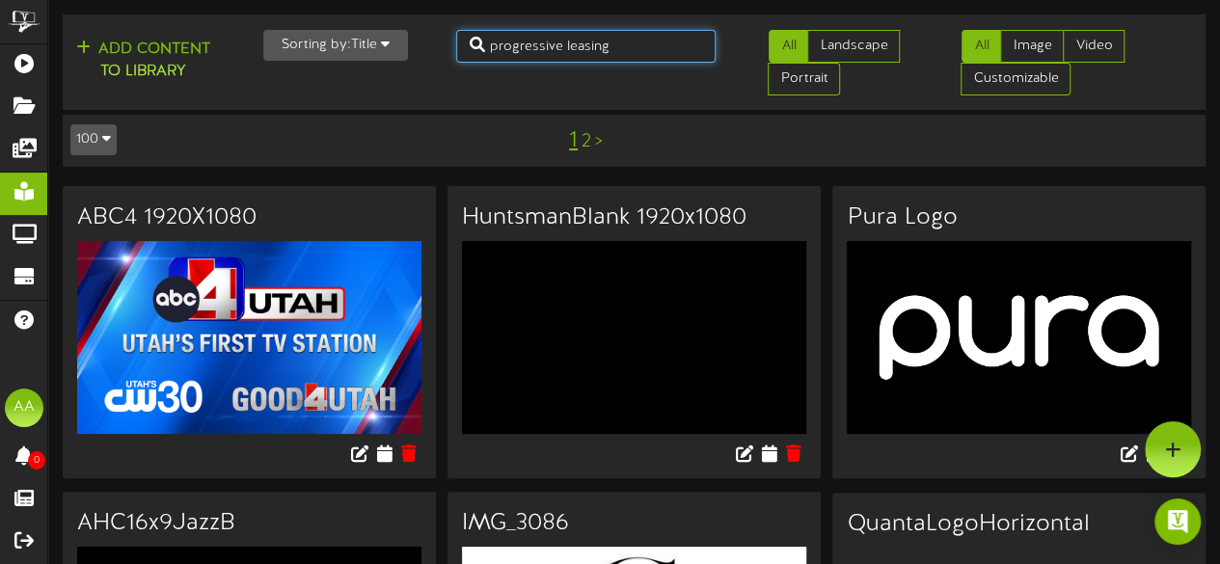
type input "progressive leasing"
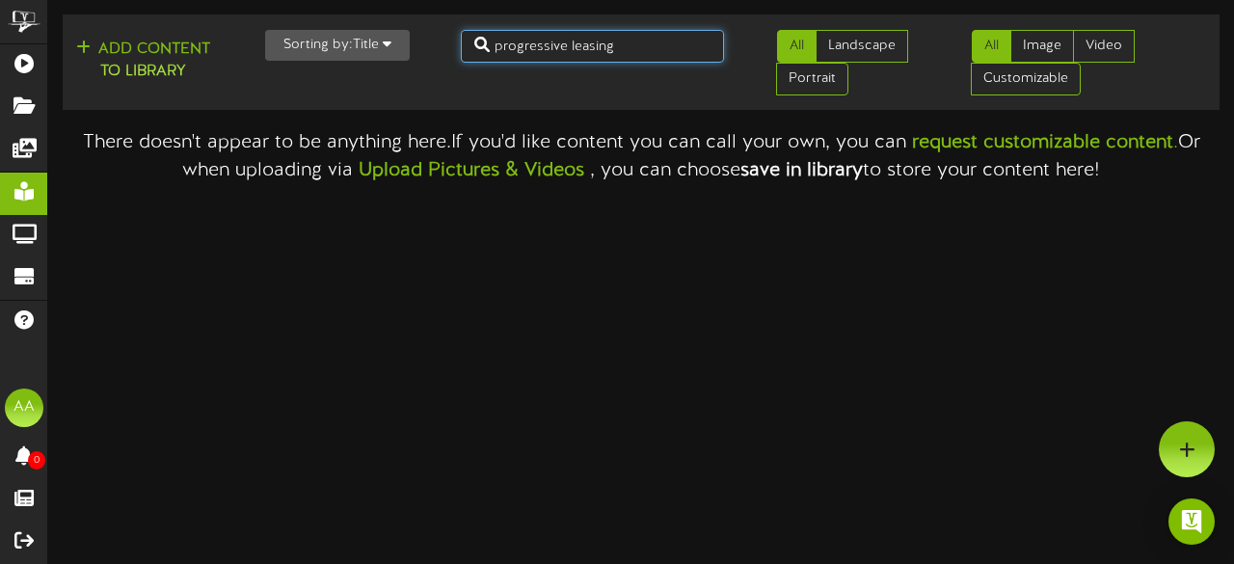
drag, startPoint x: 610, startPoint y: 53, endPoint x: 485, endPoint y: 49, distance: 125.4
click at [485, 49] on input "progressive leasing" at bounding box center [593, 46] width 264 height 33
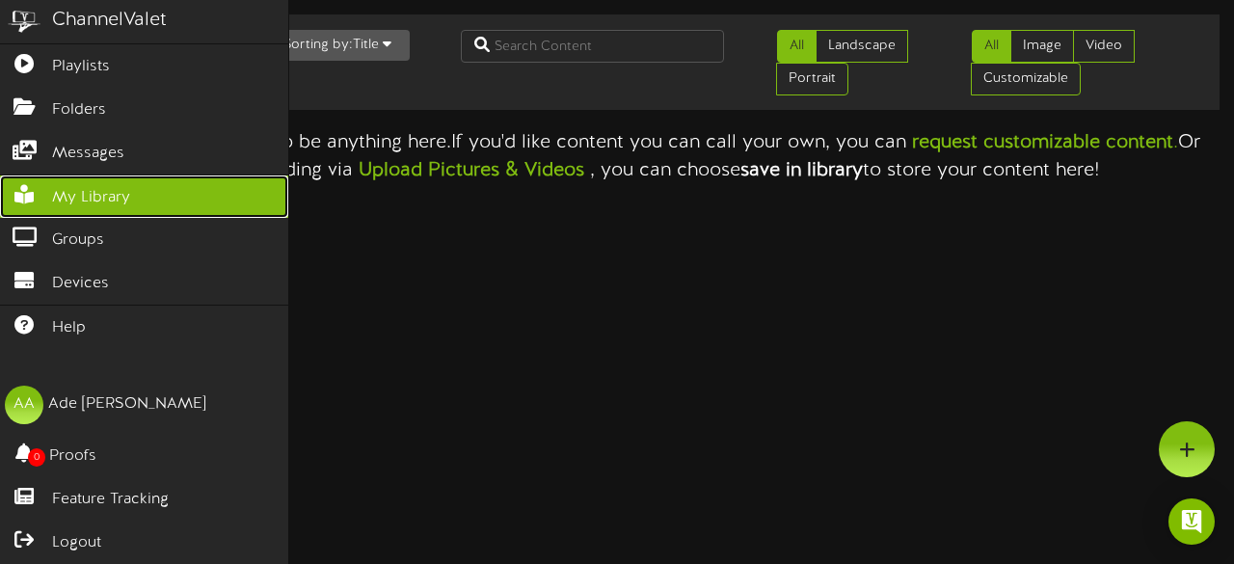
click at [159, 182] on link "My Library" at bounding box center [144, 196] width 288 height 43
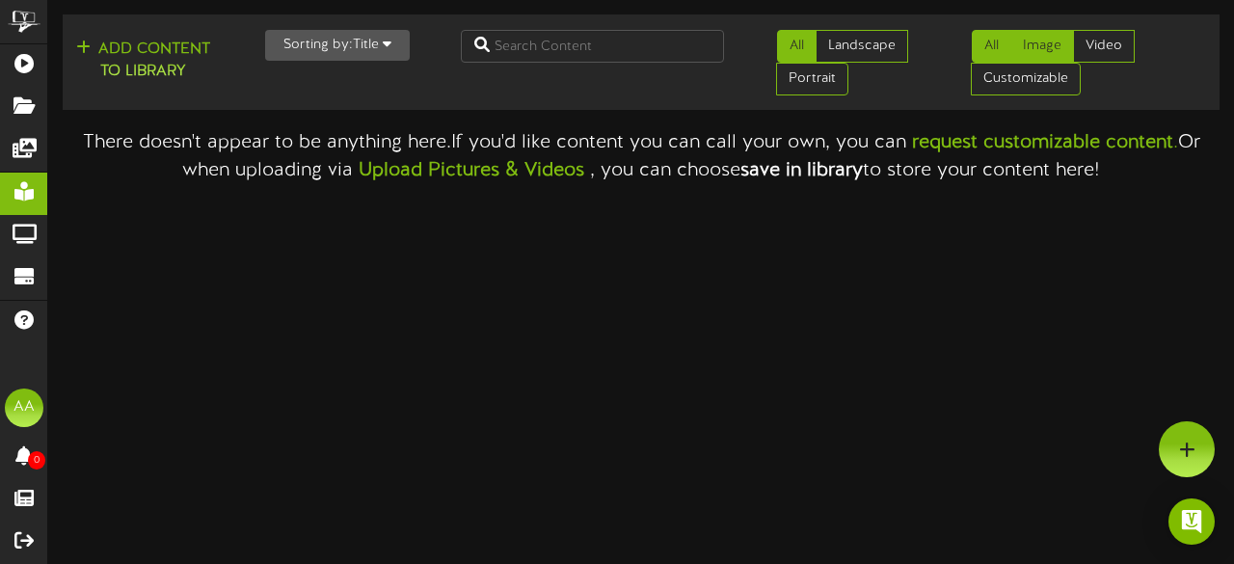
click at [1035, 39] on link "Image" at bounding box center [1042, 46] width 64 height 33
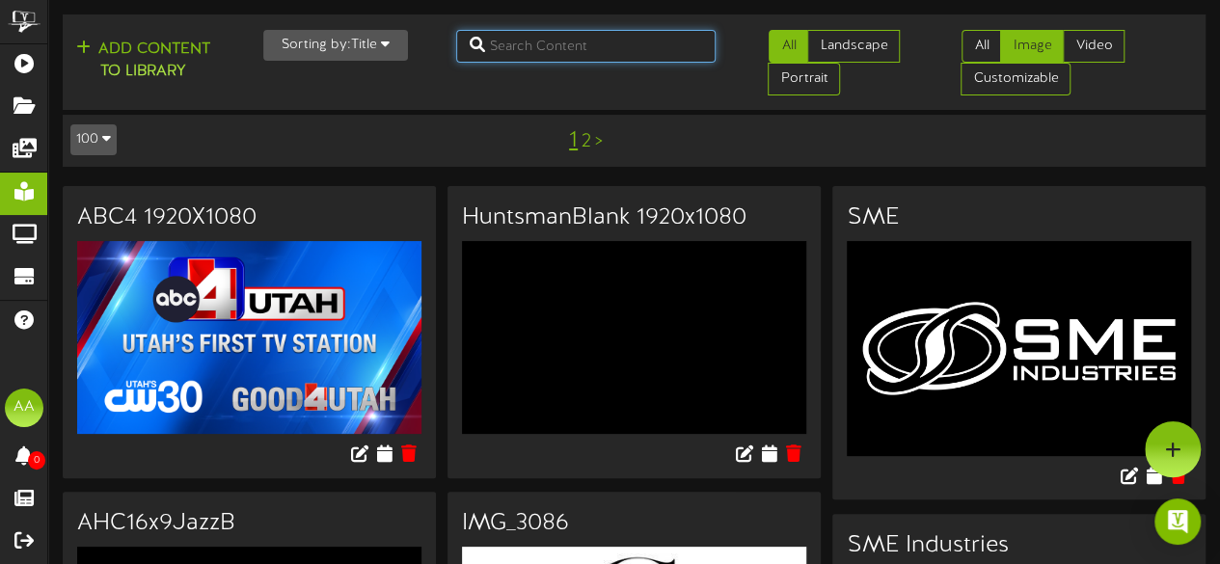
click at [523, 43] on input "text" at bounding box center [586, 46] width 260 height 33
type input "leasing"
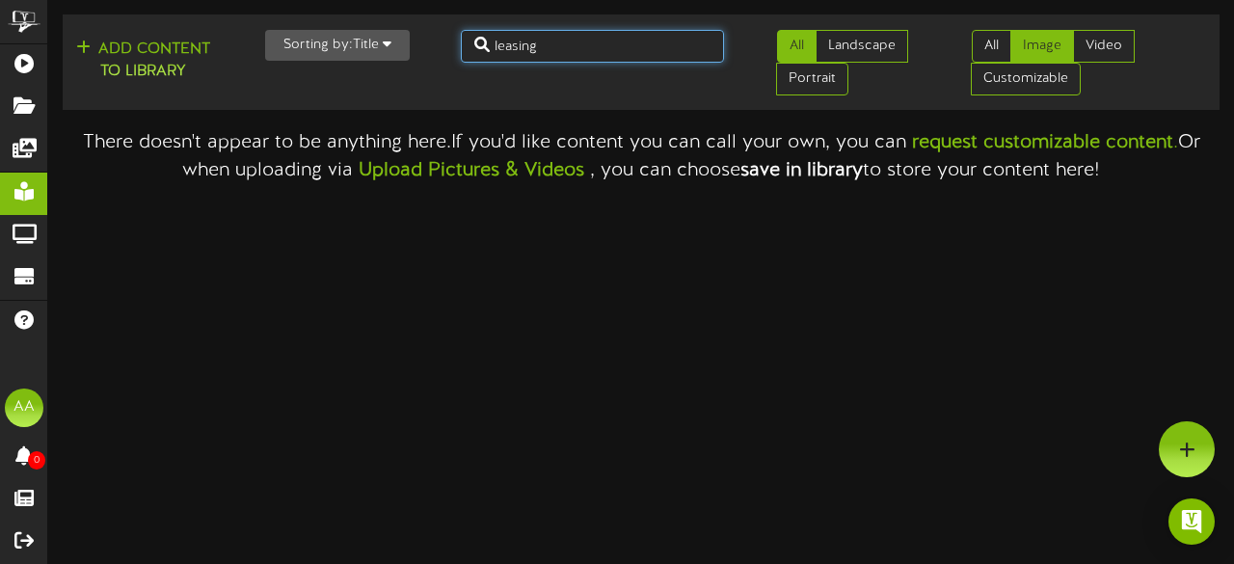
drag, startPoint x: 558, startPoint y: 49, endPoint x: 469, endPoint y: 57, distance: 90.0
click at [469, 57] on input "leasing" at bounding box center [593, 46] width 264 height 33
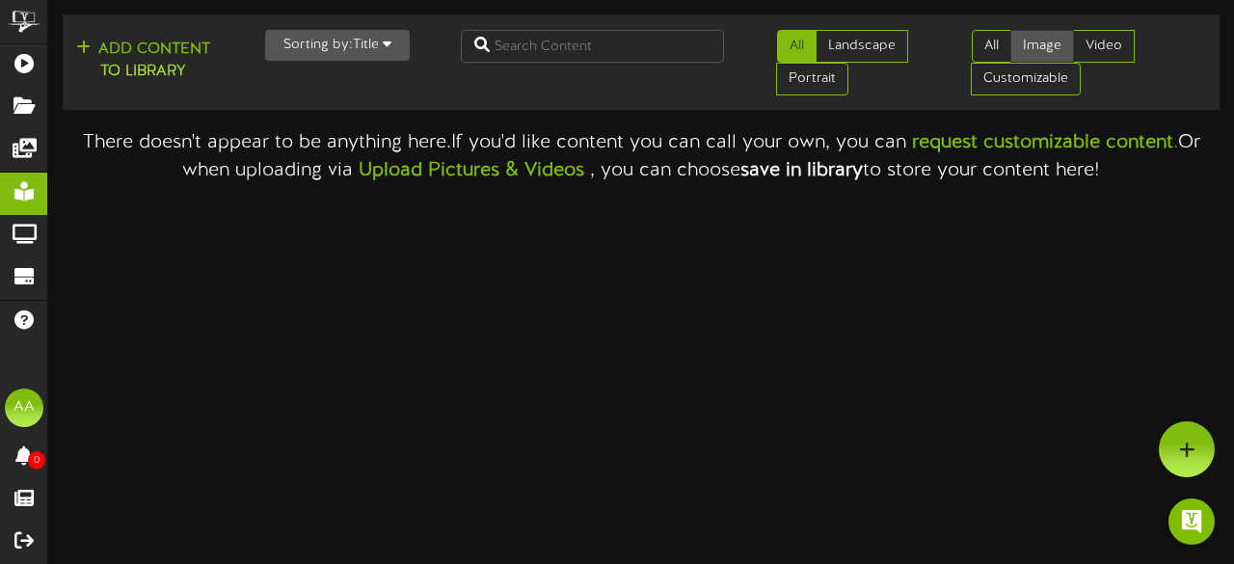
click at [1034, 36] on link "Image" at bounding box center [1042, 46] width 64 height 33
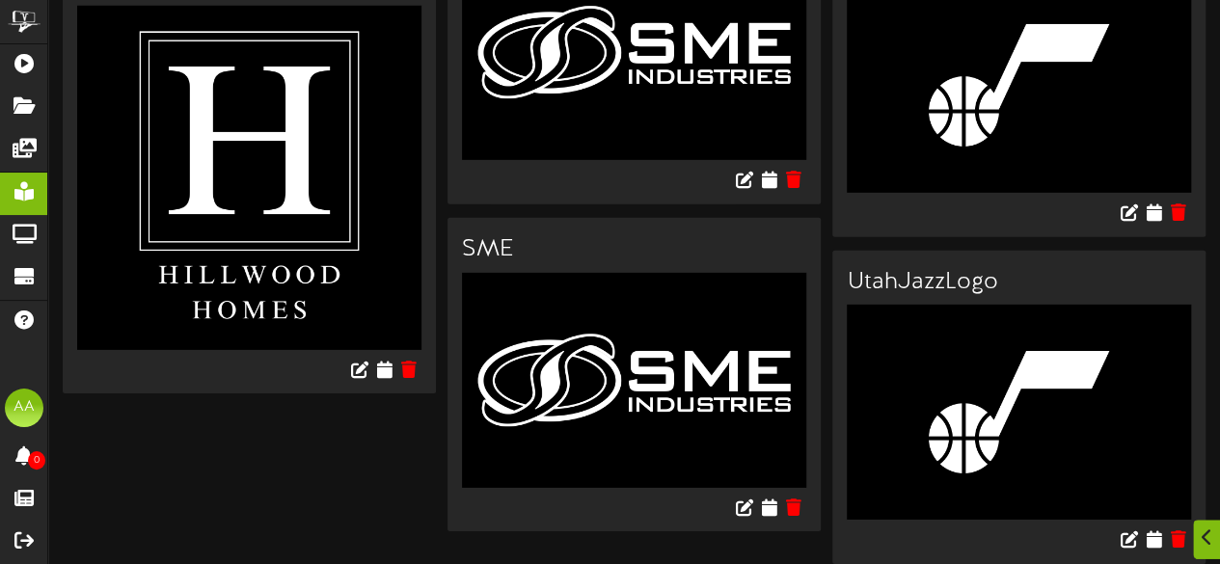
scroll to position [10221, 0]
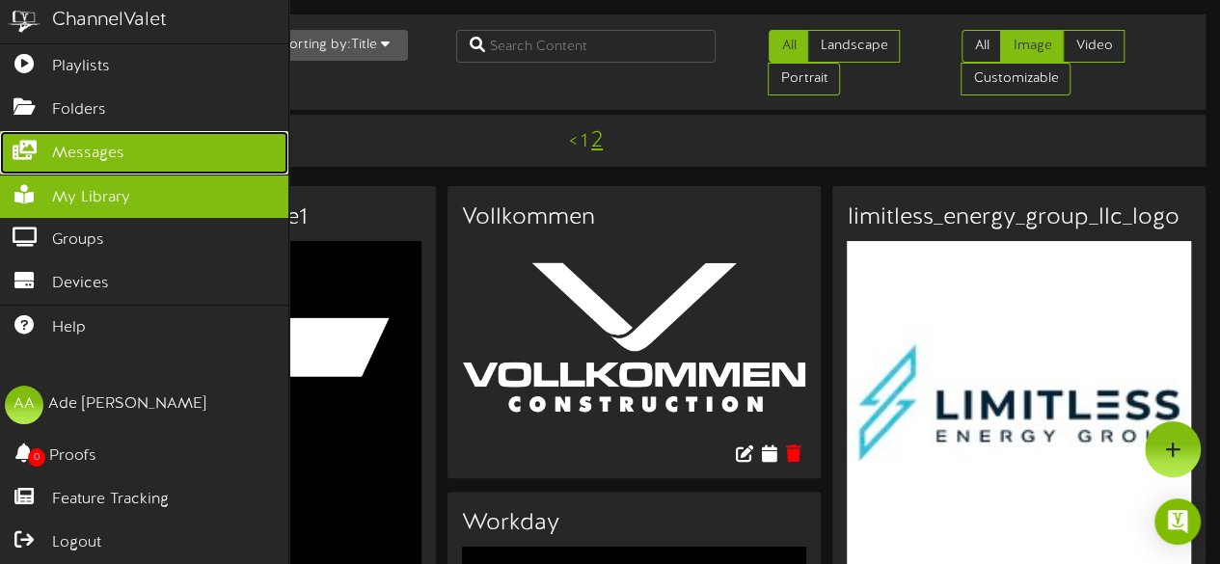
click at [93, 145] on span "Messages" at bounding box center [88, 154] width 72 height 22
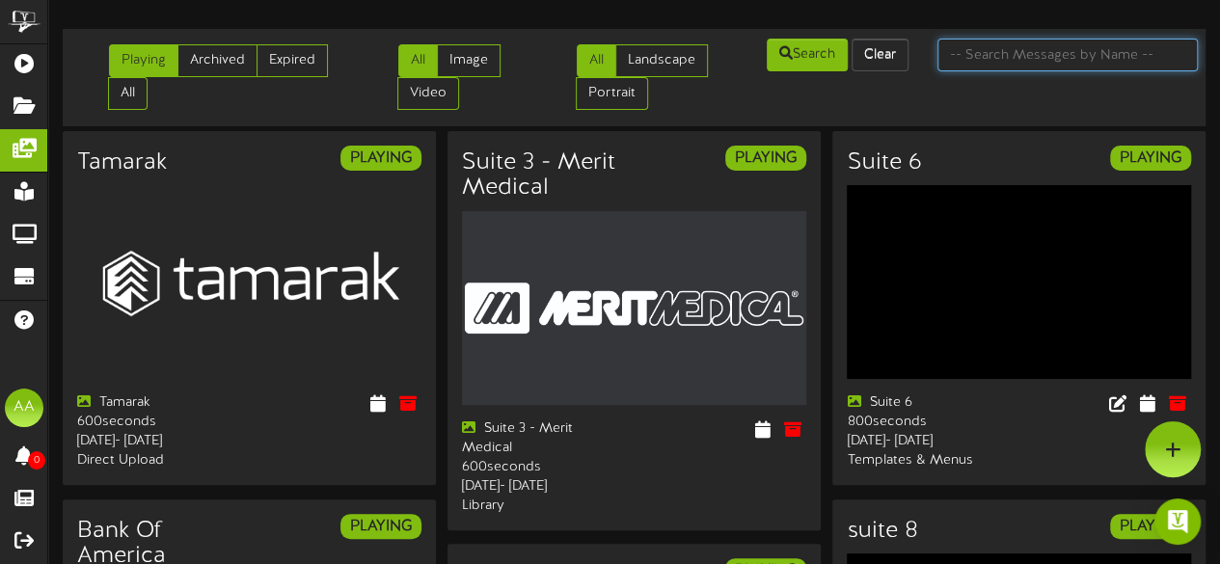
click at [954, 58] on input "text" at bounding box center [1067, 55] width 260 height 33
type input "progressive"
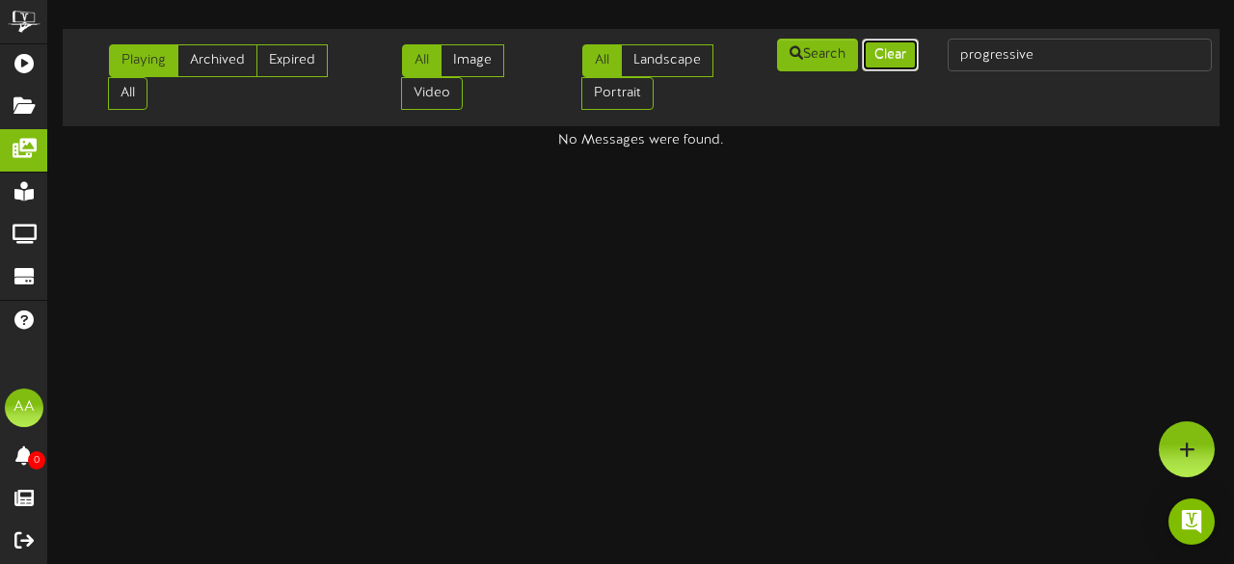
click at [908, 54] on button "Clear" at bounding box center [890, 55] width 57 height 33
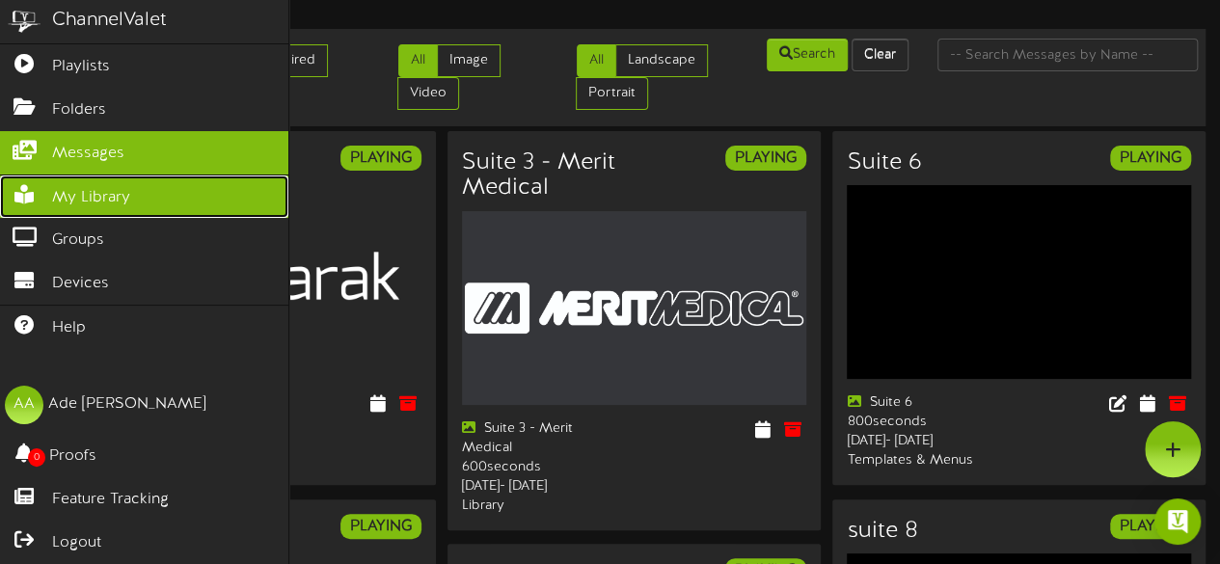
click at [47, 196] on link "My Library" at bounding box center [144, 196] width 288 height 43
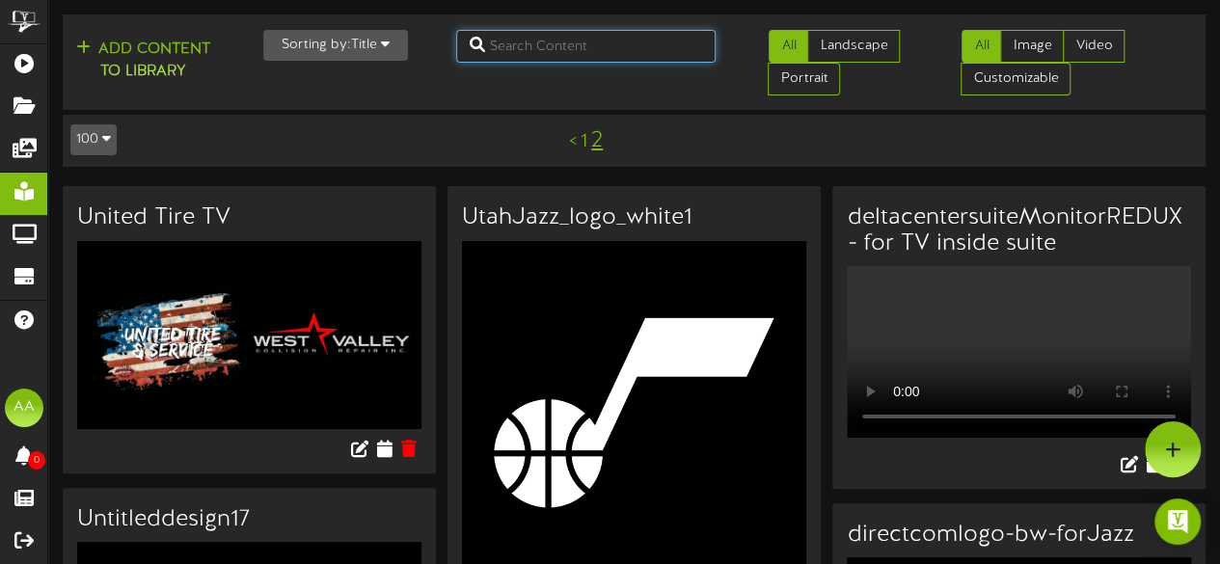
click at [596, 33] on input "text" at bounding box center [586, 46] width 260 height 33
type input "pro"
